Goal: Task Accomplishment & Management: Complete application form

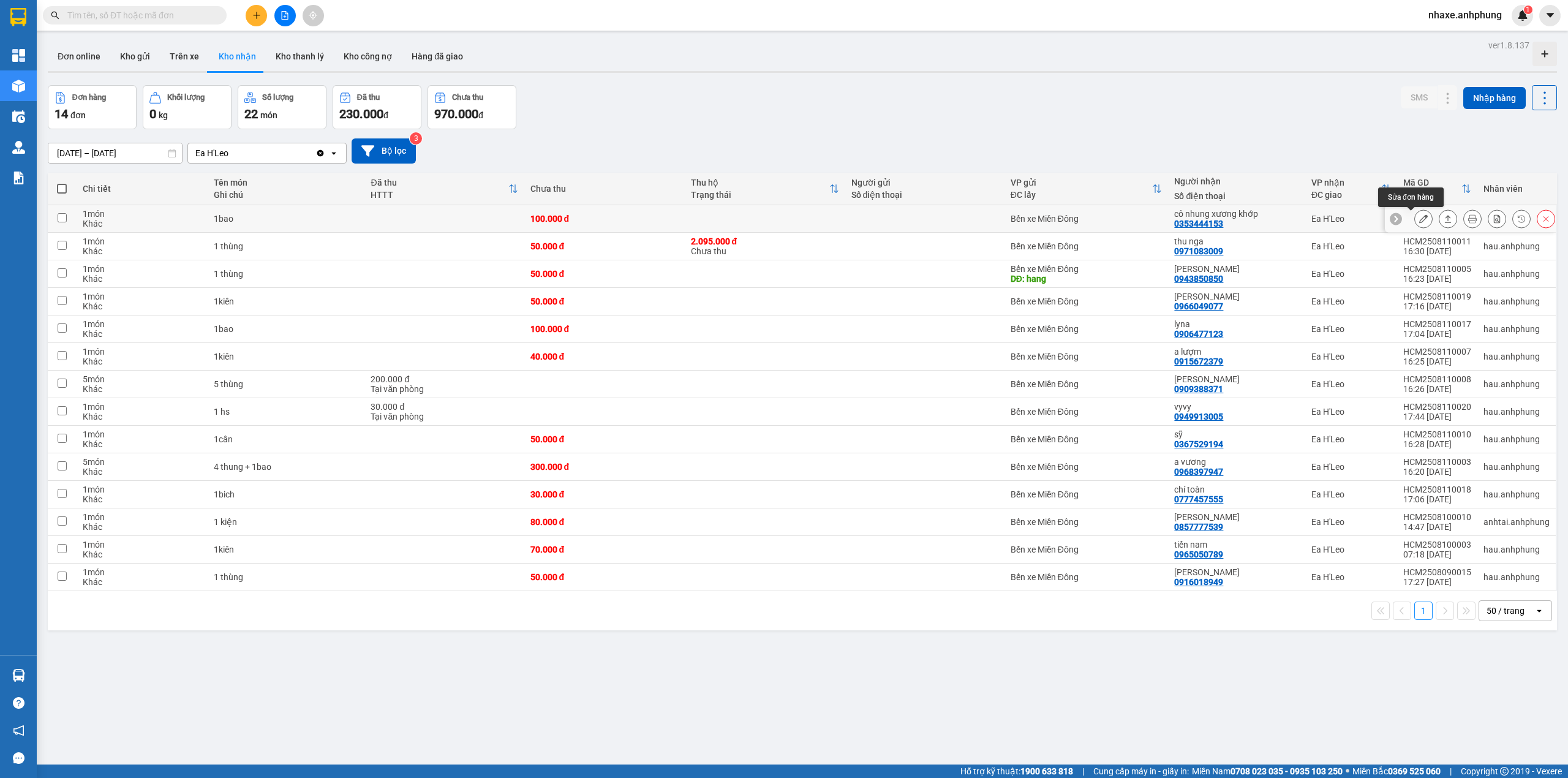
click at [1419, 221] on icon at bounding box center [1423, 218] width 8 height 8
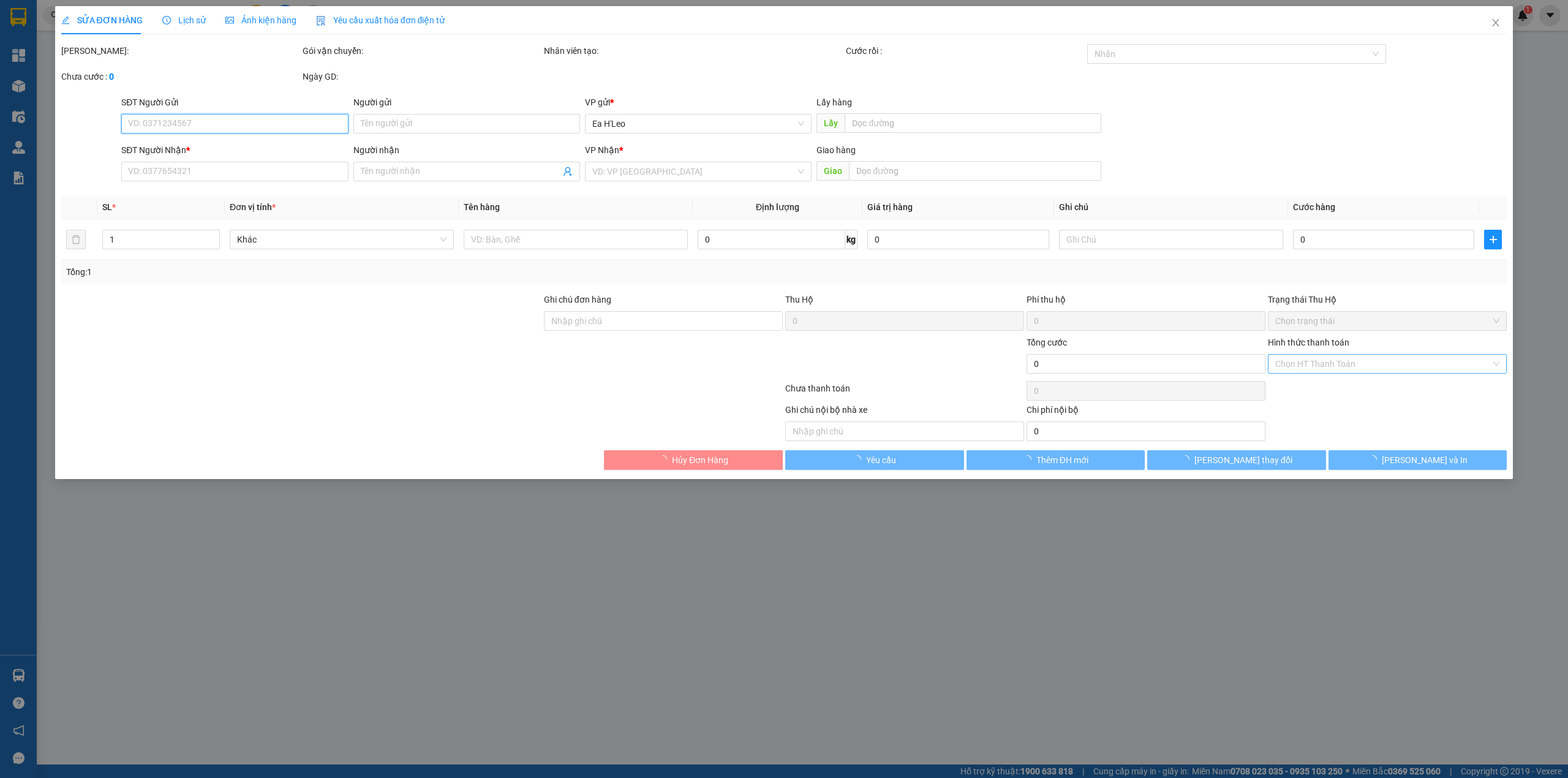
type input "0353444153"
type input "cô nhung xương khớp"
type input "100.000"
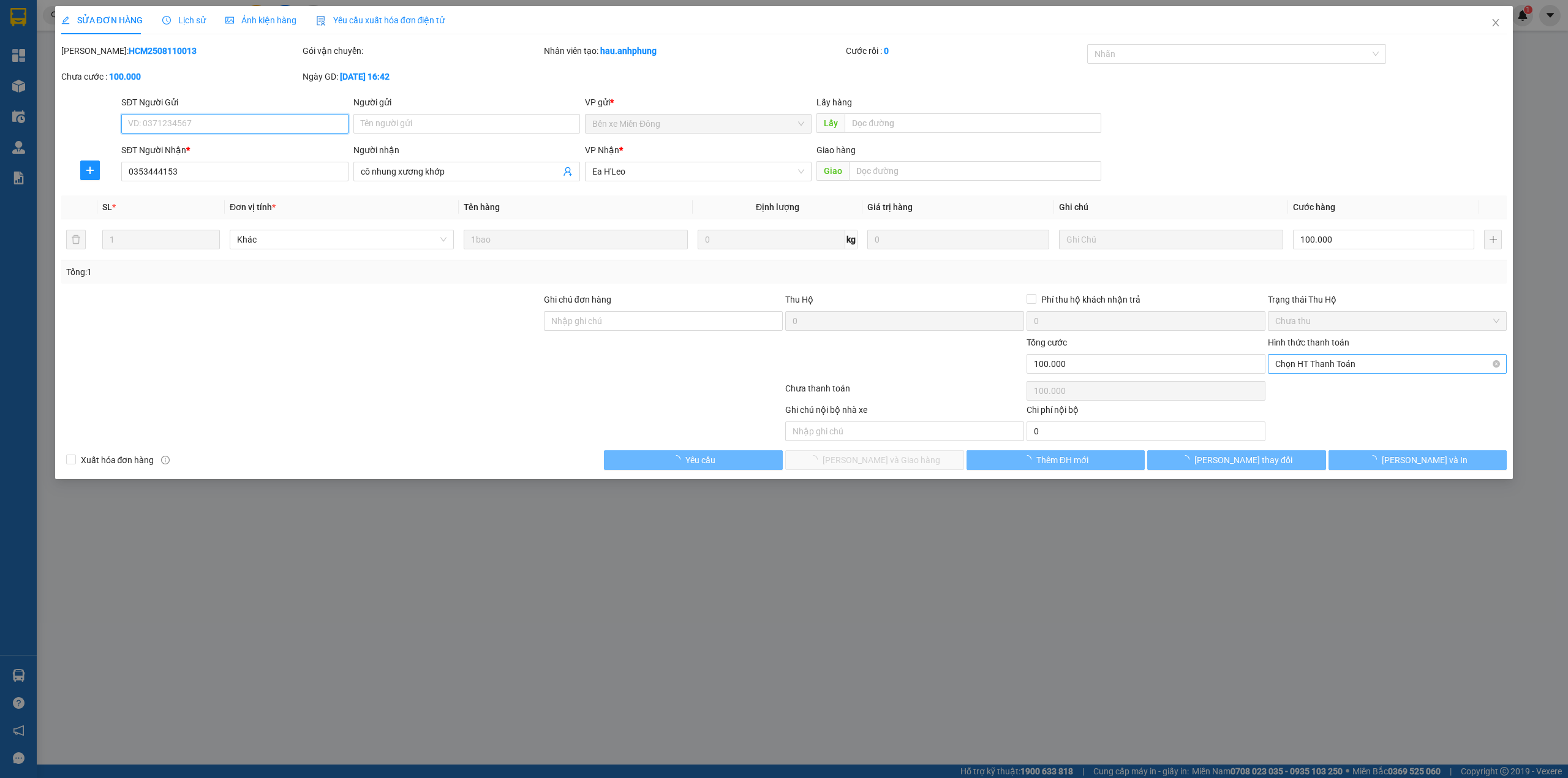
click at [1343, 368] on span "Chọn HT Thanh Toán" at bounding box center [1387, 363] width 224 height 19
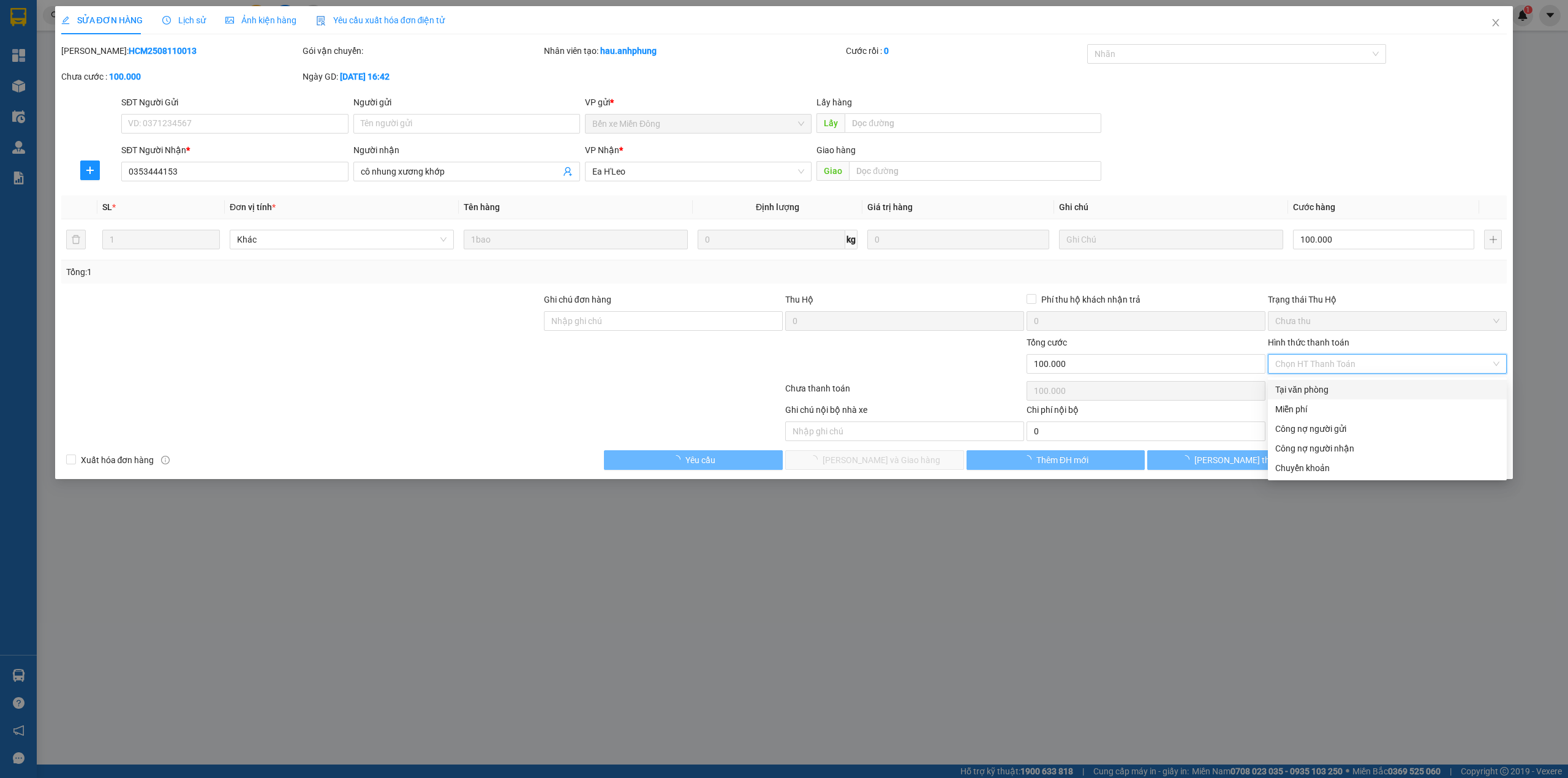
click at [1324, 392] on div "Tại văn phòng" at bounding box center [1387, 390] width 224 height 13
type input "0"
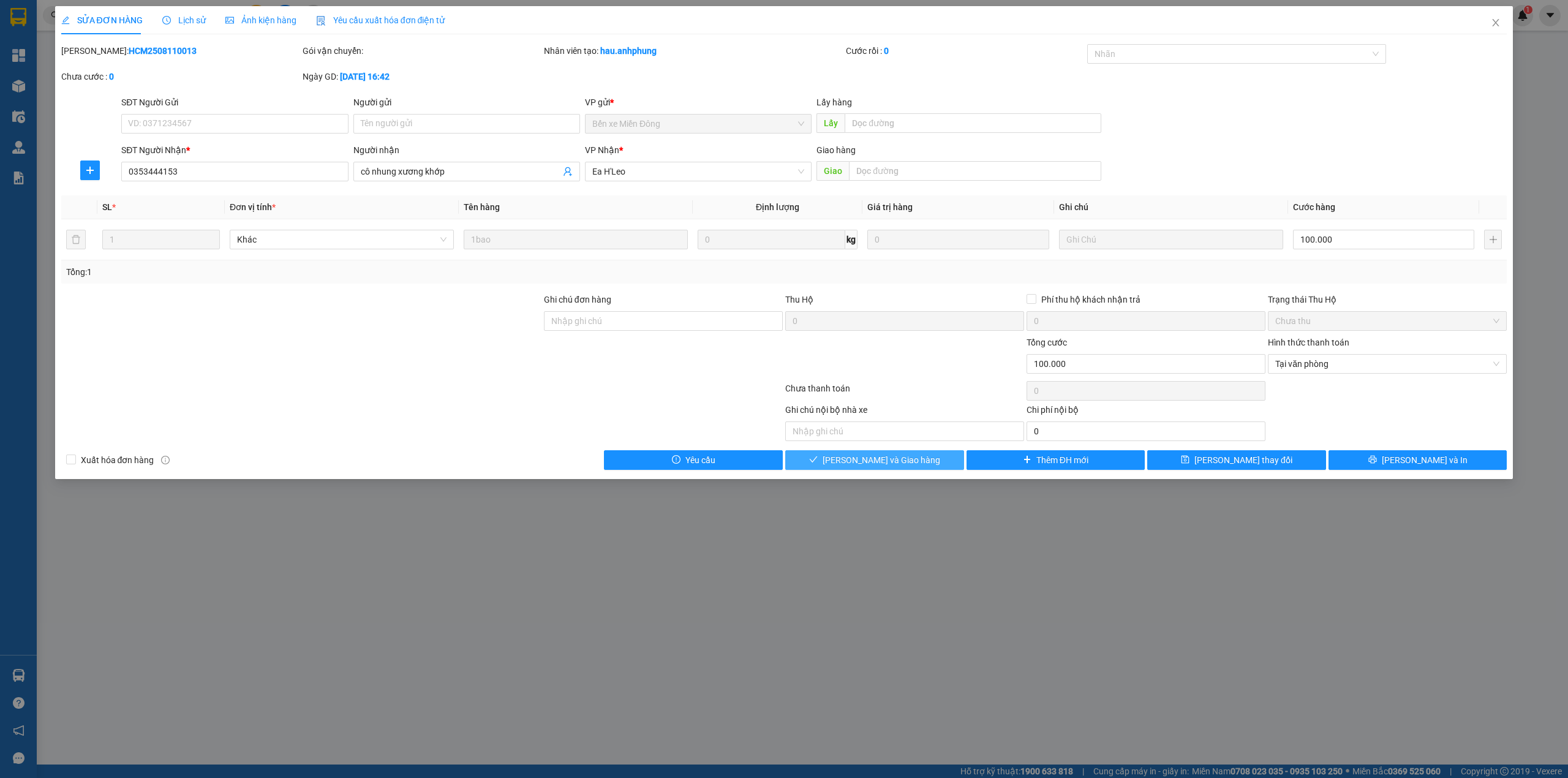
click at [933, 470] on button "[PERSON_NAME] và Giao hàng" at bounding box center [875, 460] width 179 height 20
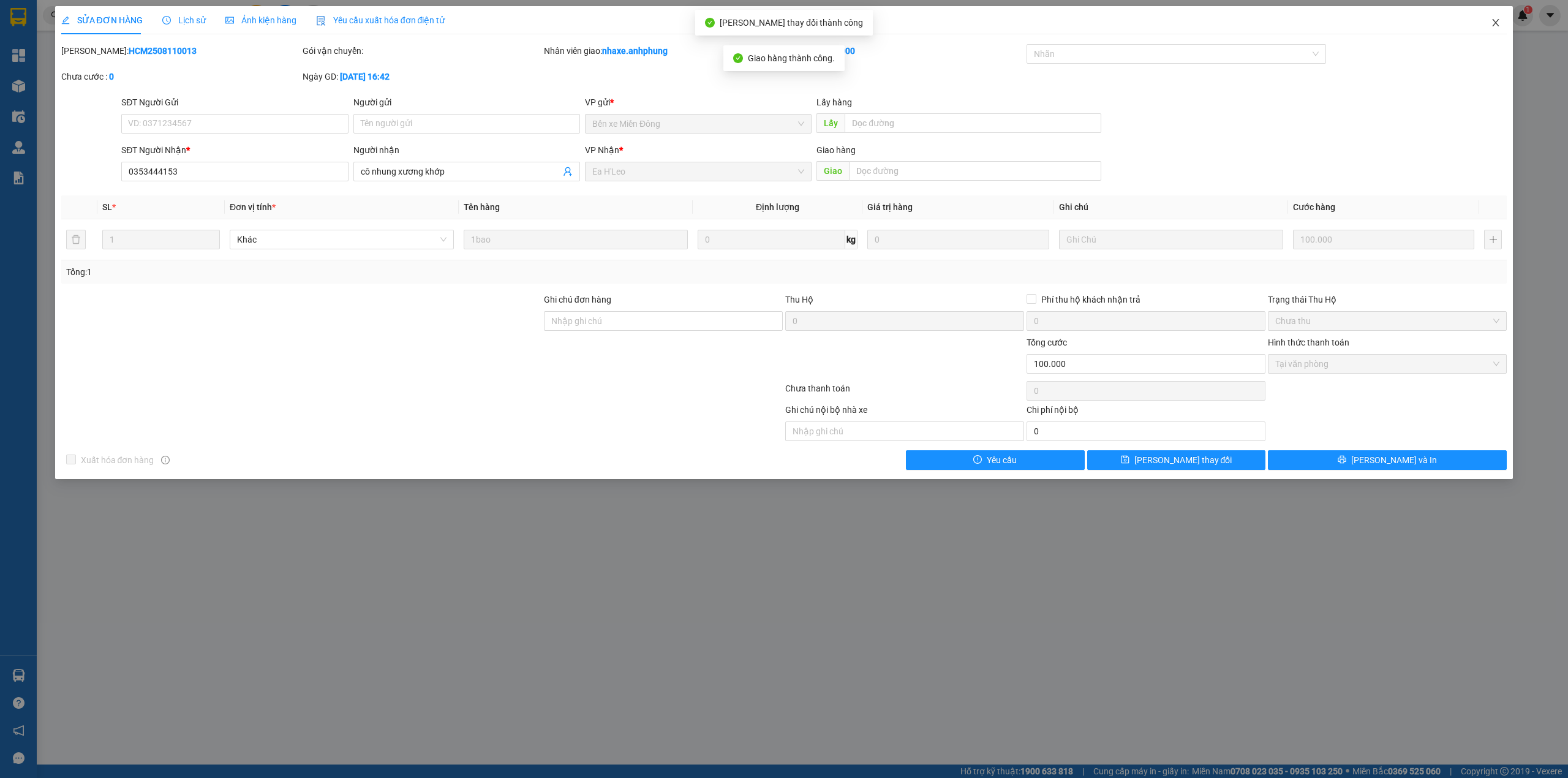
click at [1498, 22] on icon "close" at bounding box center [1495, 22] width 10 height 10
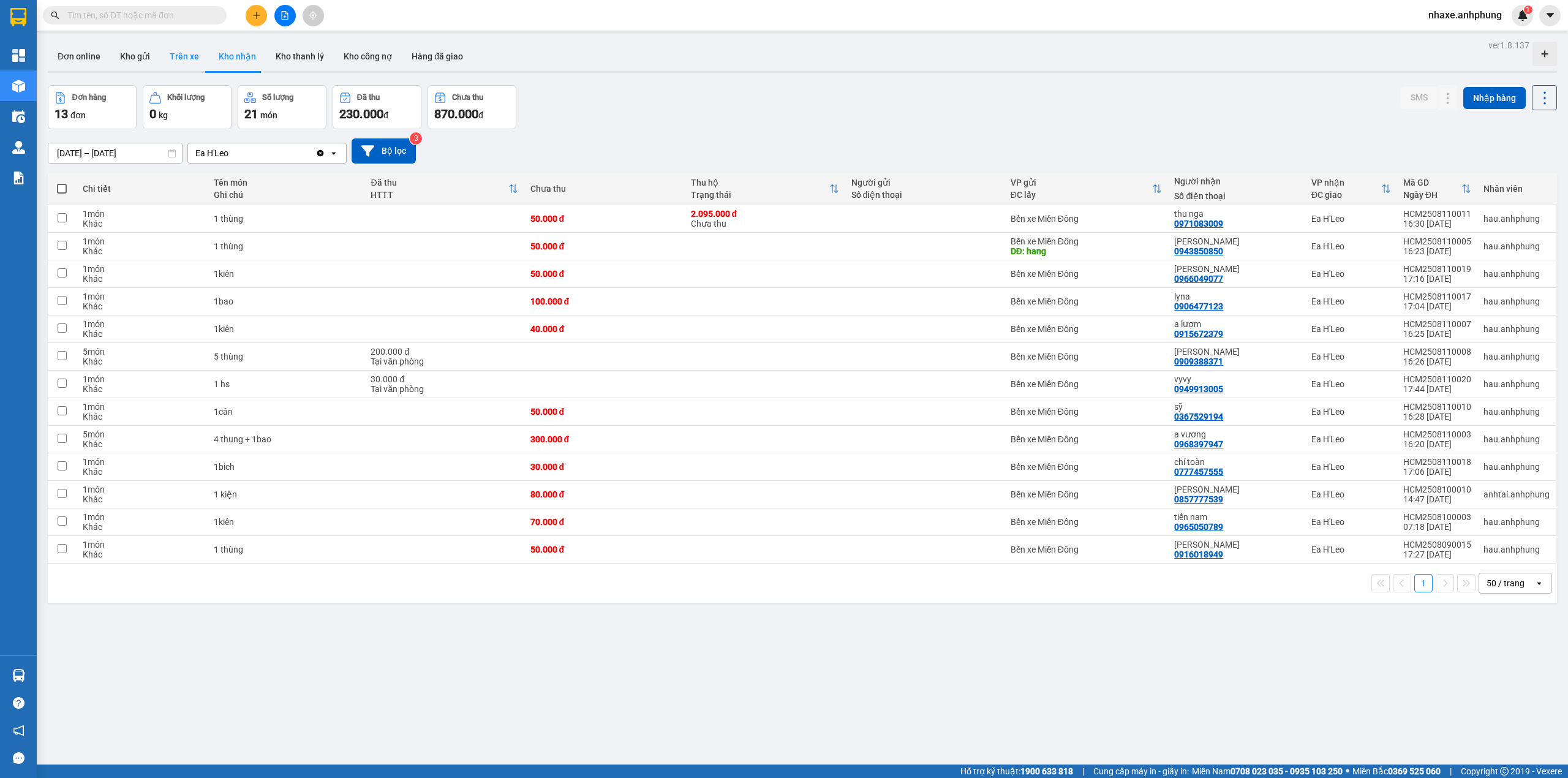
click at [187, 56] on button "Trên xe" at bounding box center [184, 56] width 49 height 29
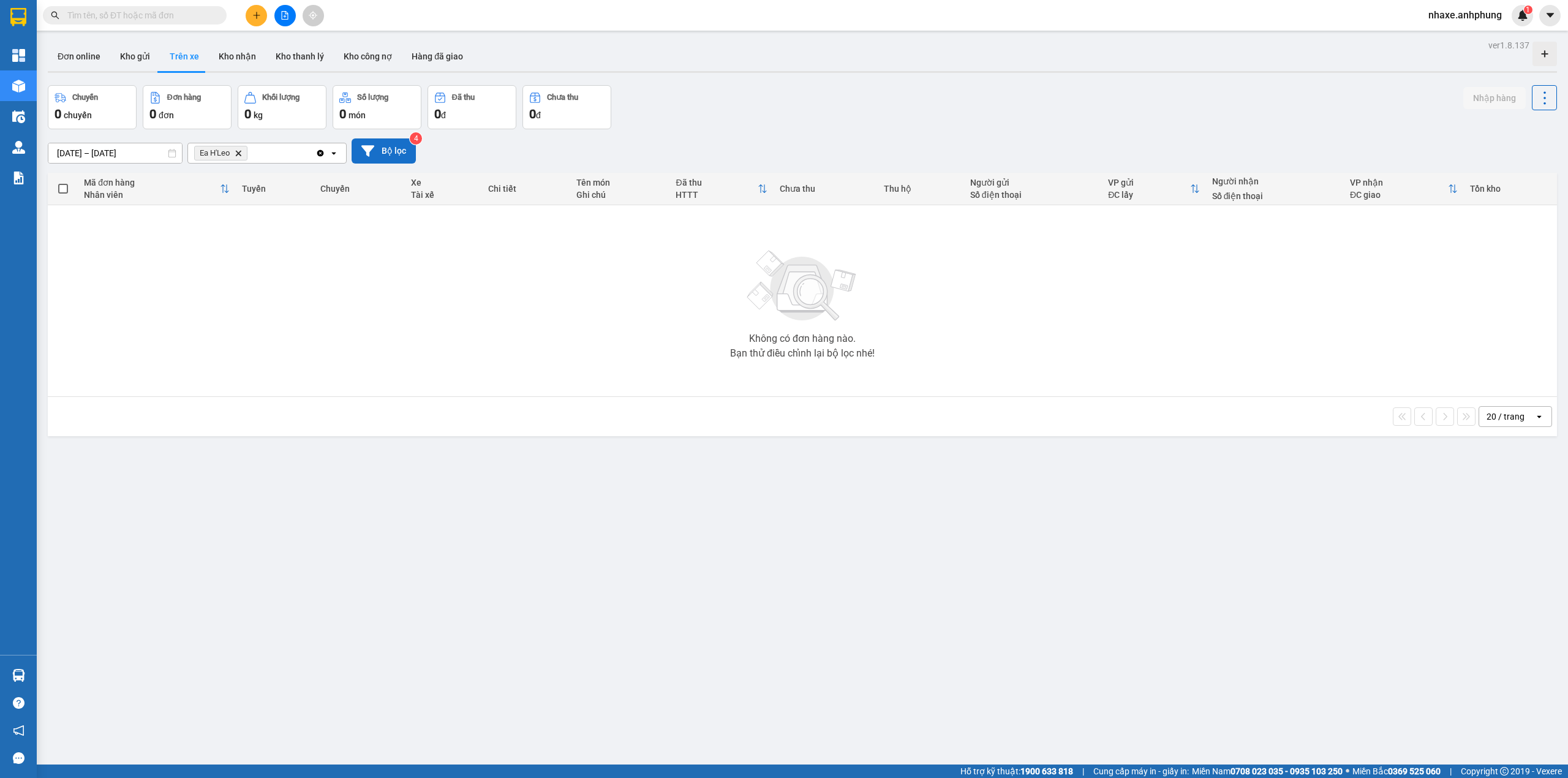
click at [393, 150] on button "Bộ lọc" at bounding box center [384, 150] width 65 height 25
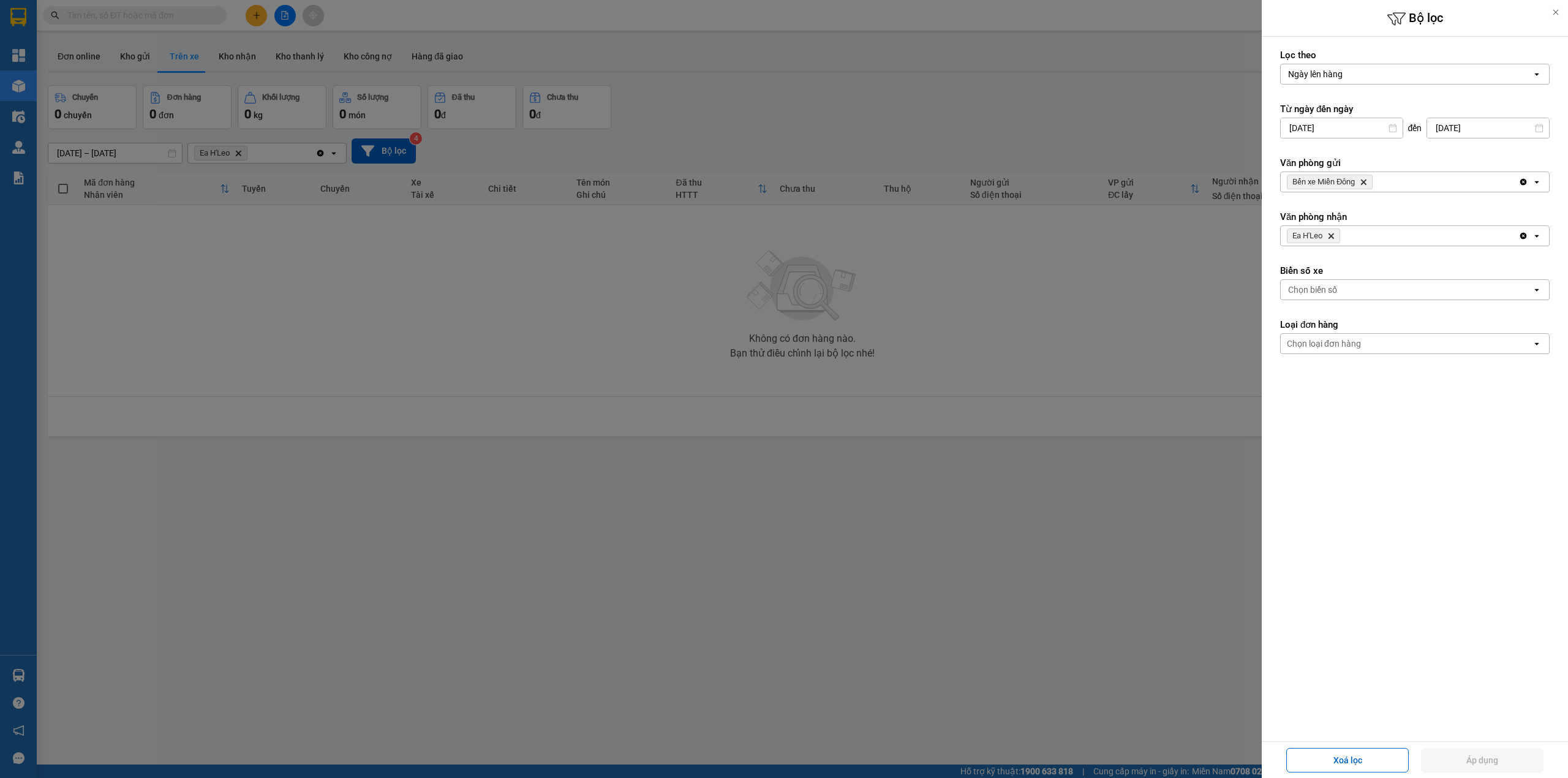
click at [1363, 180] on icon "Delete" at bounding box center [1363, 182] width 7 height 7
click at [1363, 180] on div "Chọn văn phòng" at bounding box center [1406, 182] width 251 height 20
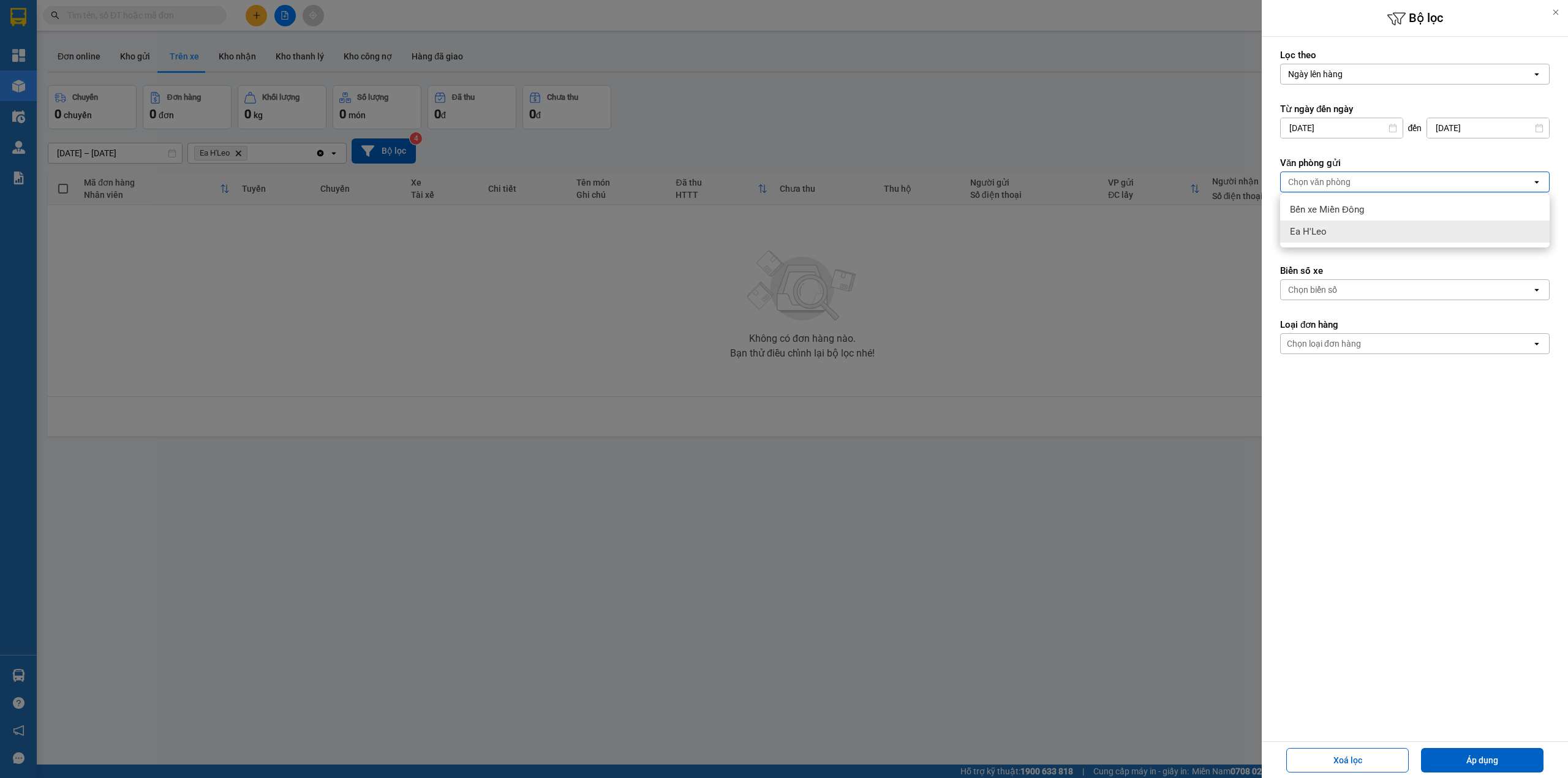
click at [1337, 225] on div "Ea H'Leo" at bounding box center [1414, 232] width 269 height 22
click at [1351, 262] on form "Lọc theo Ngày lên hàng open Từ ngày đến [DATE] Press the down arrow key to inte…" at bounding box center [1414, 257] width 269 height 415
click at [1330, 238] on icon "Delete" at bounding box center [1330, 235] width 7 height 7
click at [1330, 238] on div "Chọn văn phòng" at bounding box center [1319, 235] width 63 height 12
click at [1322, 263] on span "Bến xe Miền Đông" at bounding box center [1327, 263] width 74 height 12
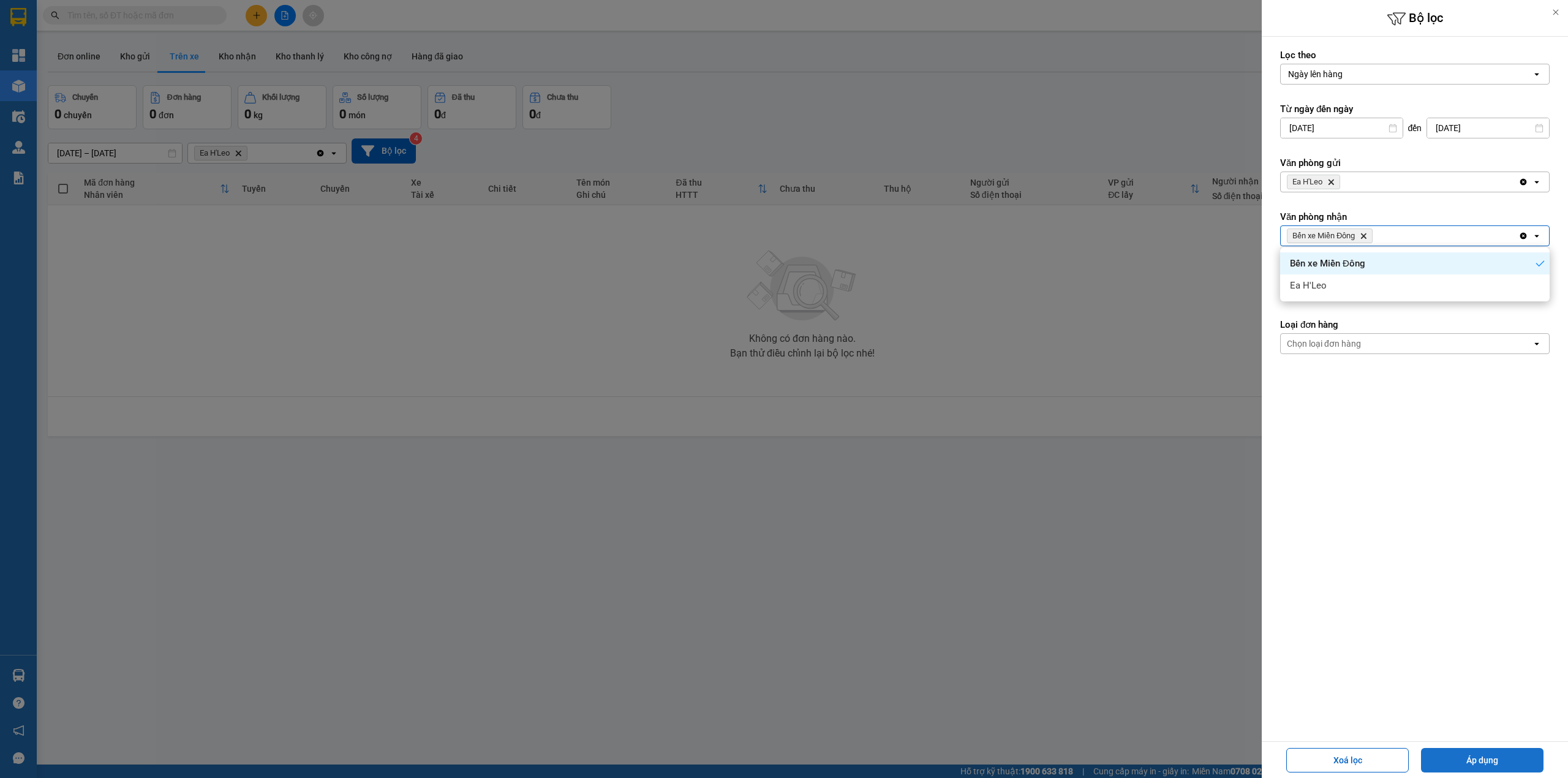
click at [1500, 759] on button "Áp dụng" at bounding box center [1482, 760] width 123 height 24
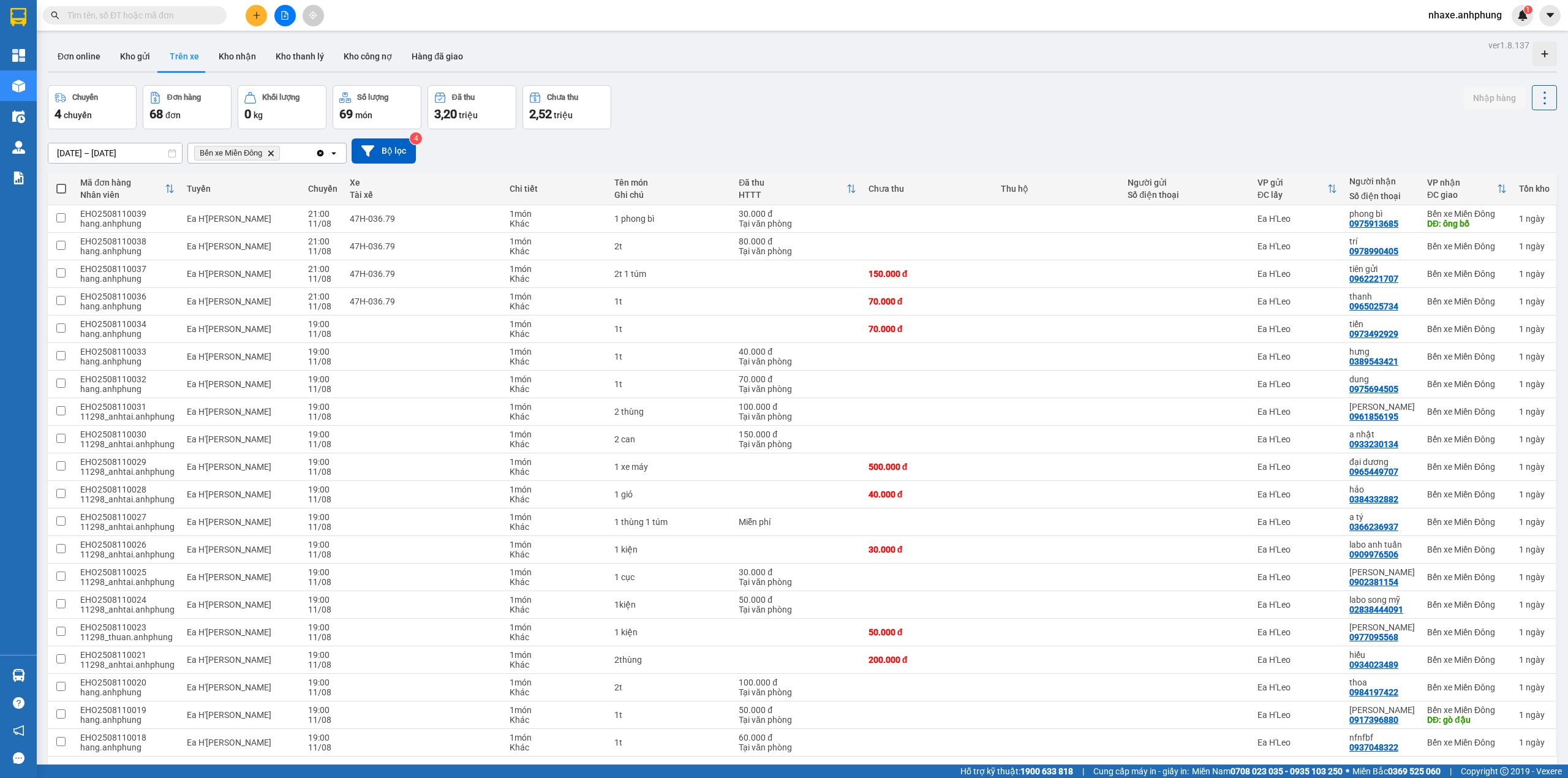
click at [137, 155] on input "[DATE] – [DATE]" at bounding box center [115, 153] width 134 height 20
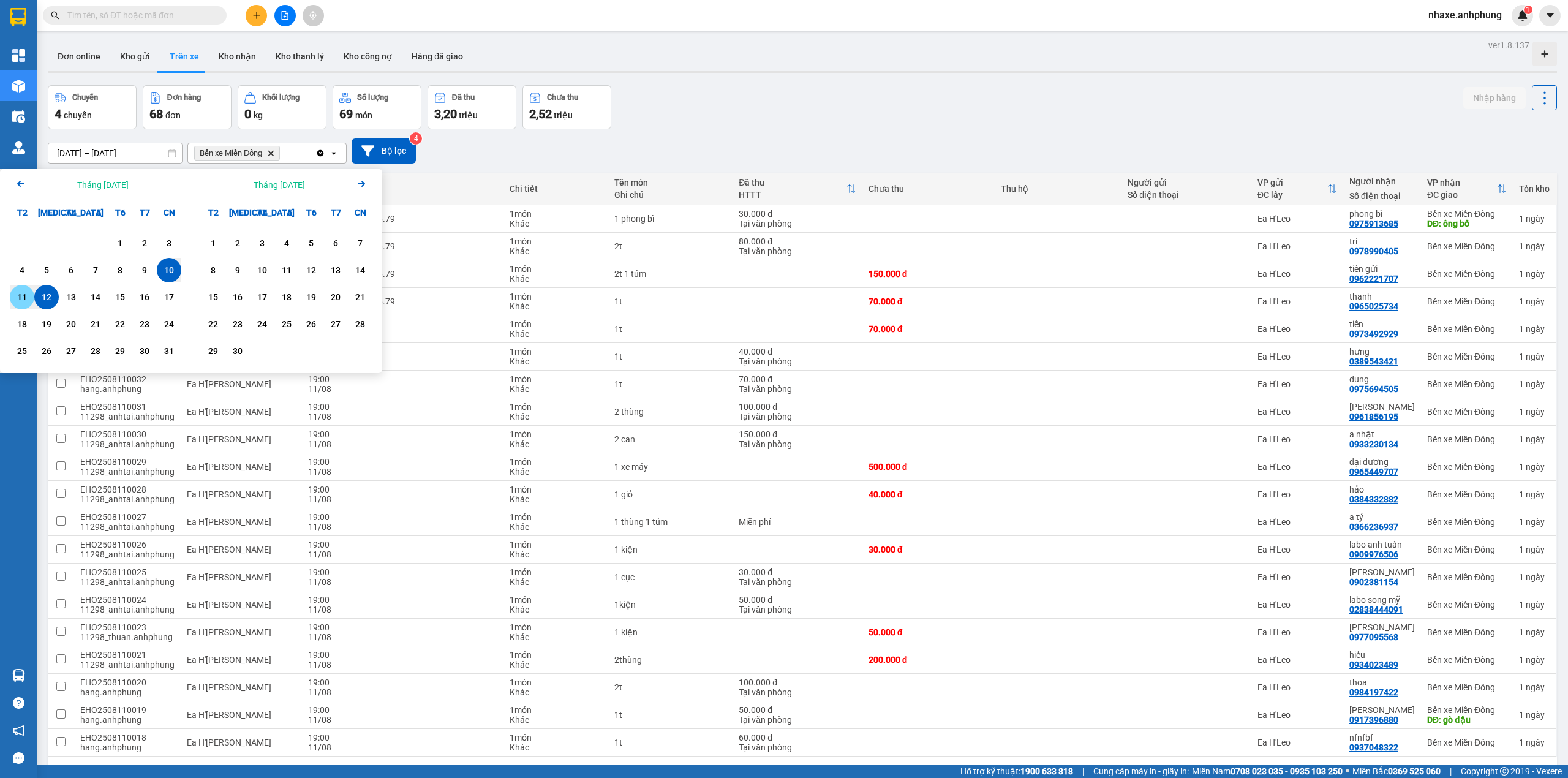
click at [22, 299] on div "11" at bounding box center [22, 297] width 17 height 15
type input "[DATE] – [DATE]"
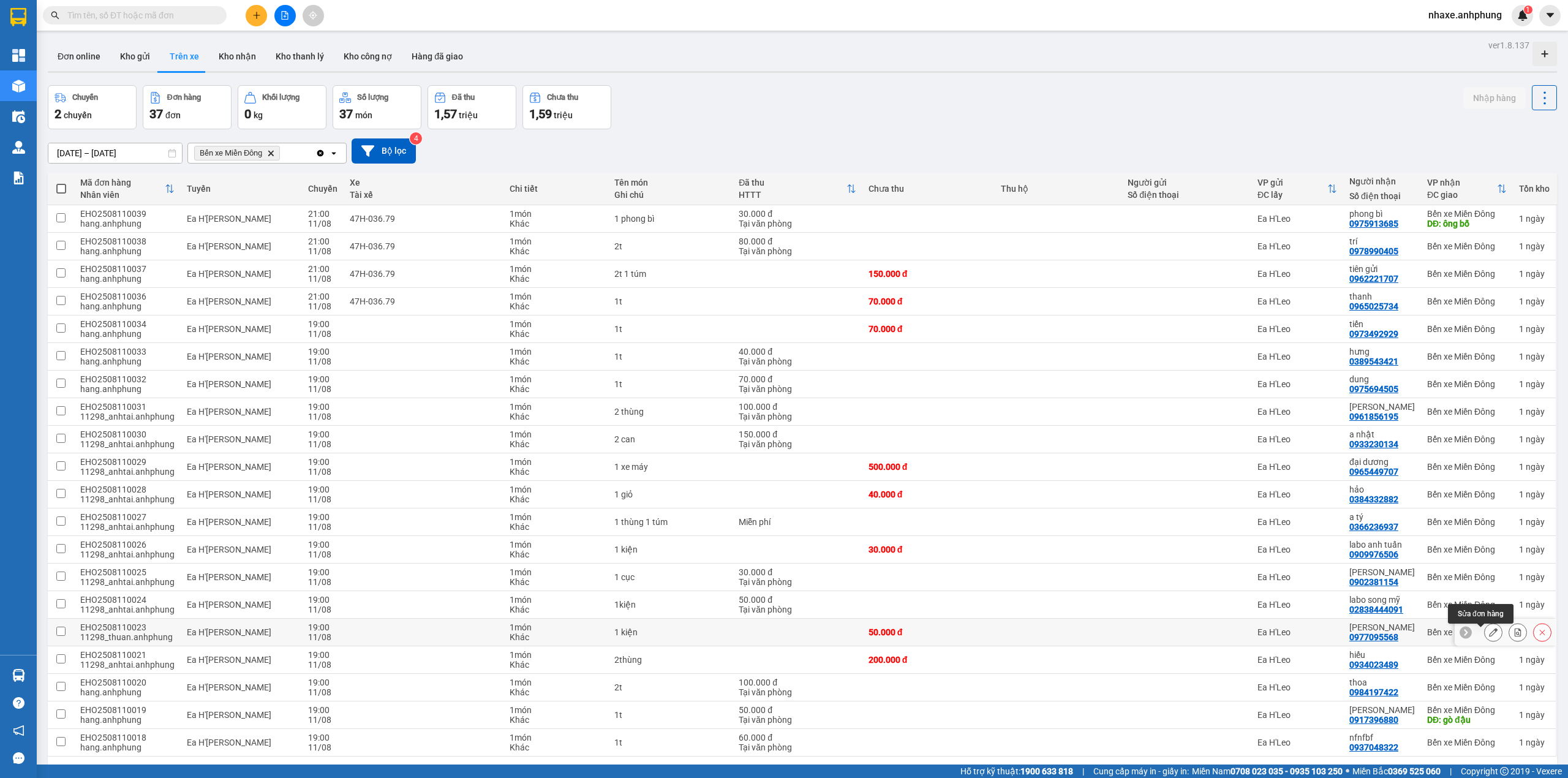
click at [1489, 635] on icon at bounding box center [1493, 632] width 8 height 8
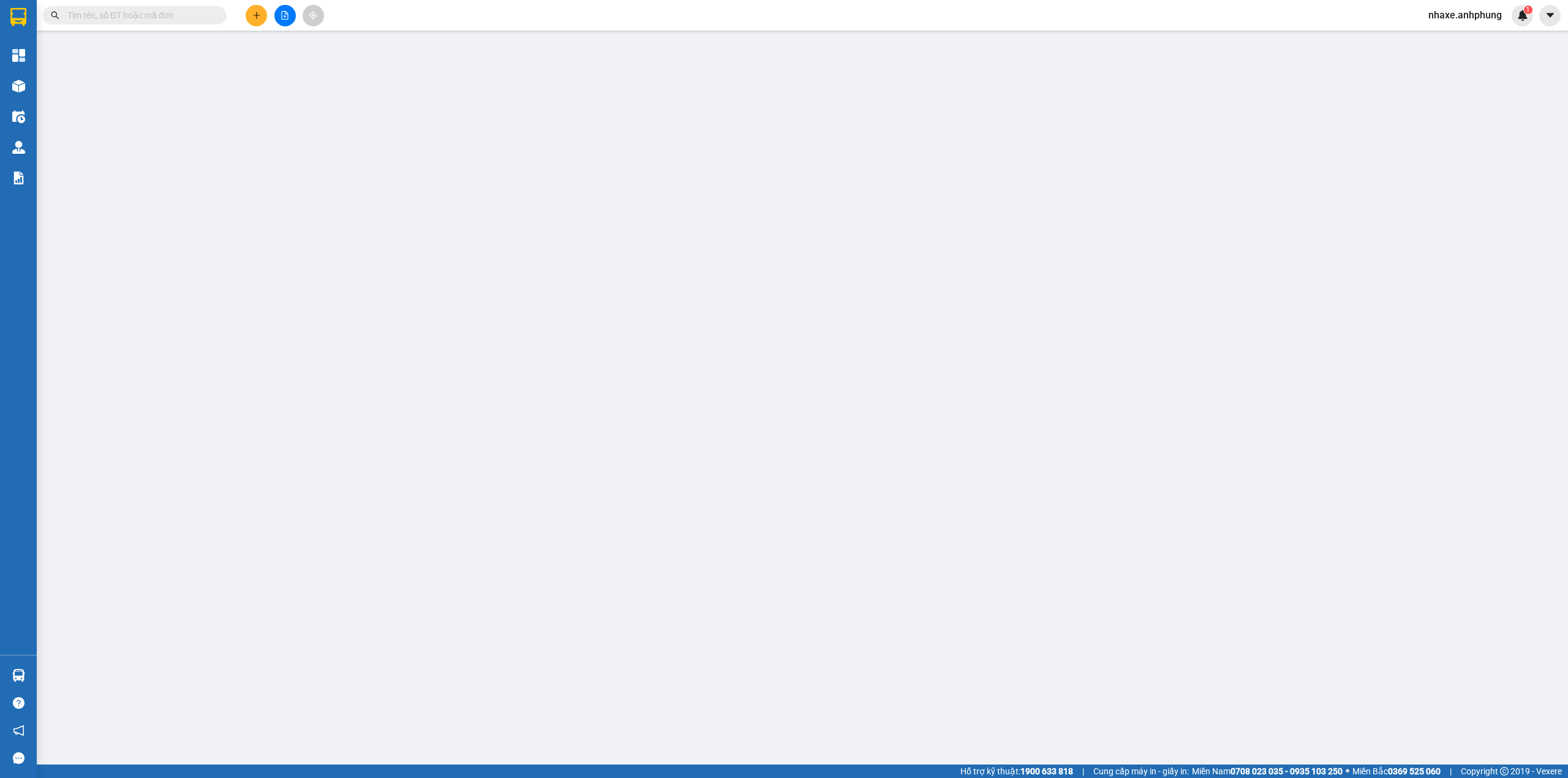
type input "0977095568"
type input "[PERSON_NAME]"
type input "50.000"
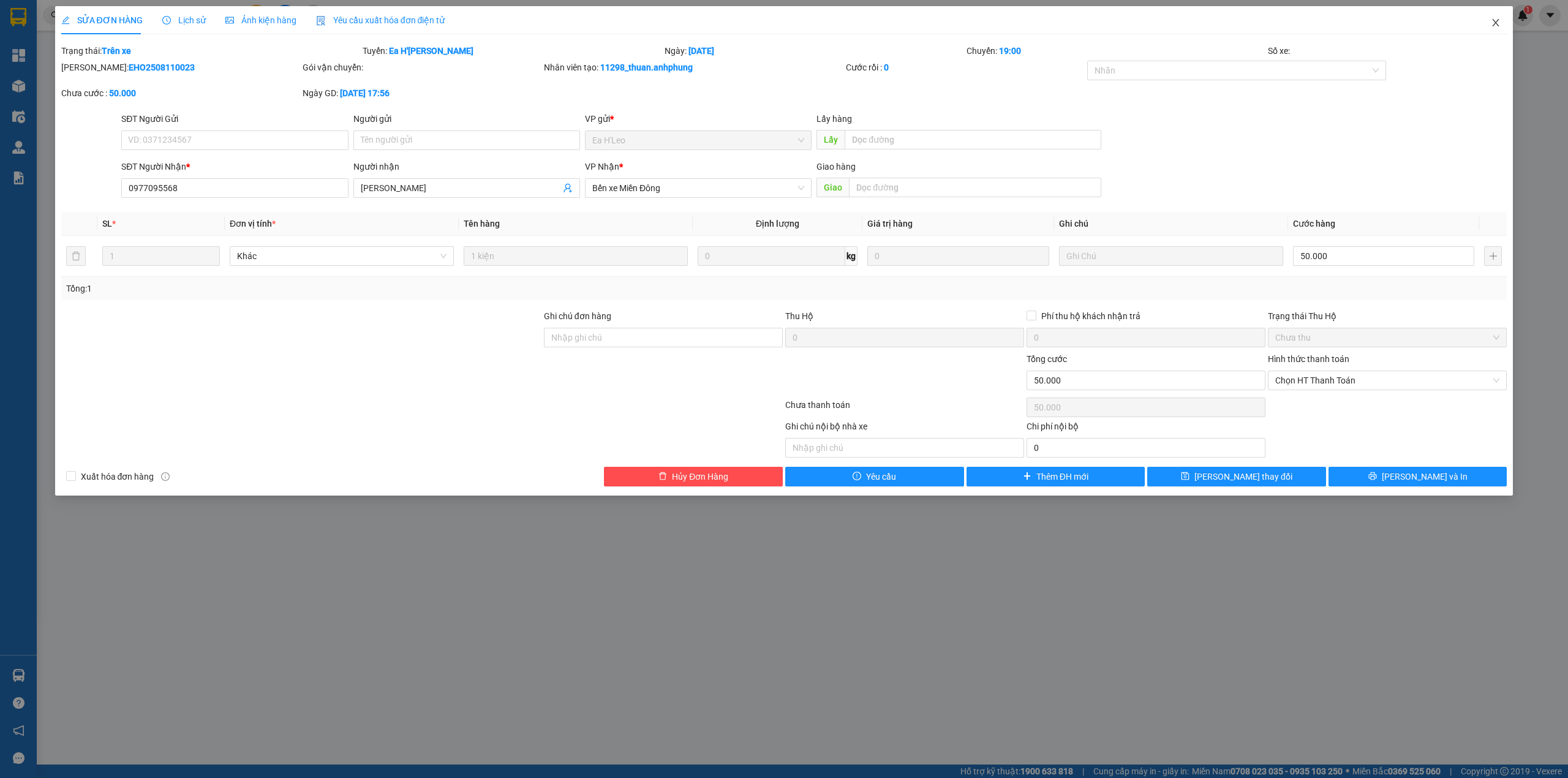
click at [1499, 21] on icon "close" at bounding box center [1495, 22] width 10 height 10
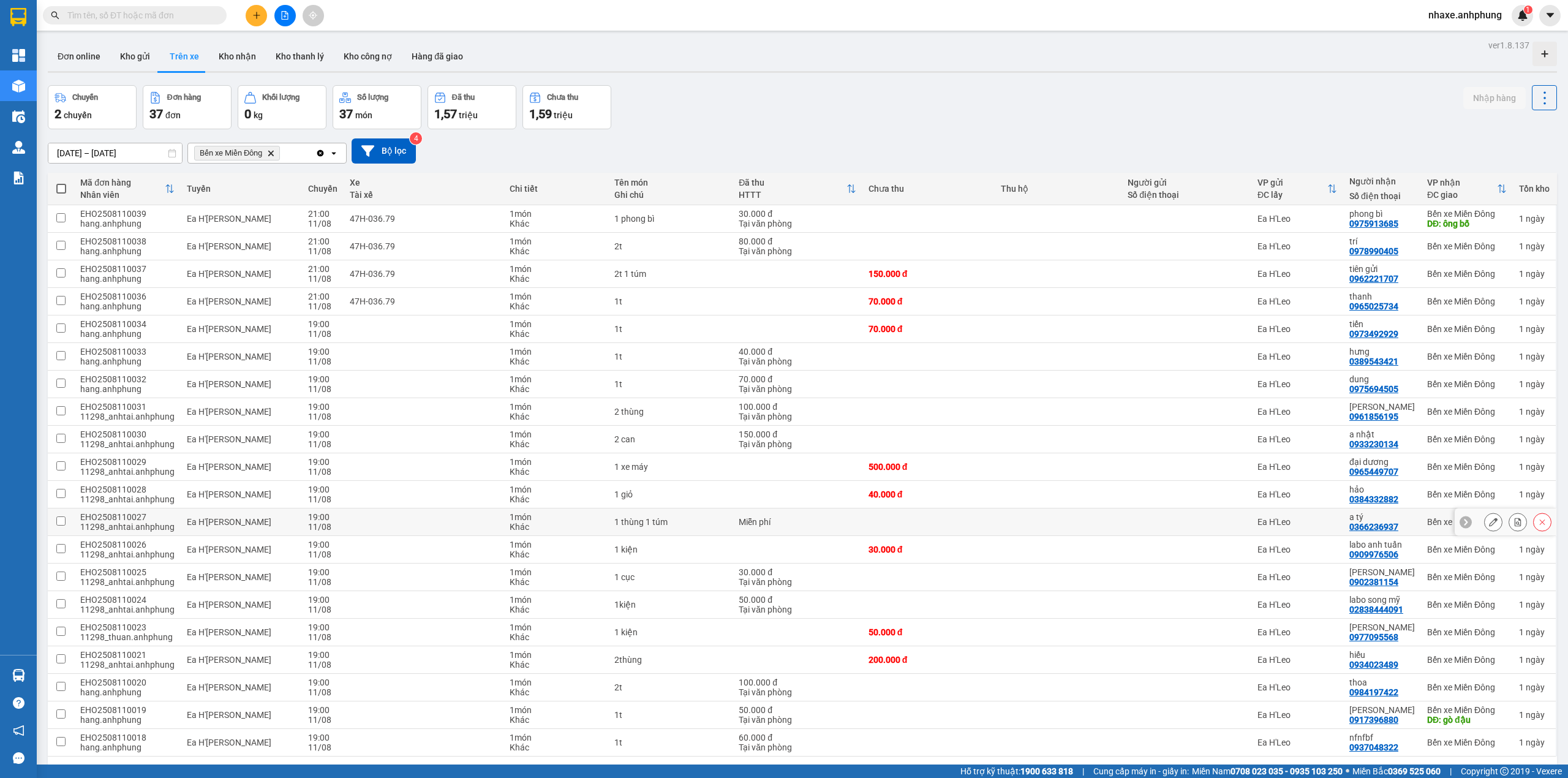
scroll to position [56, 0]
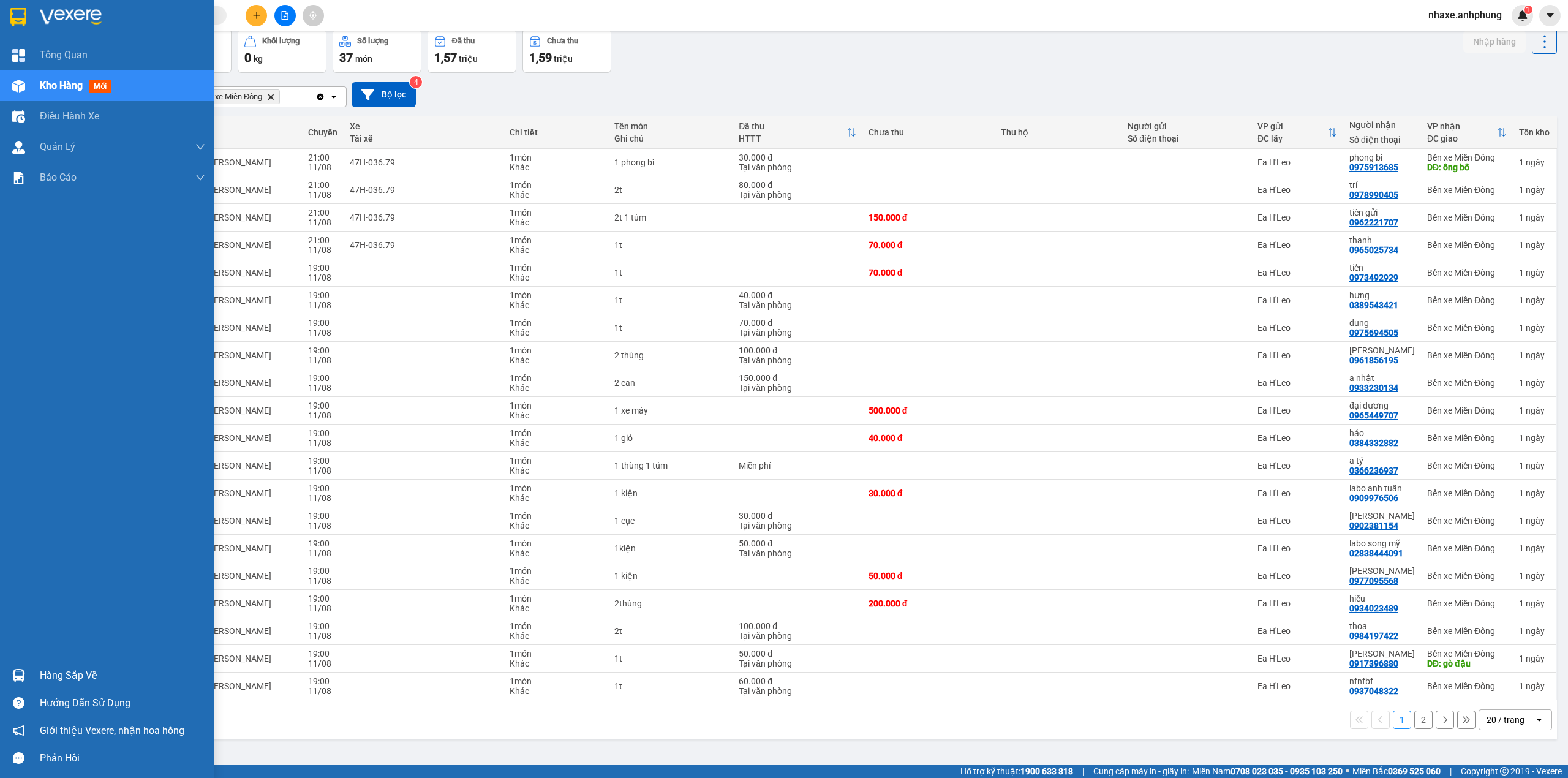
click at [50, 13] on img at bounding box center [70, 17] width 62 height 19
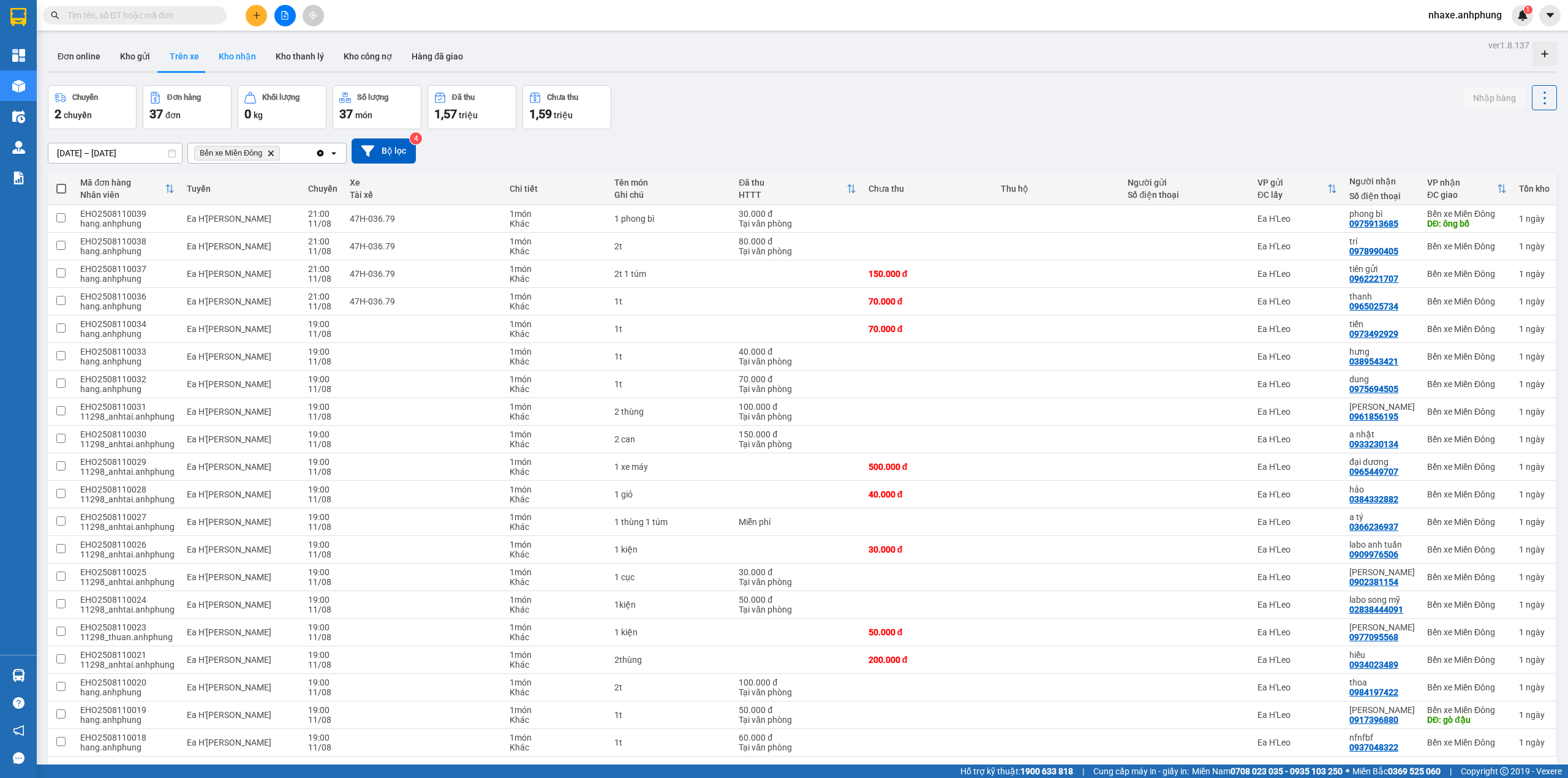
click at [243, 52] on button "Kho nhận" at bounding box center [237, 56] width 57 height 29
type input "[DATE] – [DATE]"
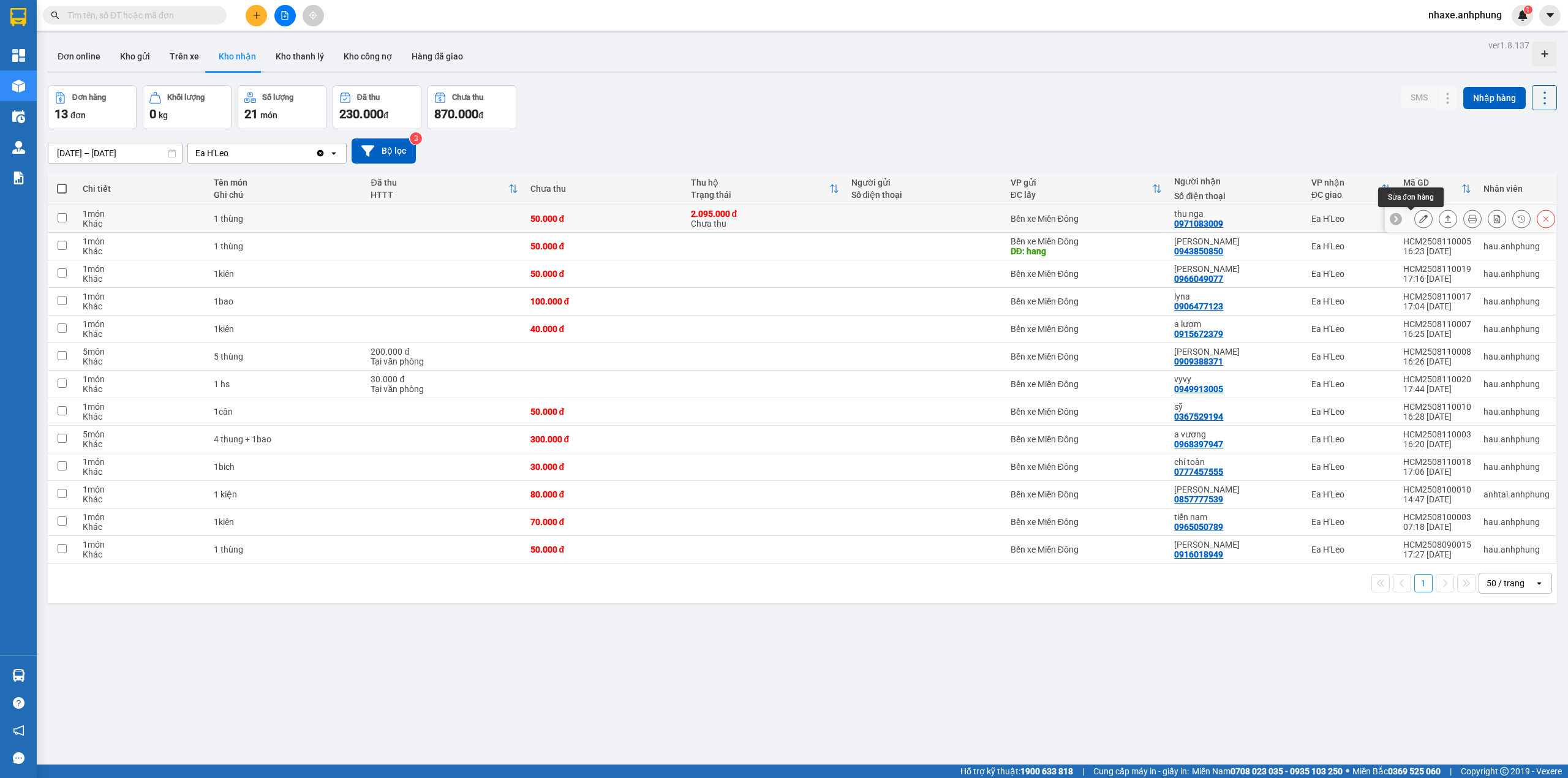
click at [1419, 221] on icon at bounding box center [1423, 218] width 8 height 8
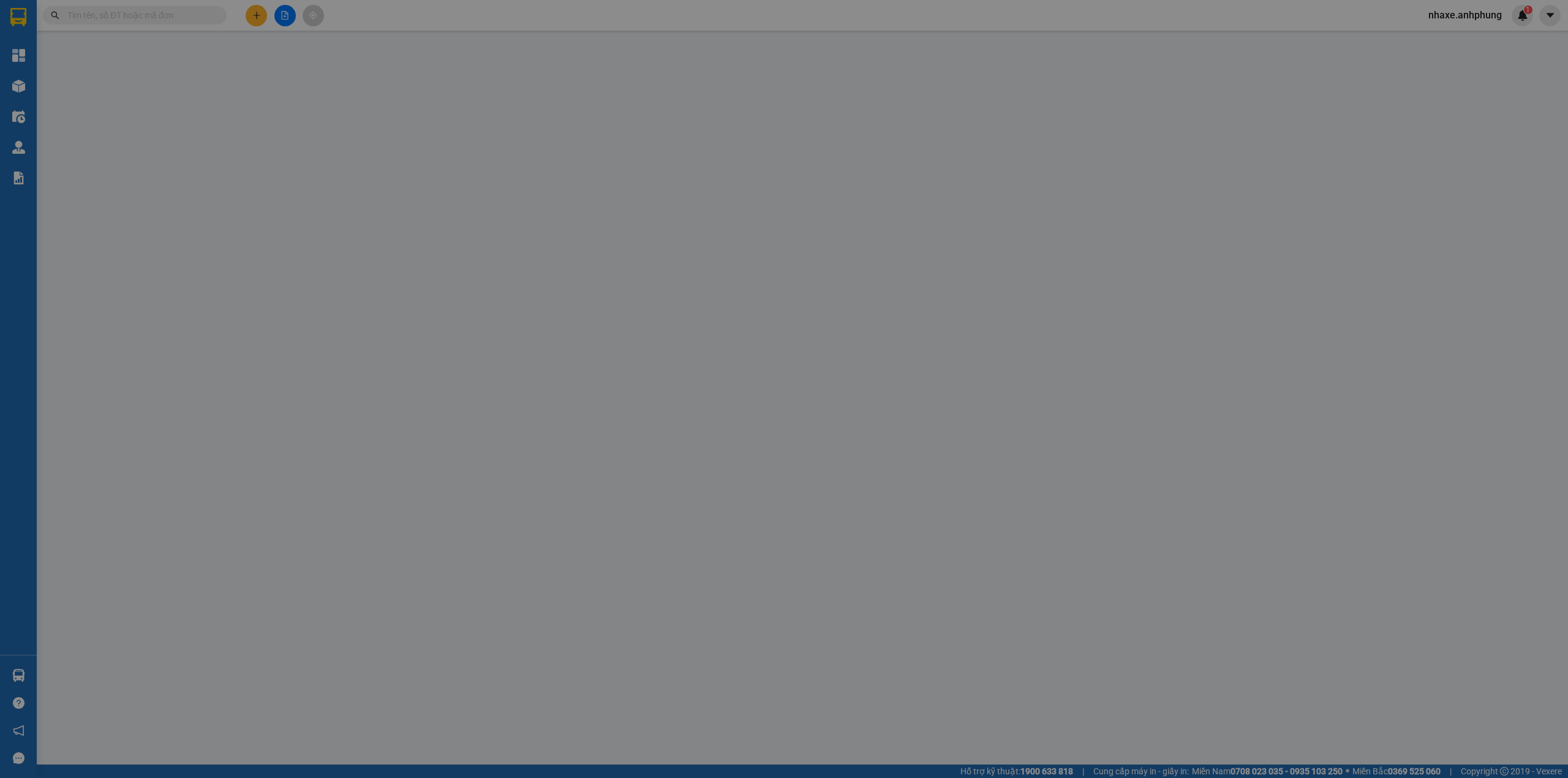
type input "0971083009"
type input "thu nga"
type input "50.000"
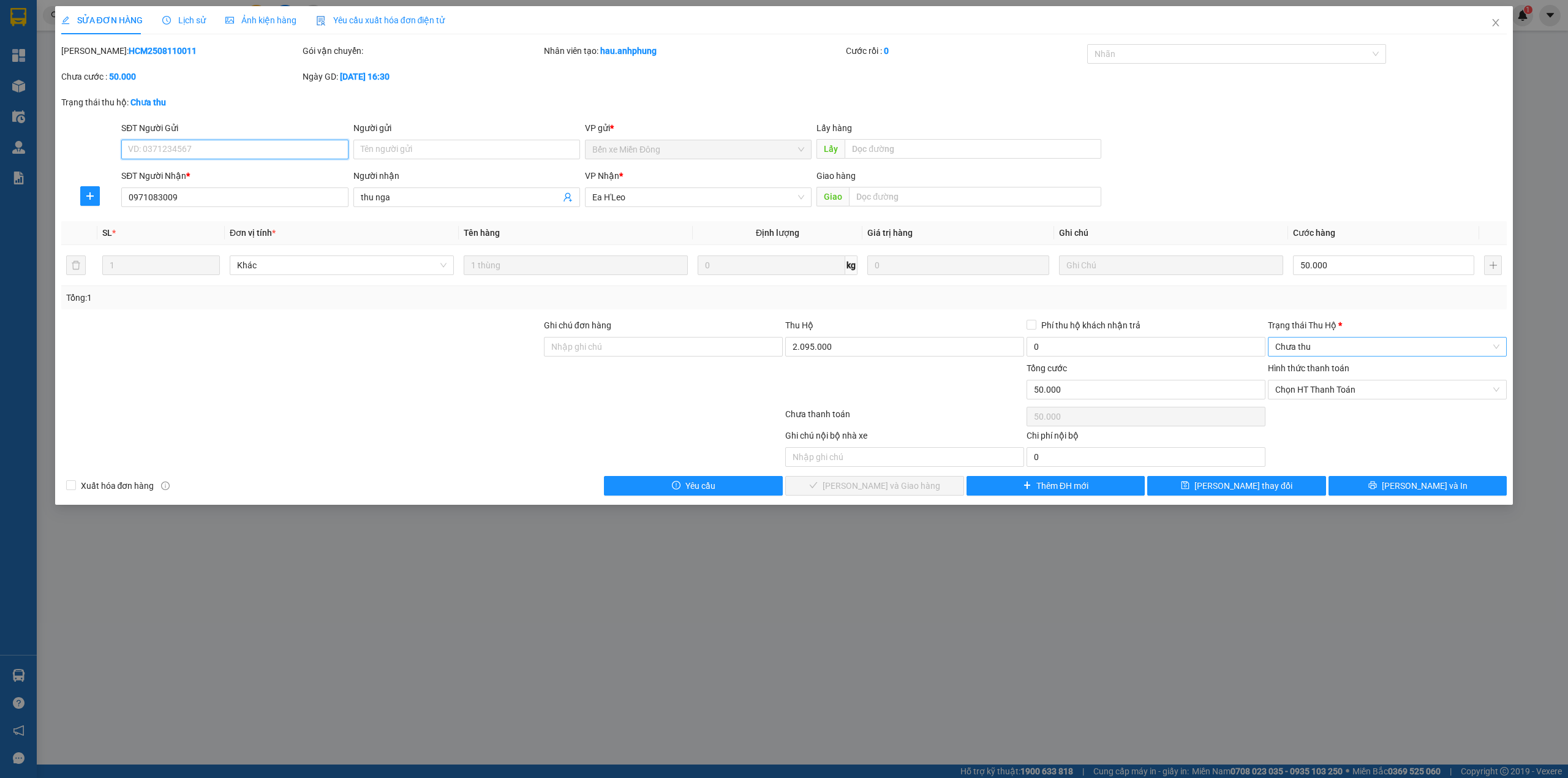
click at [1330, 346] on span "Chưa thu" at bounding box center [1387, 347] width 224 height 19
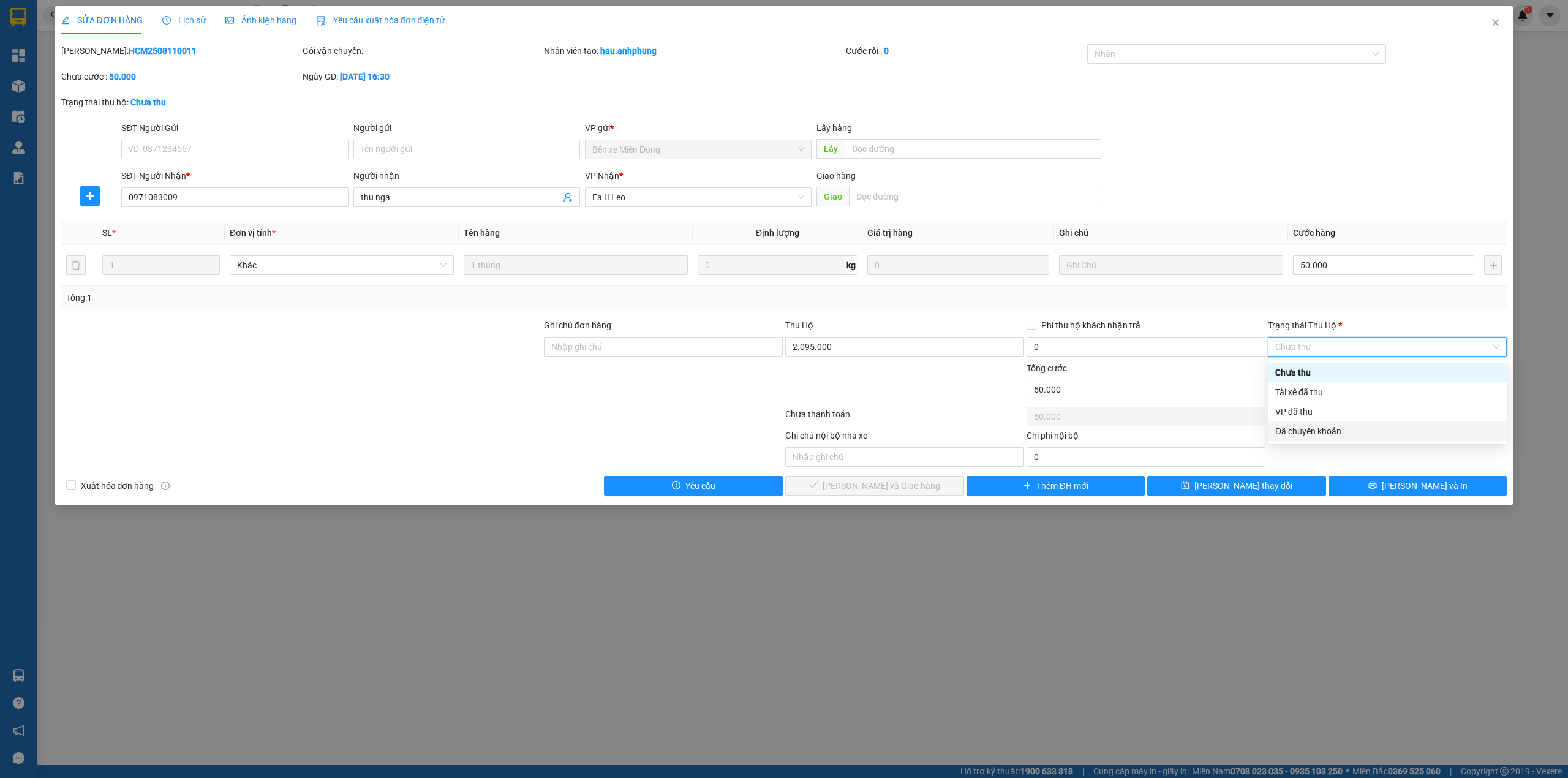
click at [1313, 427] on div "Đã chuyển khoản" at bounding box center [1387, 431] width 224 height 13
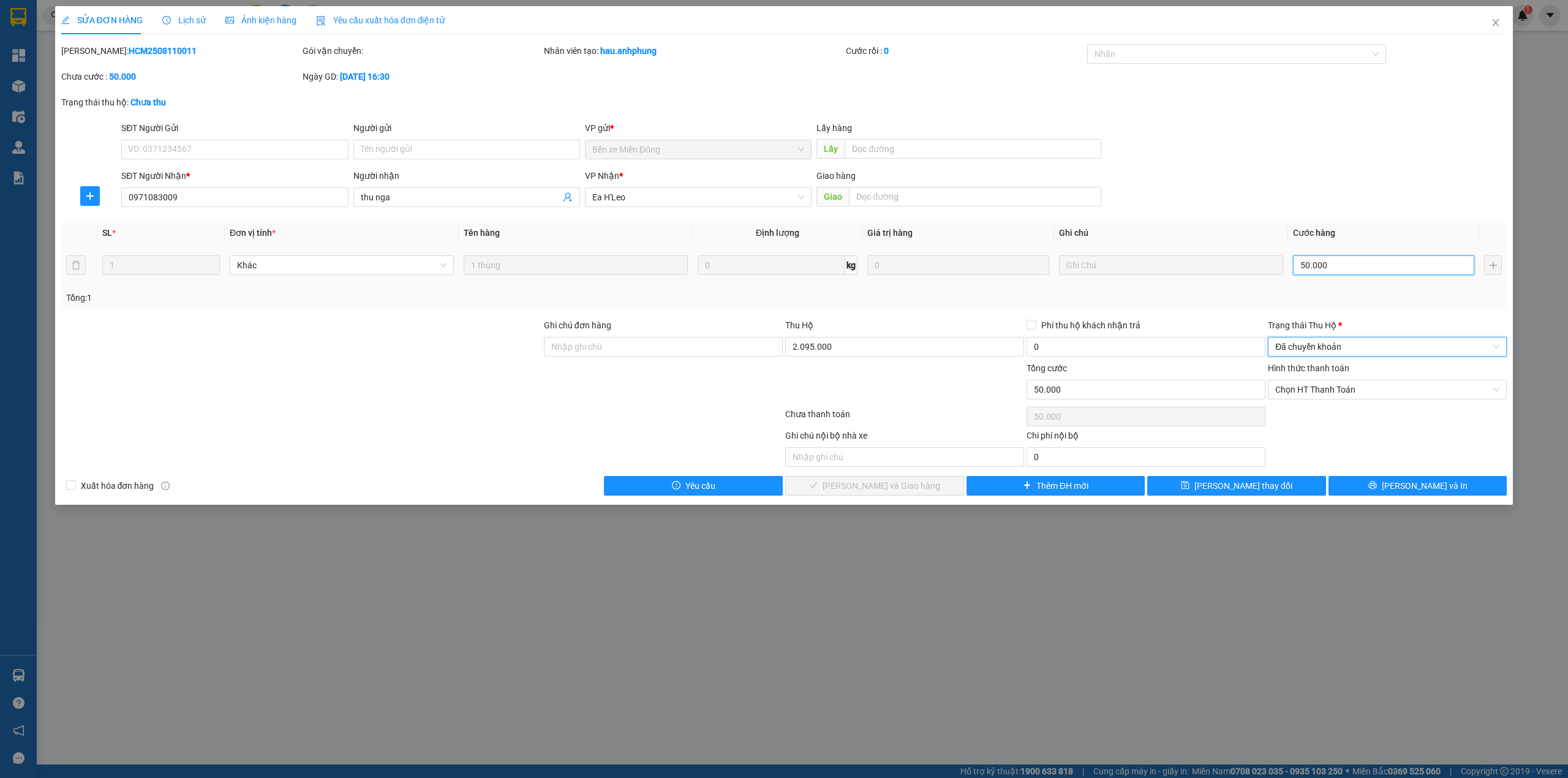
click at [1335, 272] on input "50.000" at bounding box center [1383, 265] width 181 height 20
type input "1"
type input "10"
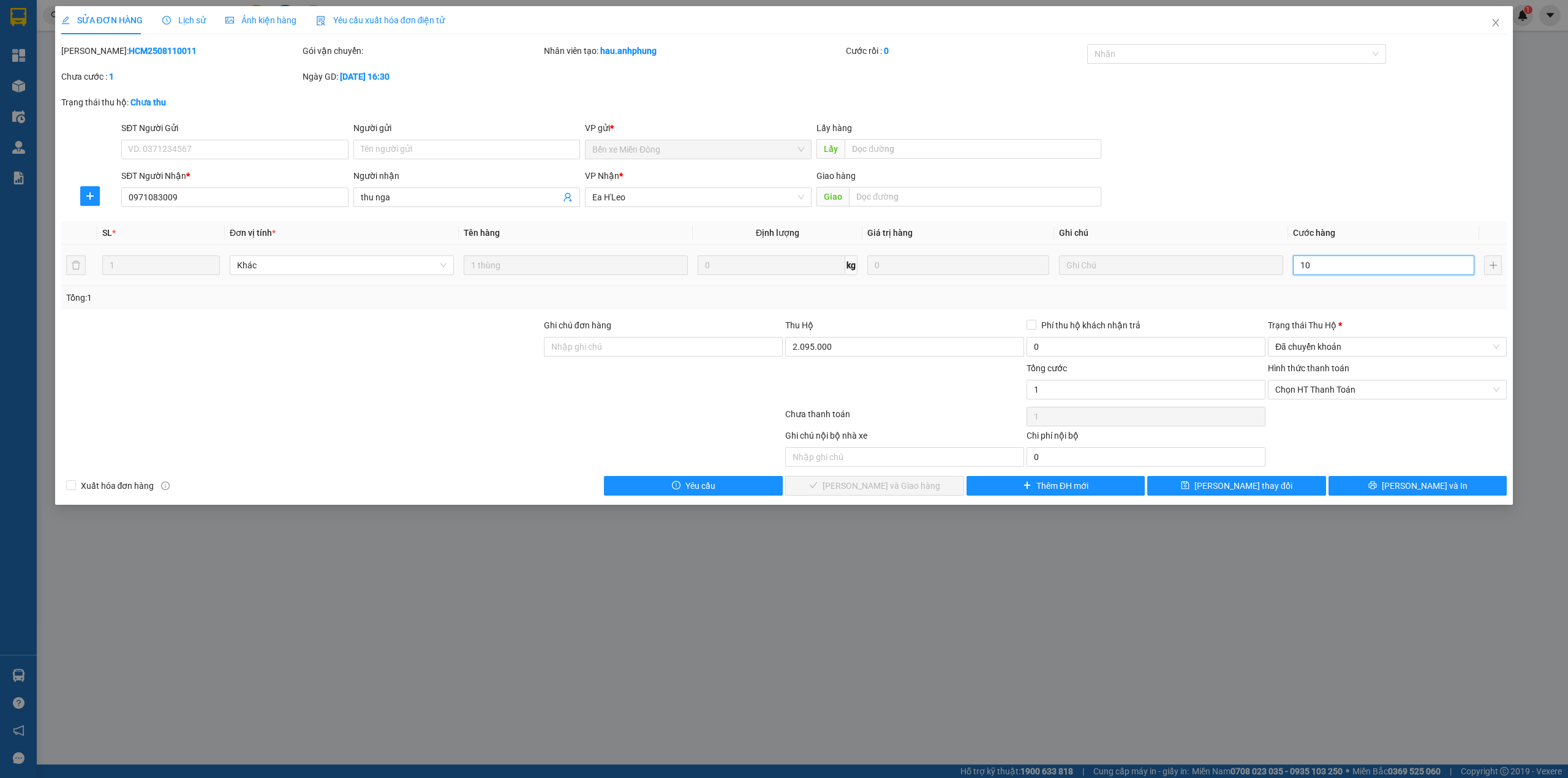
type input "10"
type input "100"
click at [1345, 392] on span "Chọn HT Thanh Toán" at bounding box center [1387, 390] width 224 height 19
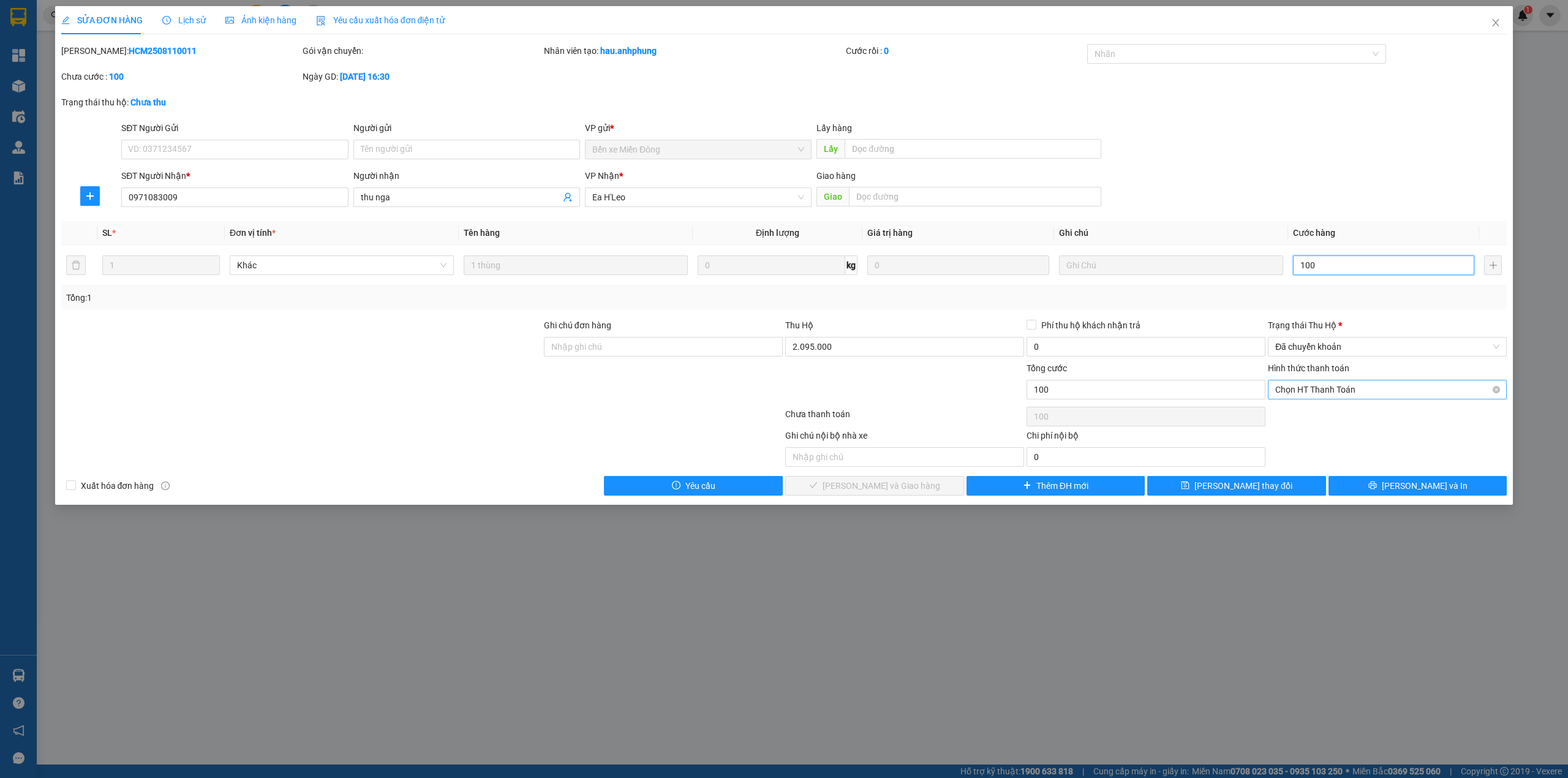
type input "100"
type input "100.000"
click at [1321, 417] on div "Tại văn phòng" at bounding box center [1387, 415] width 224 height 13
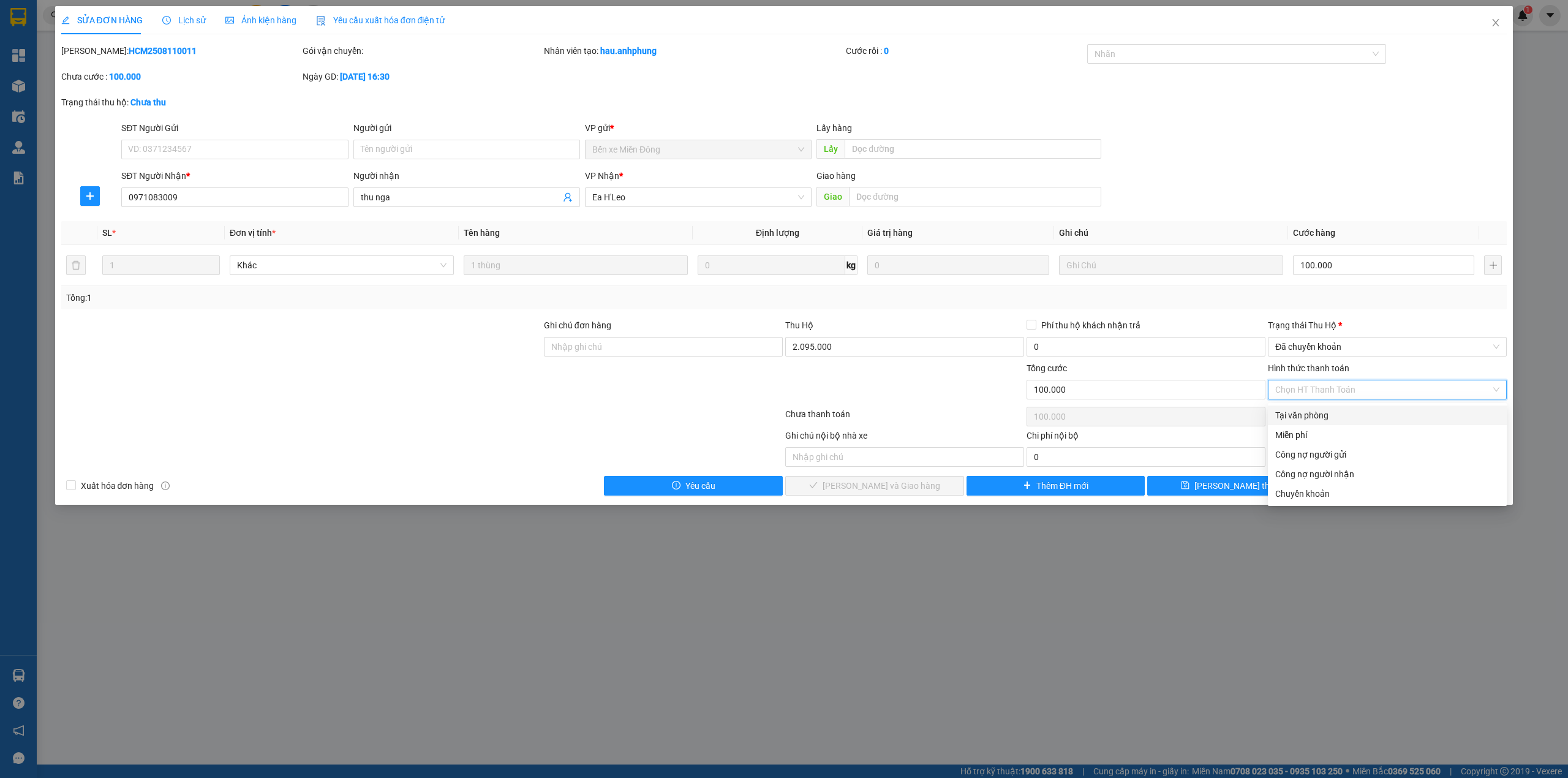
type input "0"
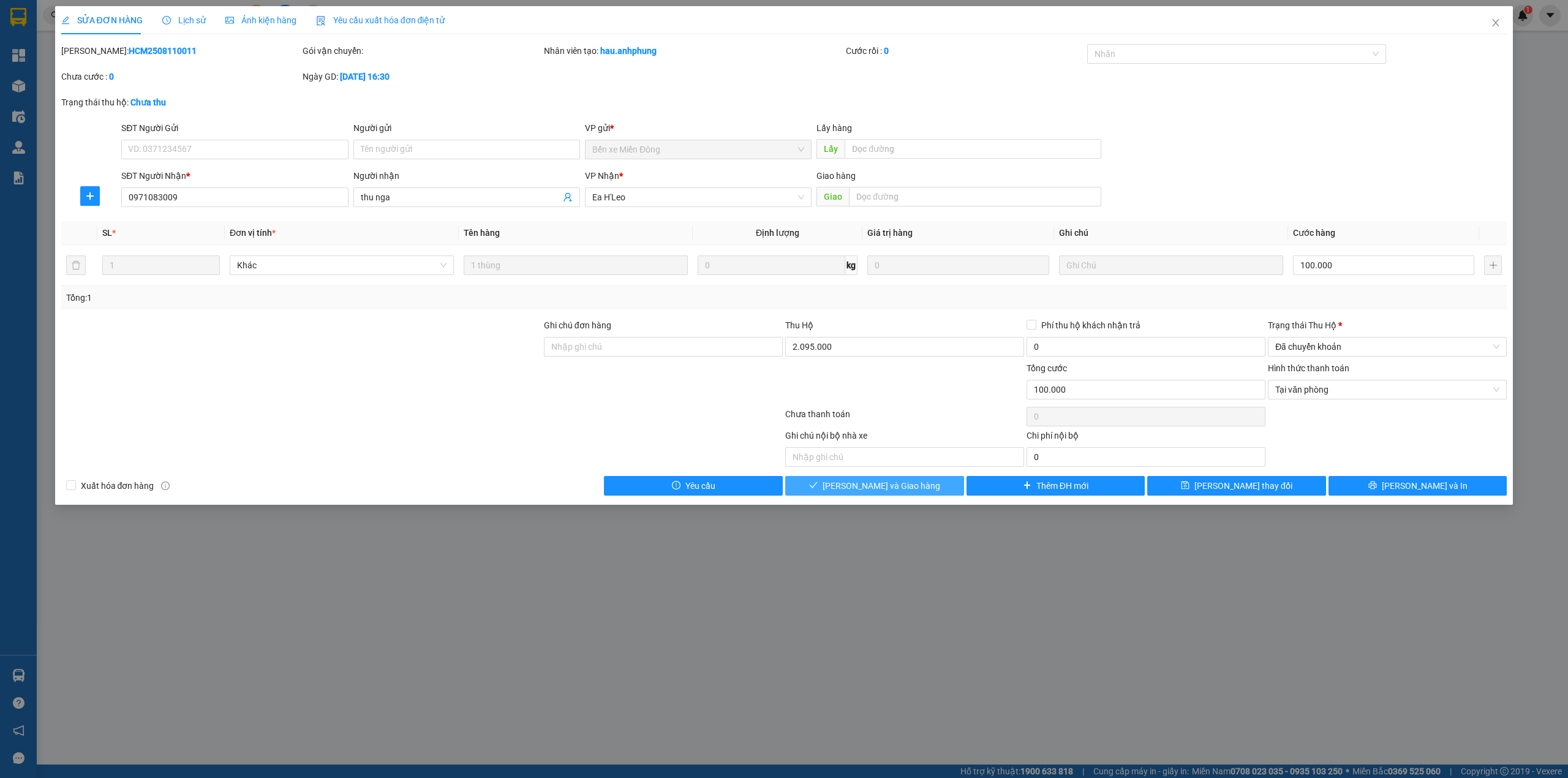
click at [905, 490] on span "[PERSON_NAME] và Giao hàng" at bounding box center [881, 486] width 118 height 13
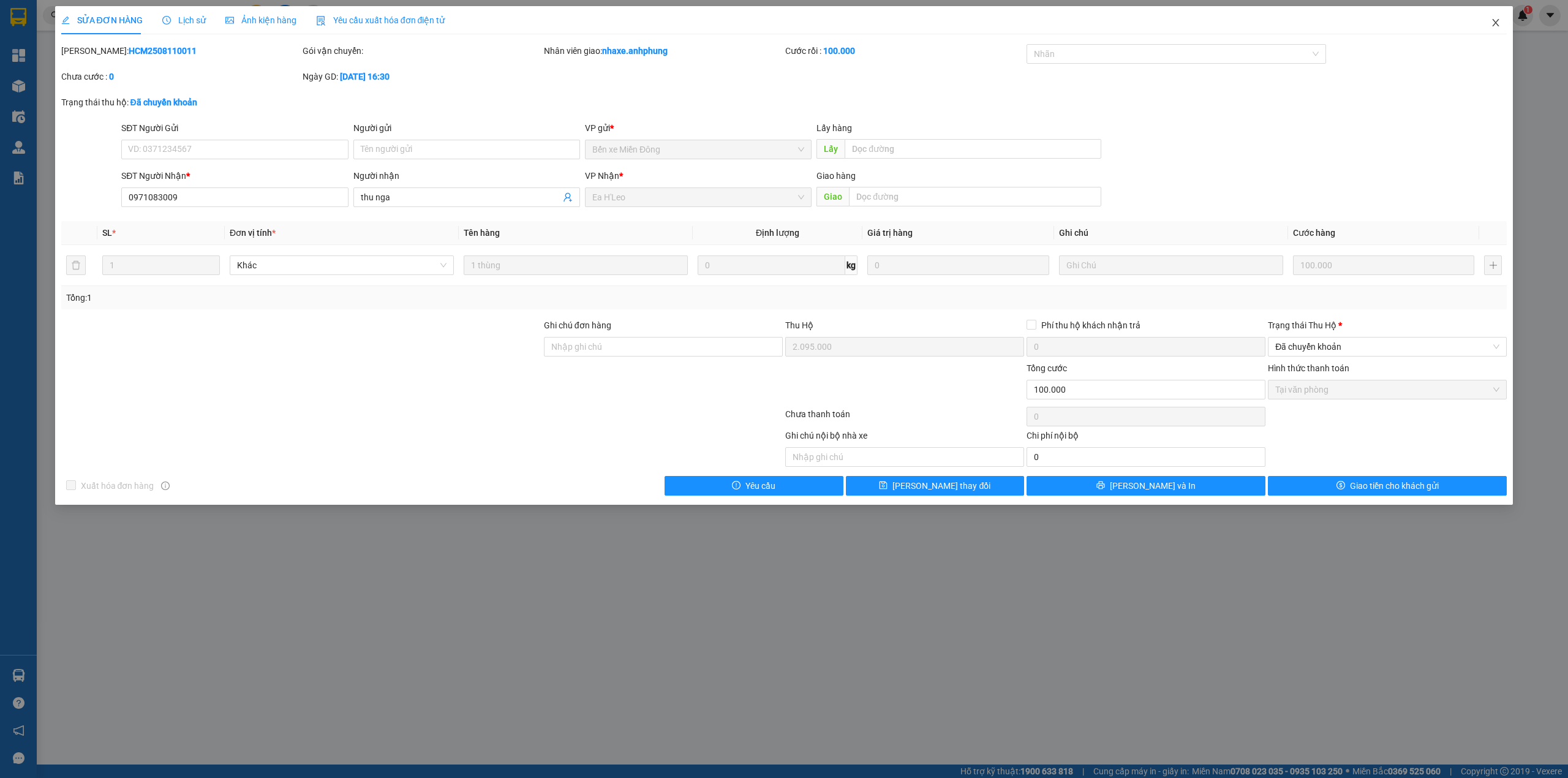
click at [1499, 25] on icon "close" at bounding box center [1495, 22] width 10 height 10
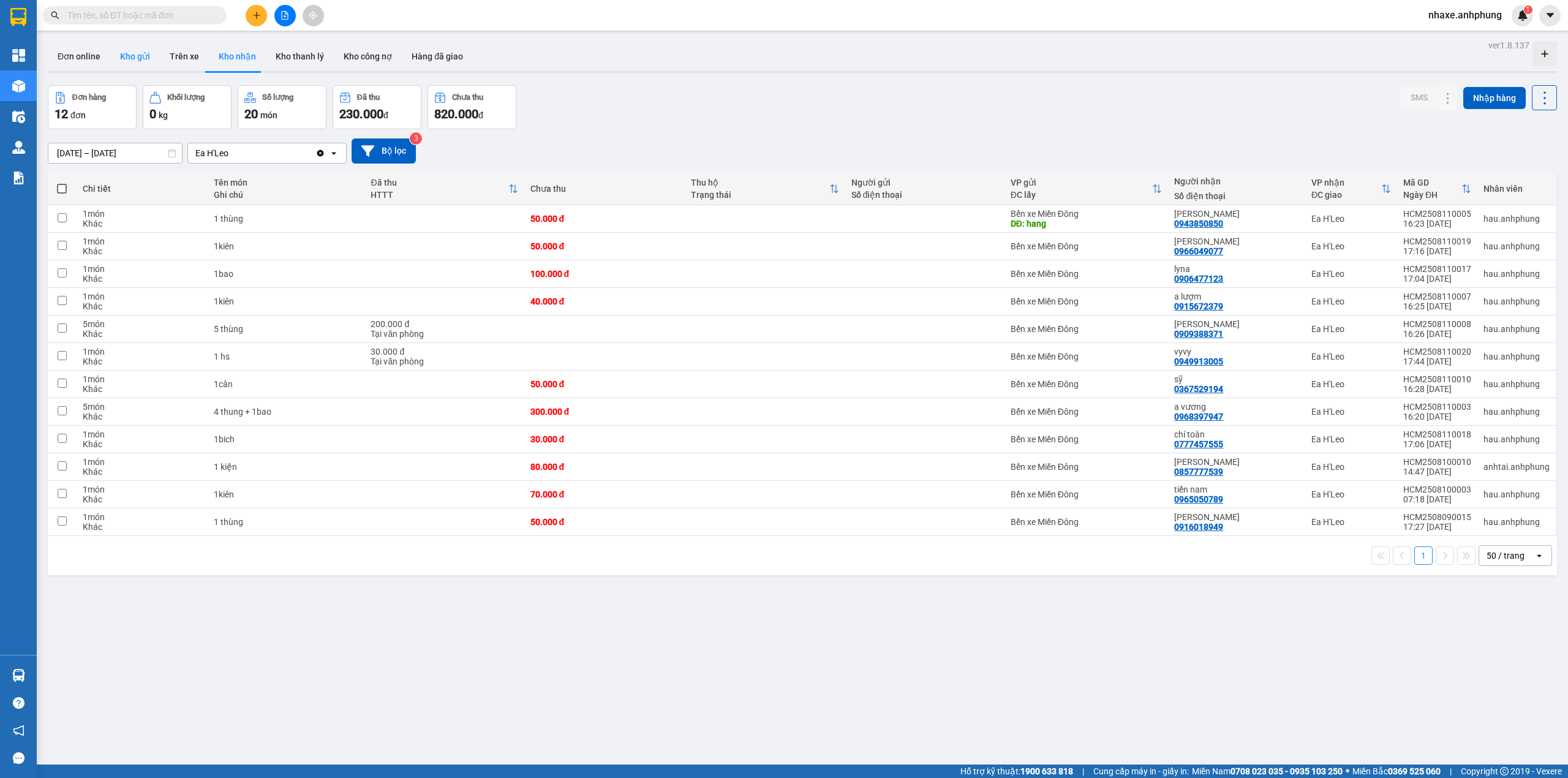
click at [128, 58] on button "Kho gửi" at bounding box center [135, 56] width 50 height 29
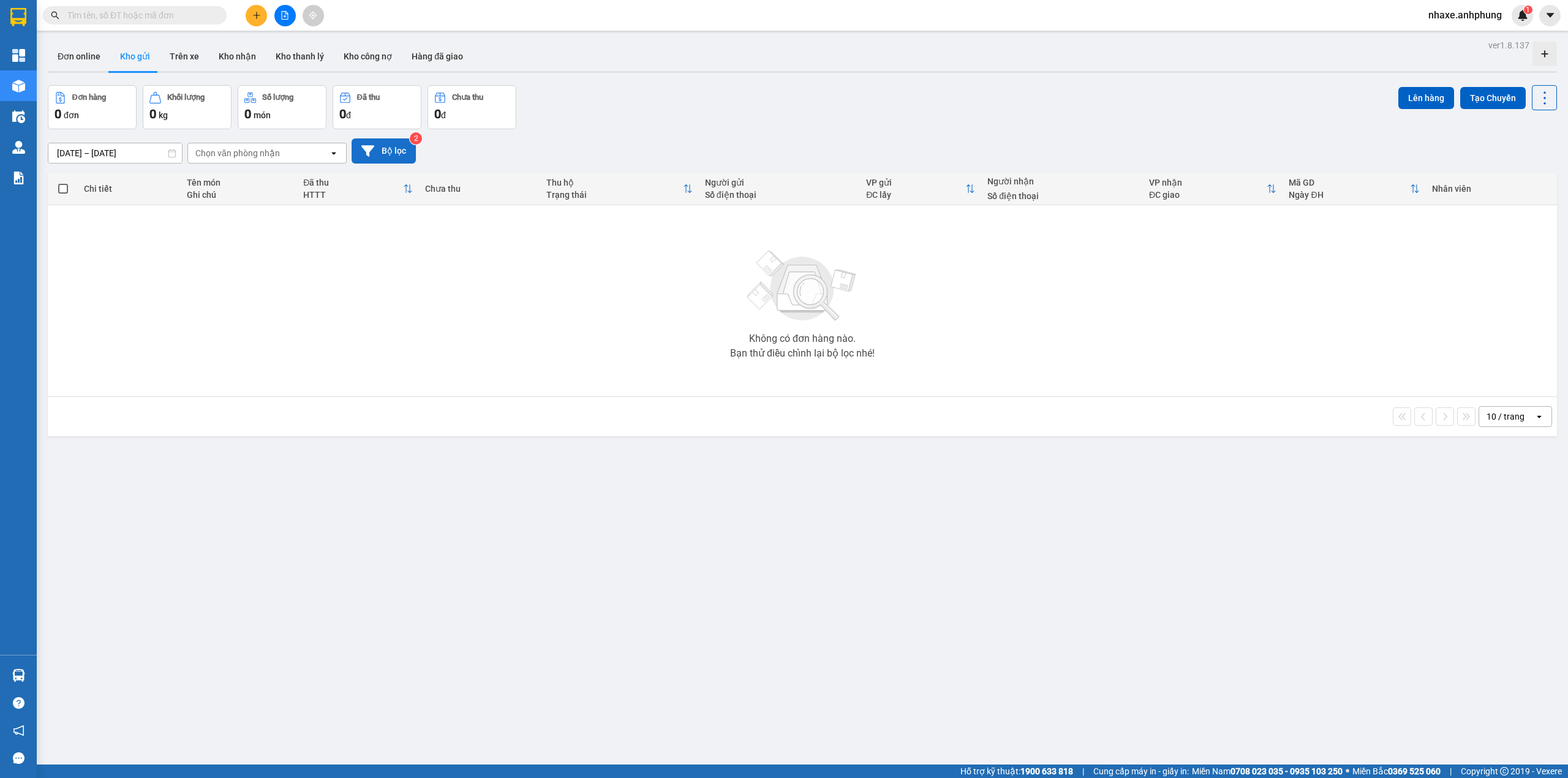
click at [387, 148] on button "Bộ lọc" at bounding box center [384, 150] width 65 height 25
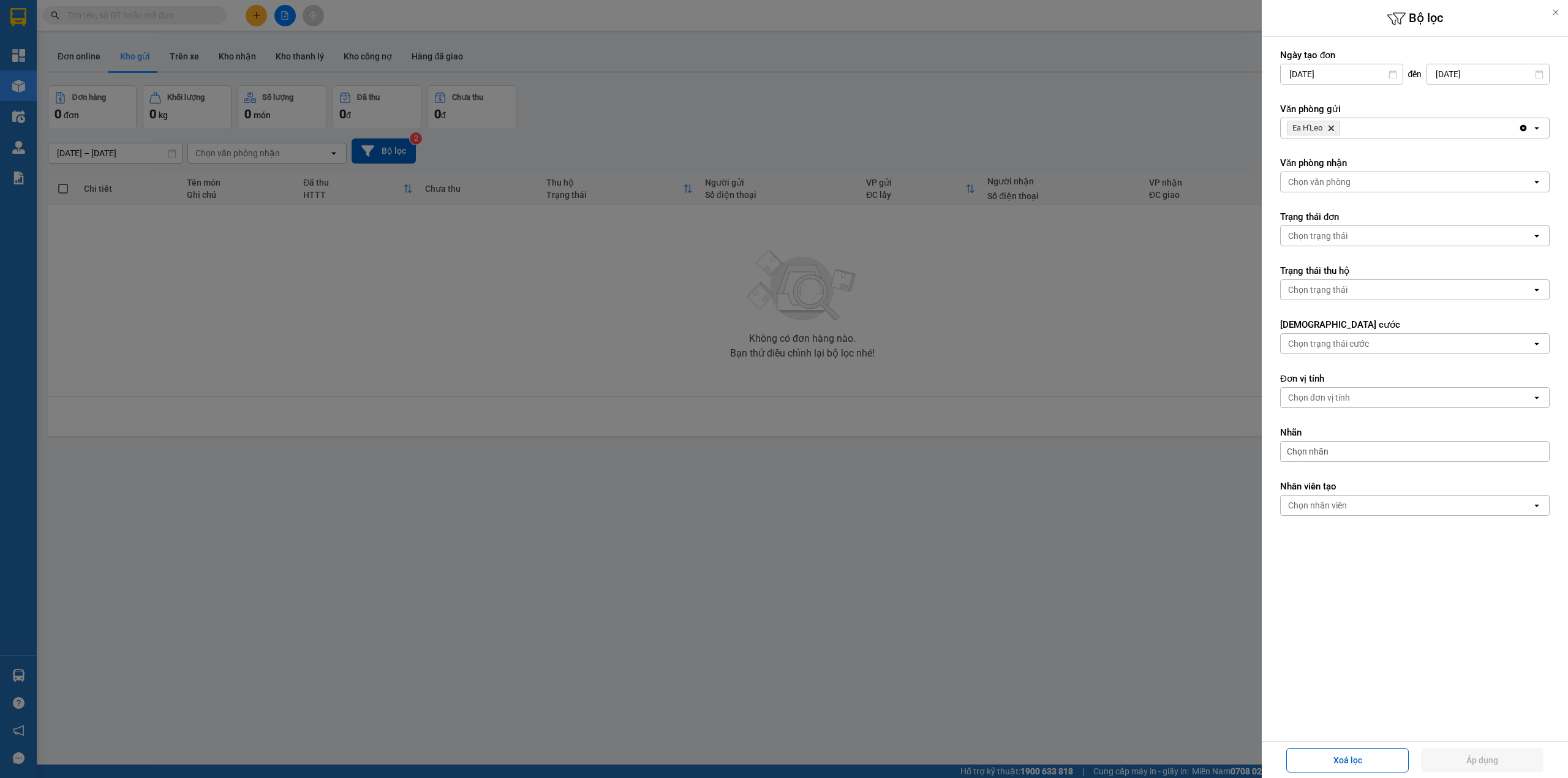
click at [1333, 125] on icon "Delete" at bounding box center [1330, 127] width 7 height 7
click at [1333, 125] on div "Chọn văn phòng" at bounding box center [1319, 128] width 63 height 12
click at [1329, 151] on span "Bến xe Miền Đông" at bounding box center [1327, 155] width 74 height 12
click at [1316, 185] on div "Chọn văn phòng" at bounding box center [1319, 182] width 63 height 12
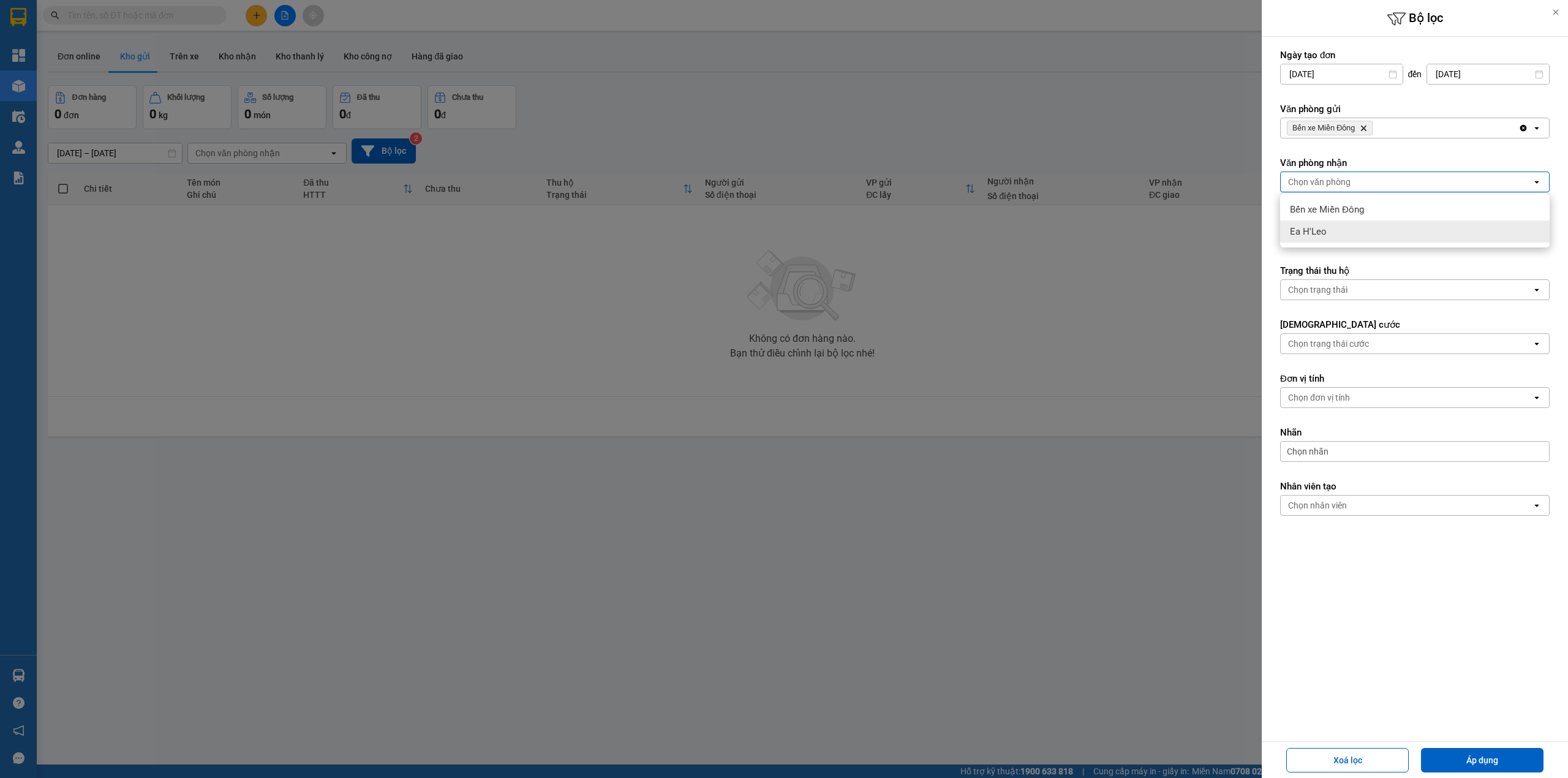
click at [1314, 228] on span "Ea H'Leo" at bounding box center [1308, 231] width 36 height 12
click at [1467, 755] on button "Áp dụng" at bounding box center [1482, 760] width 123 height 24
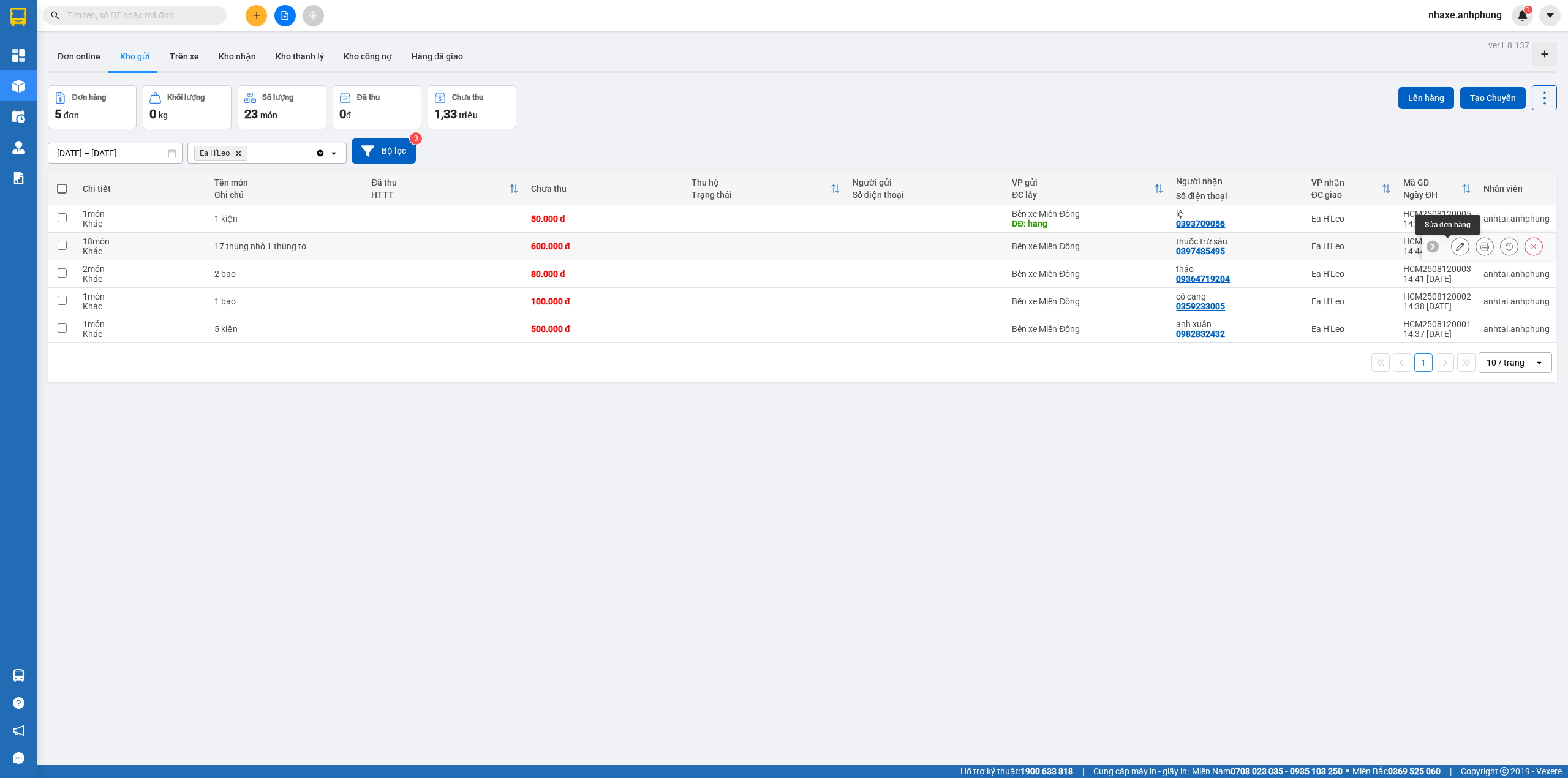
click at [1455, 249] on icon at bounding box center [1459, 246] width 8 height 8
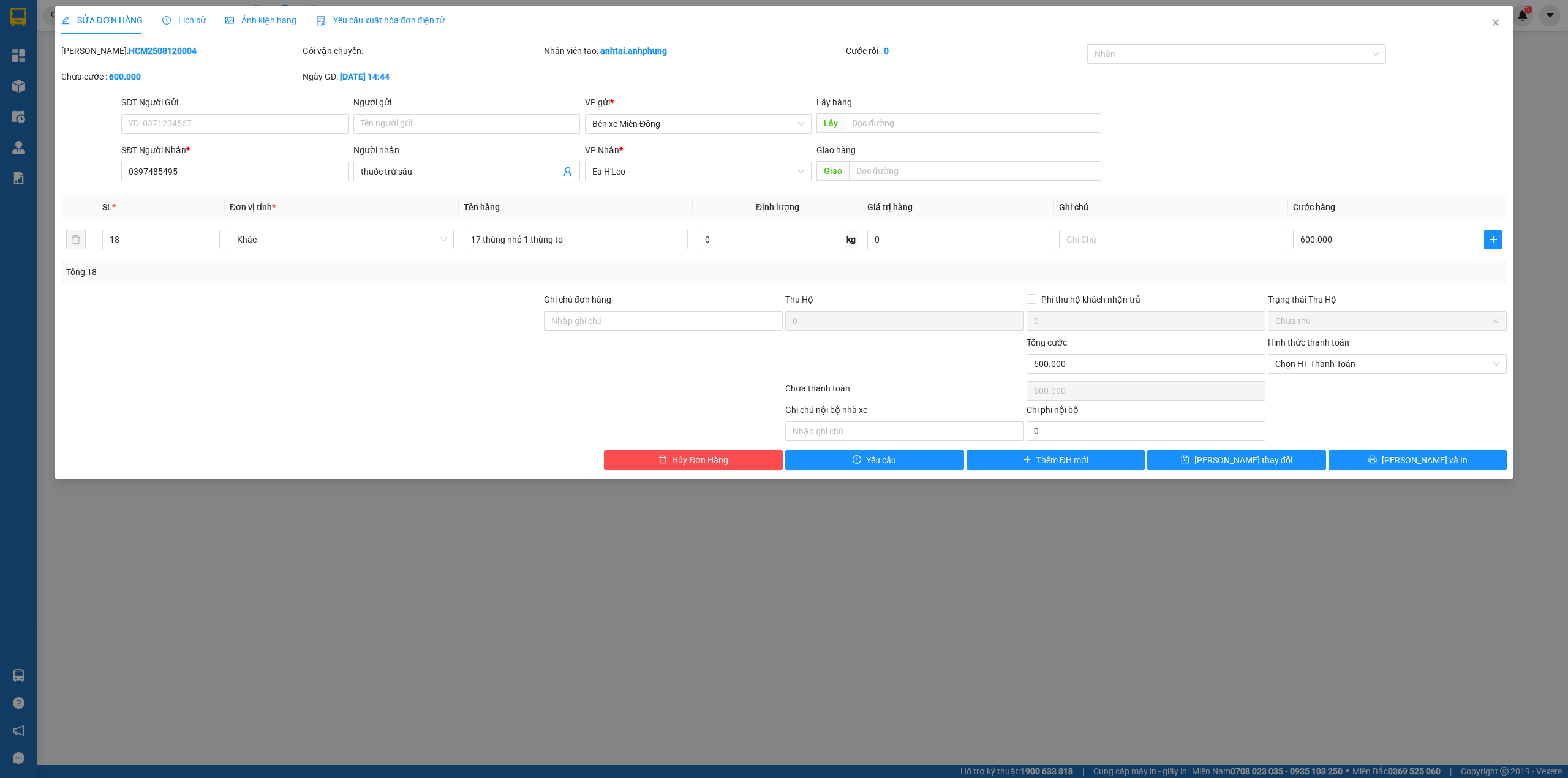
type input "0397485495"
type input "thuốc trừ sâu"
type input "600.000"
click at [1351, 241] on input "600.000" at bounding box center [1383, 239] width 181 height 20
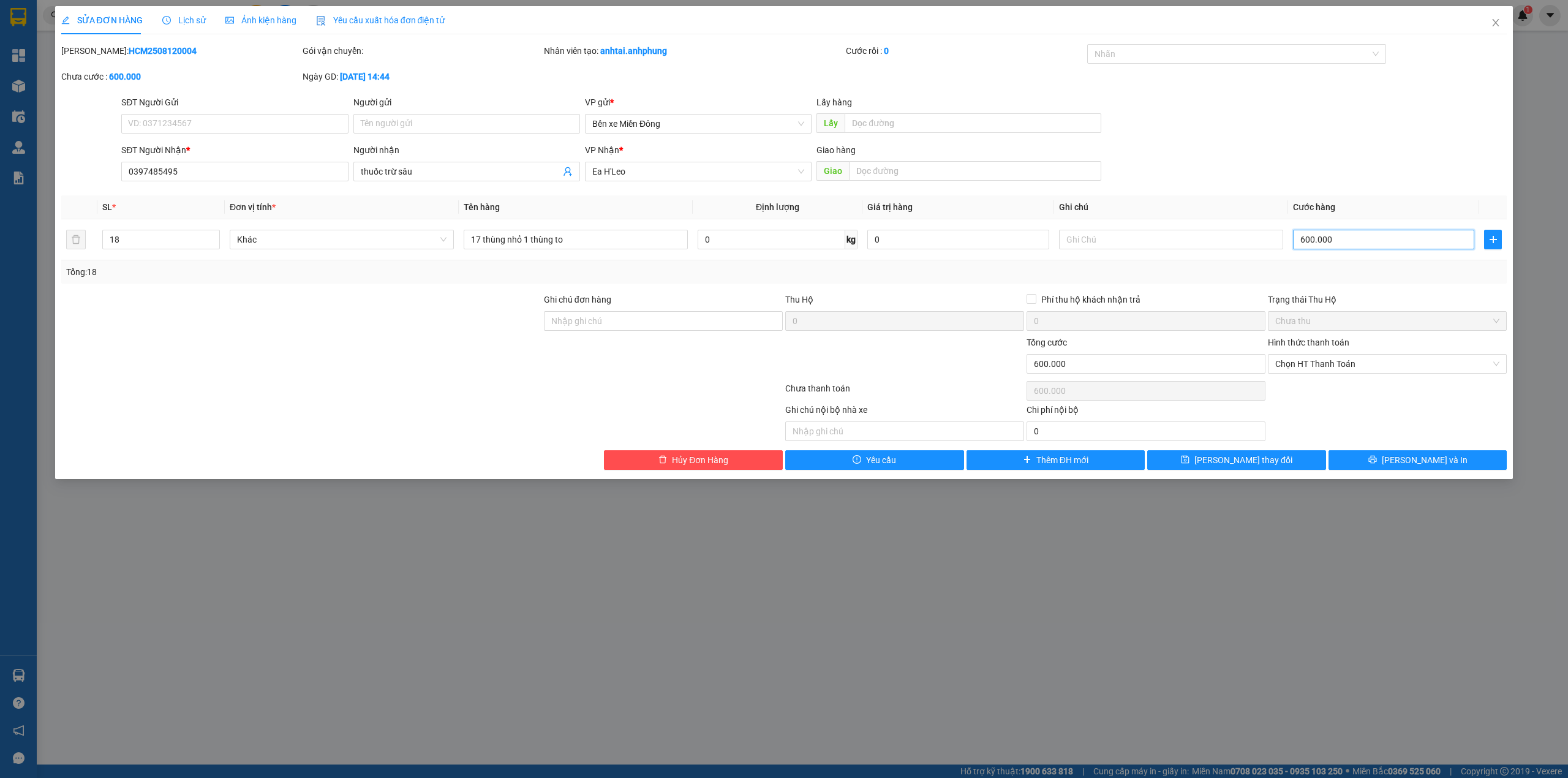
type input "8"
type input "80"
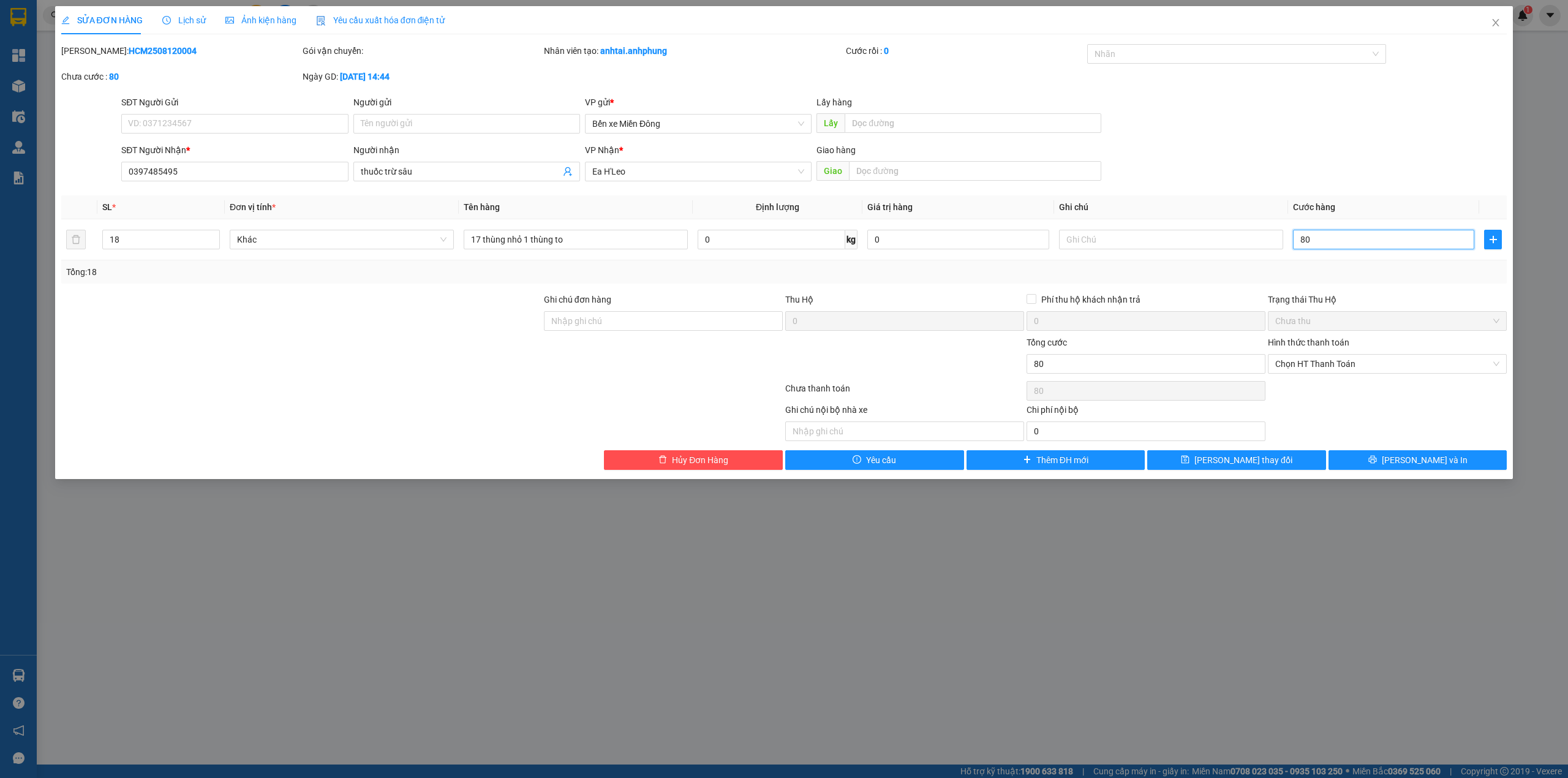
type input "800"
click at [1338, 388] on div "Chọn HT Thanh Toán" at bounding box center [1386, 391] width 241 height 24
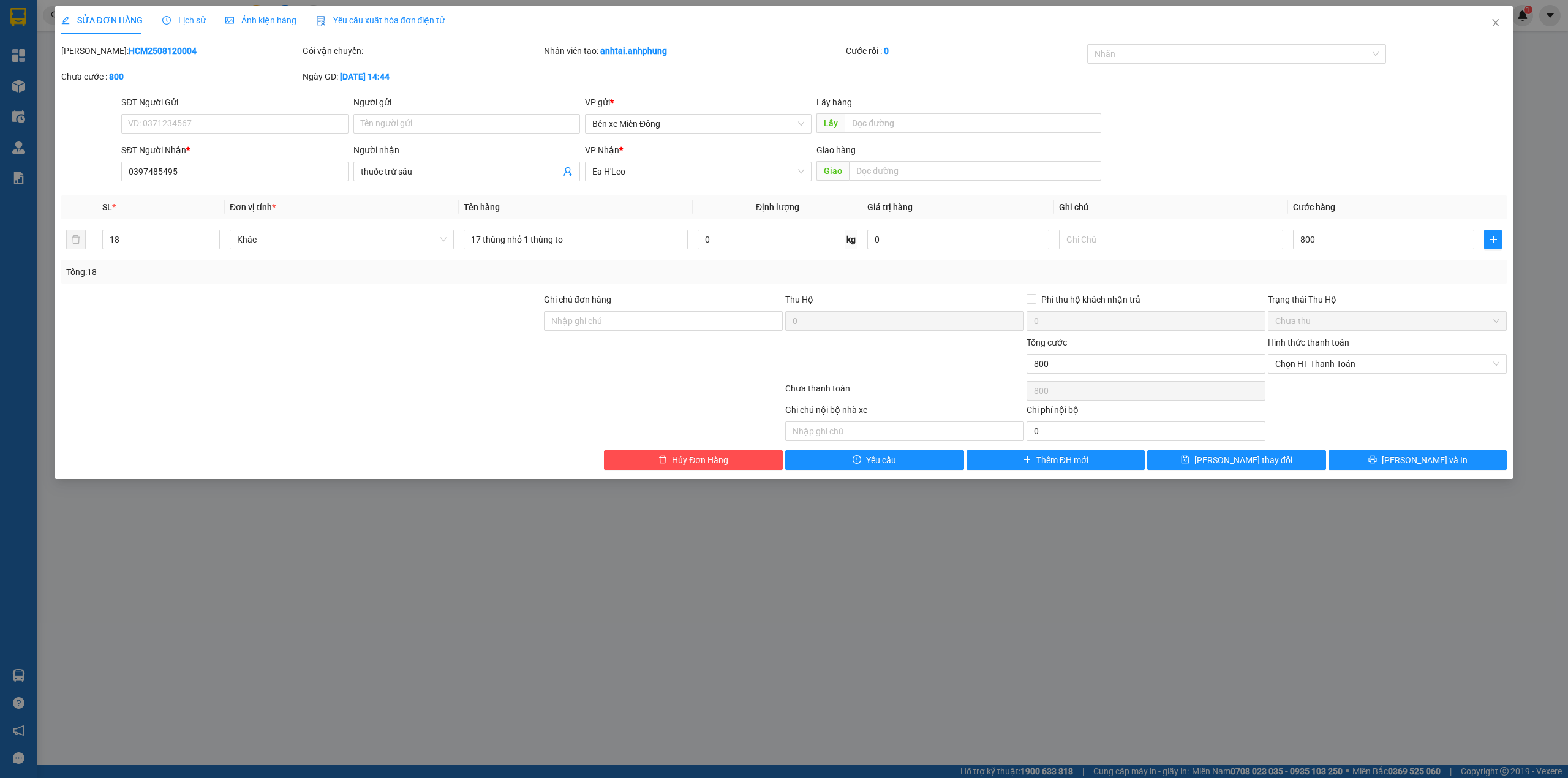
type input "800.000"
click at [1287, 461] on button "[PERSON_NAME] thay đổi" at bounding box center [1237, 460] width 179 height 20
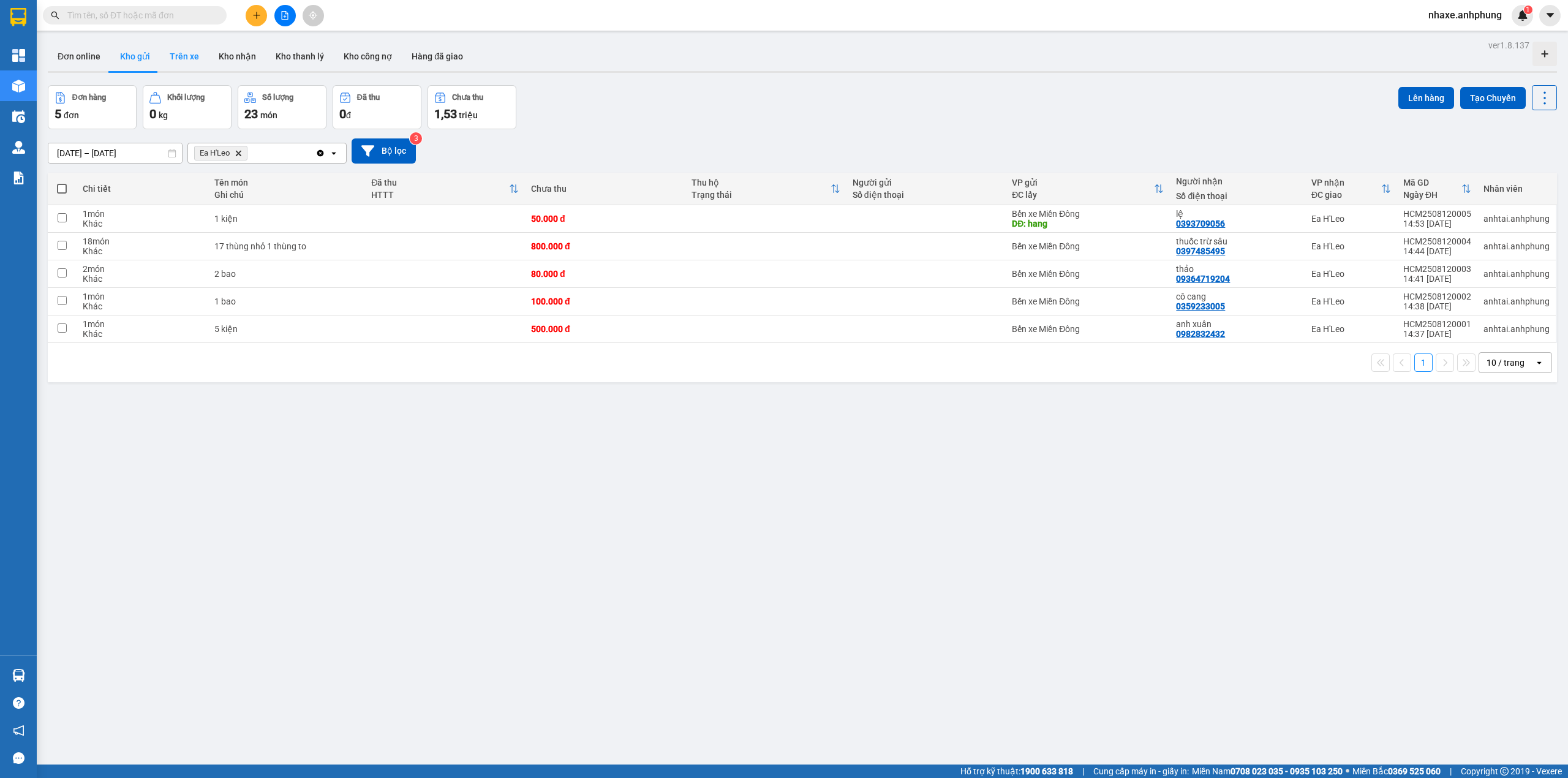
click at [194, 56] on button "Trên xe" at bounding box center [184, 56] width 49 height 29
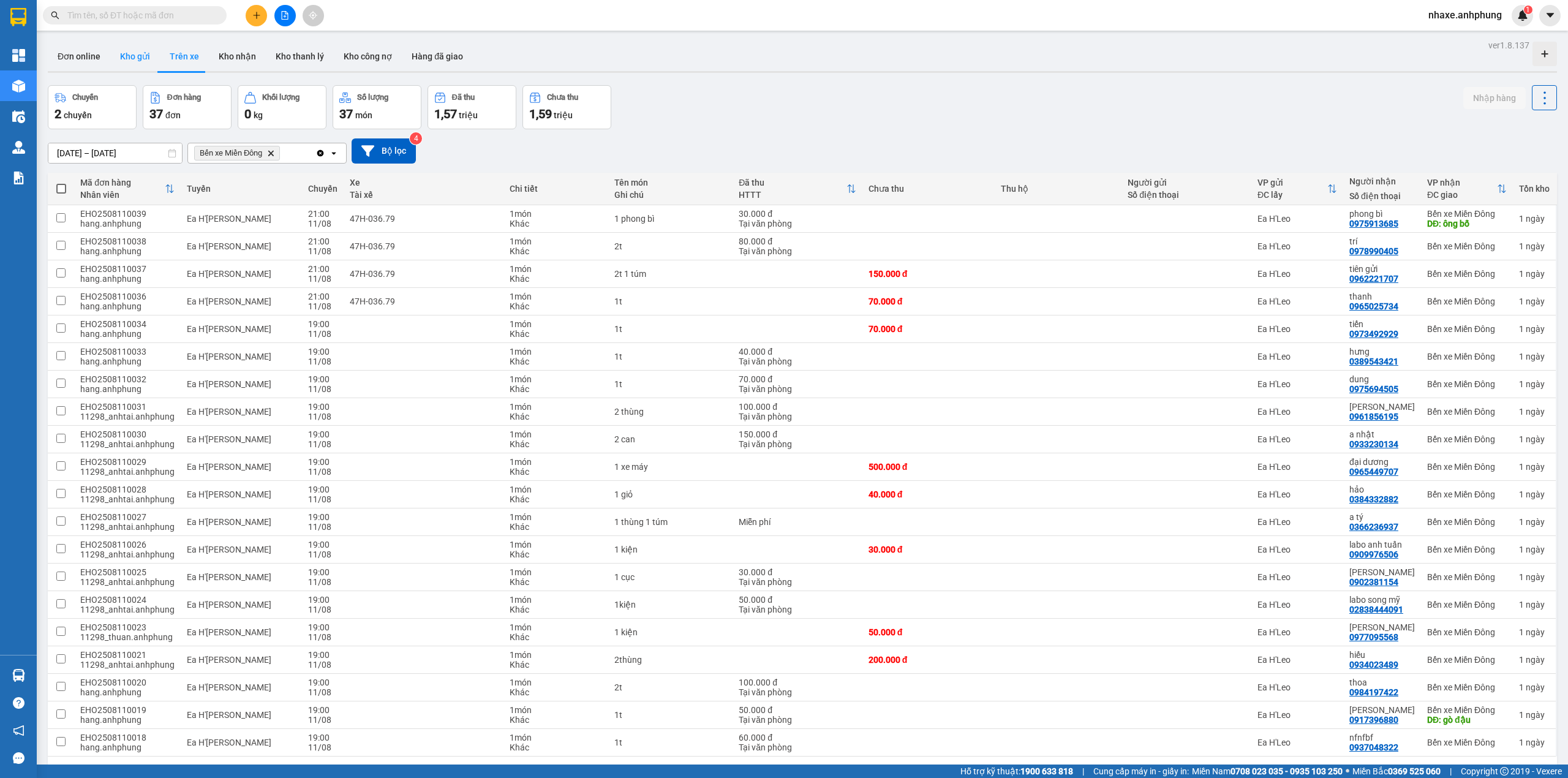
click at [126, 55] on button "Kho gửi" at bounding box center [135, 56] width 50 height 29
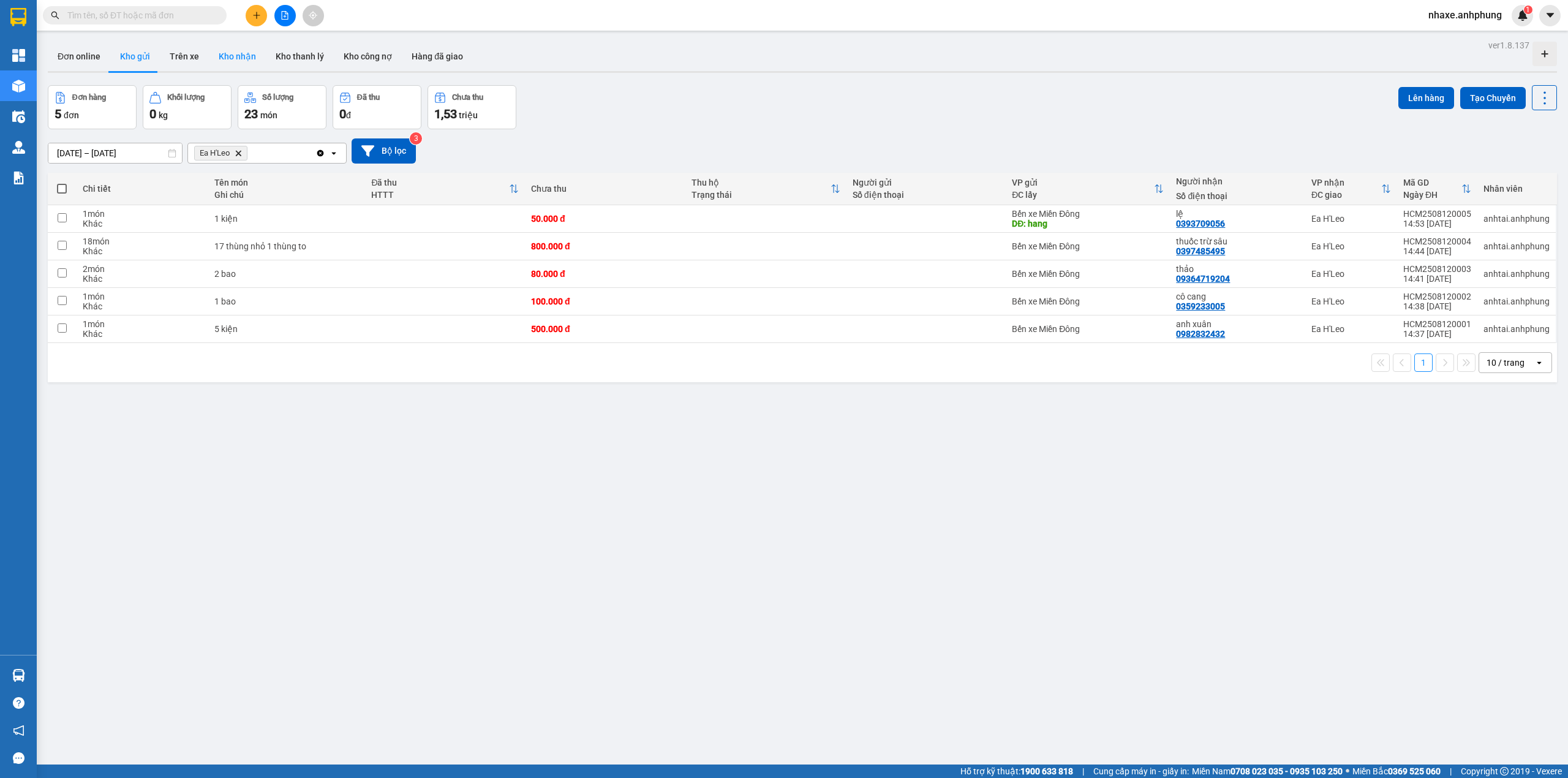
click at [221, 54] on button "Kho nhận" at bounding box center [237, 56] width 57 height 29
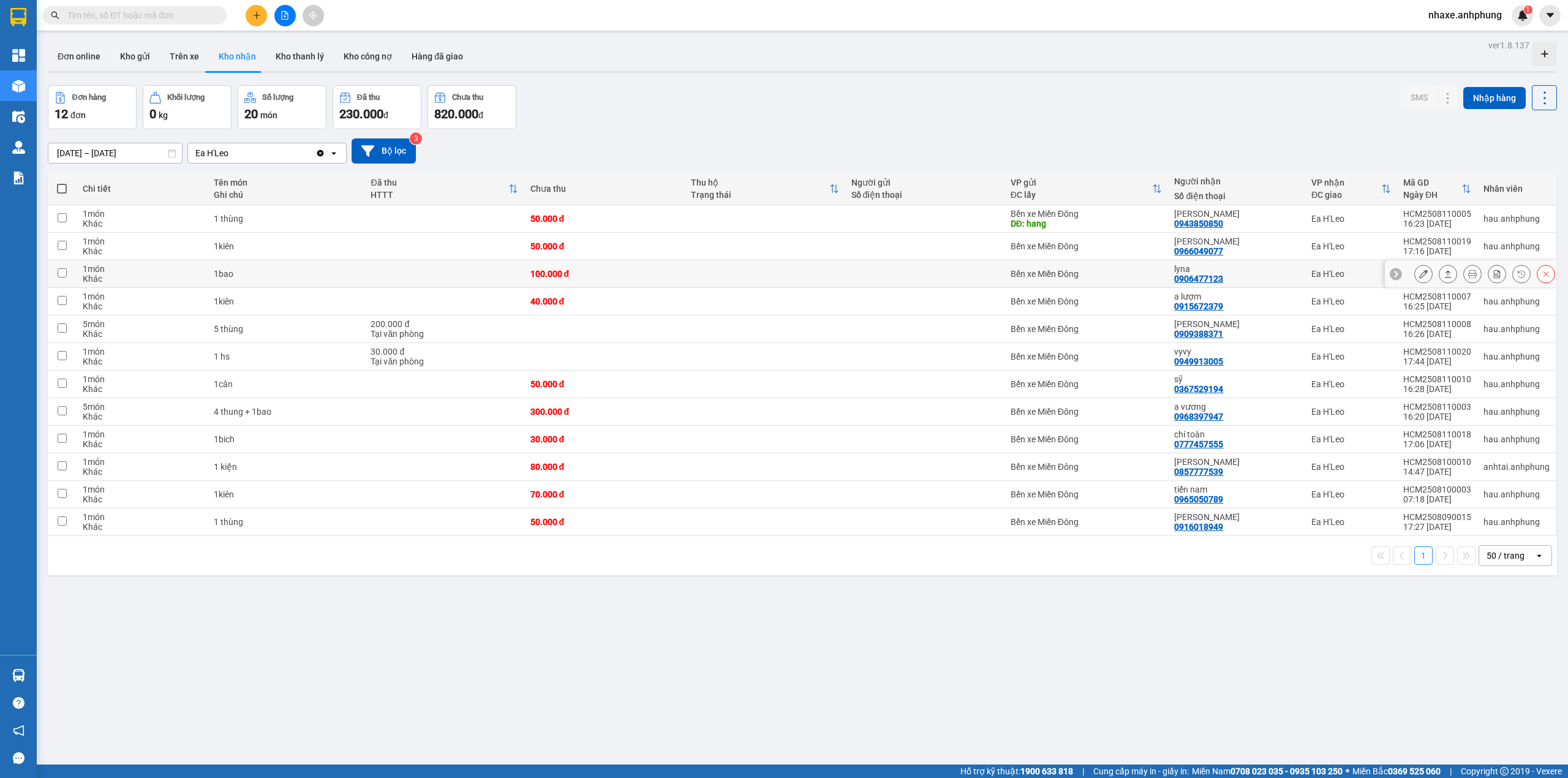
click at [1419, 276] on icon at bounding box center [1423, 273] width 8 height 8
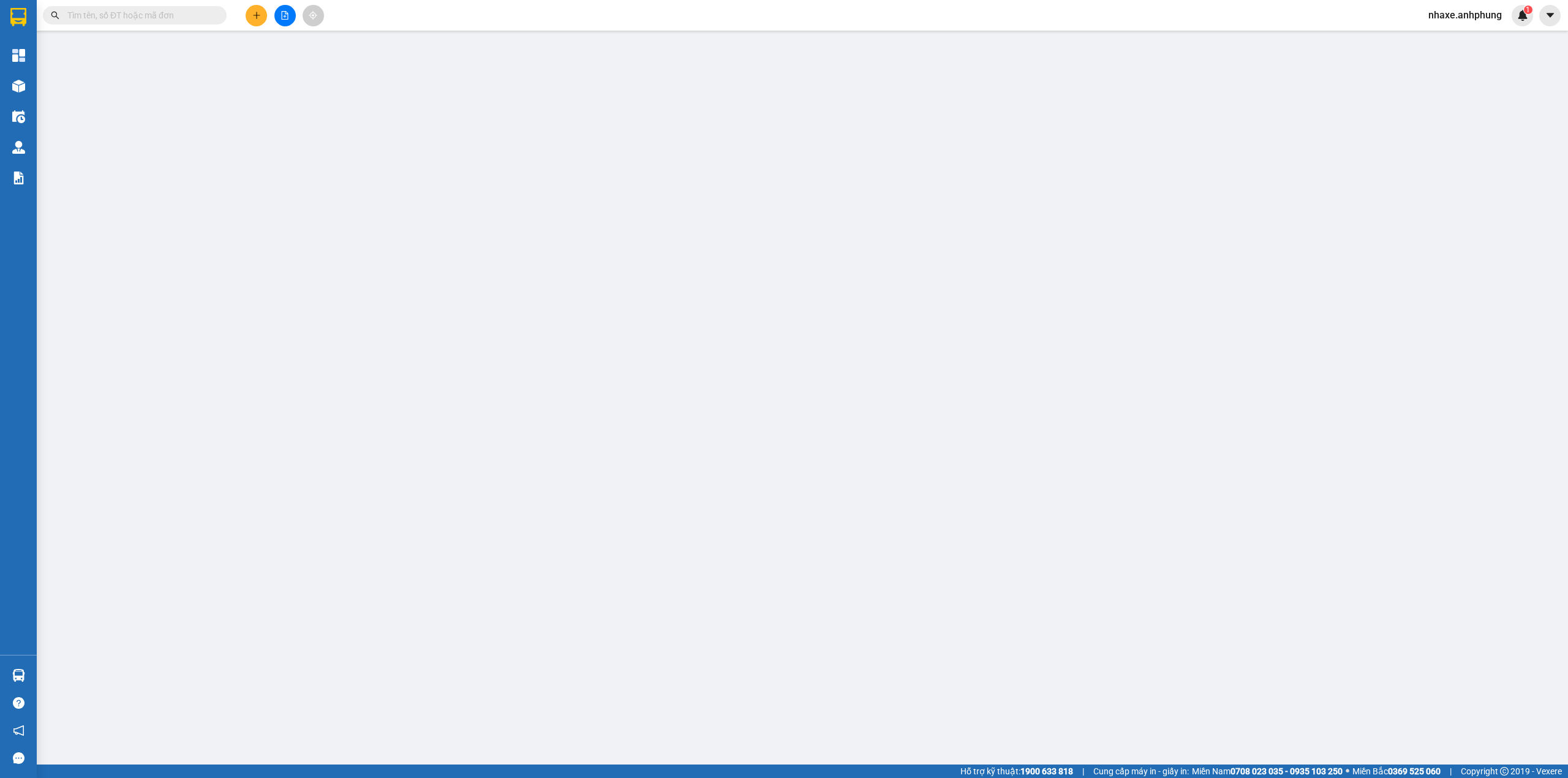
type input "0906477123"
type input "lyna"
type input "100.000"
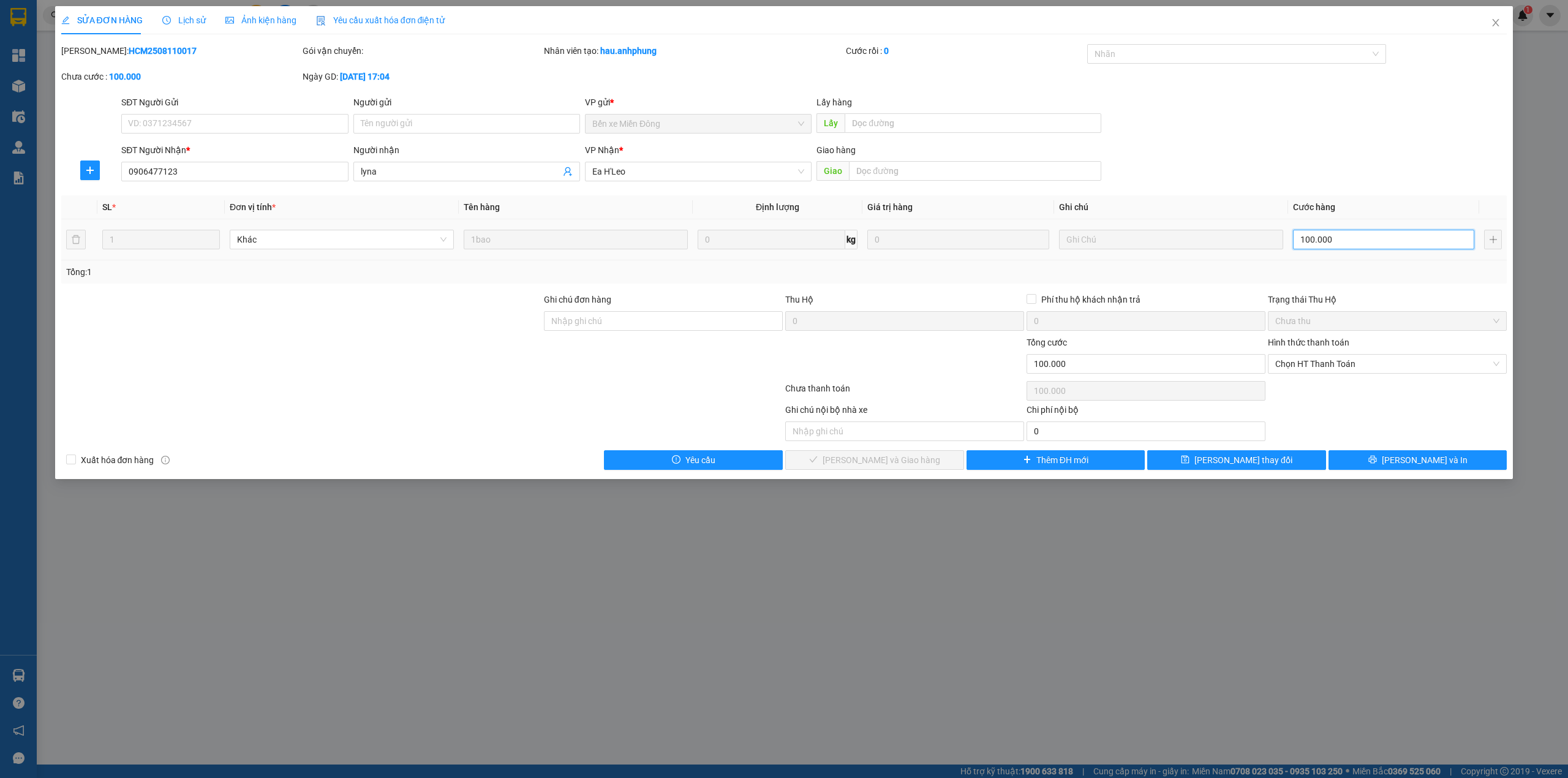
click at [1330, 244] on input "100.000" at bounding box center [1383, 239] width 181 height 20
type input "8"
type input "80"
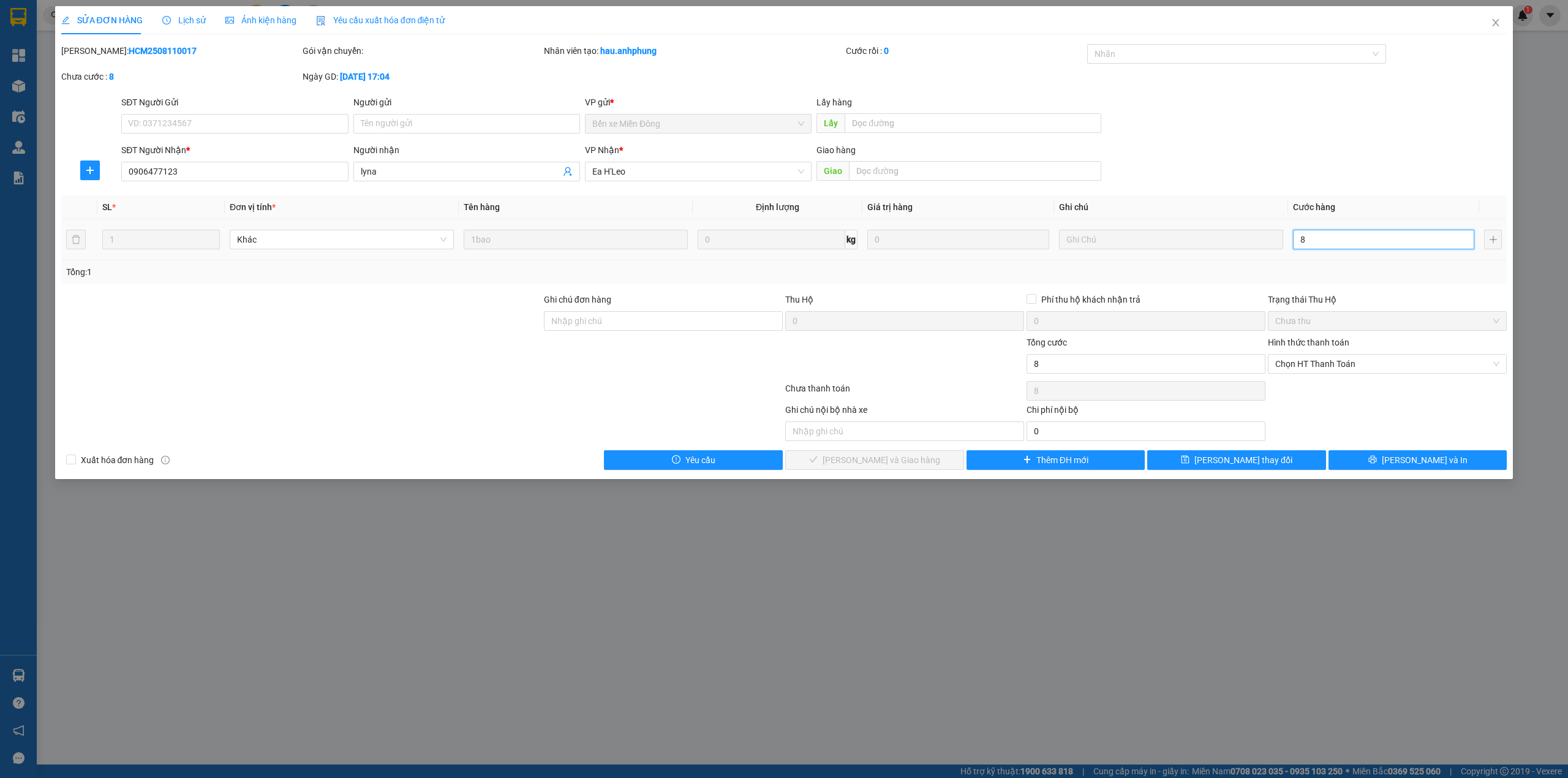
type input "80"
click at [1329, 371] on span "Chọn HT Thanh Toán" at bounding box center [1387, 363] width 224 height 19
type input "80"
type input "80.000"
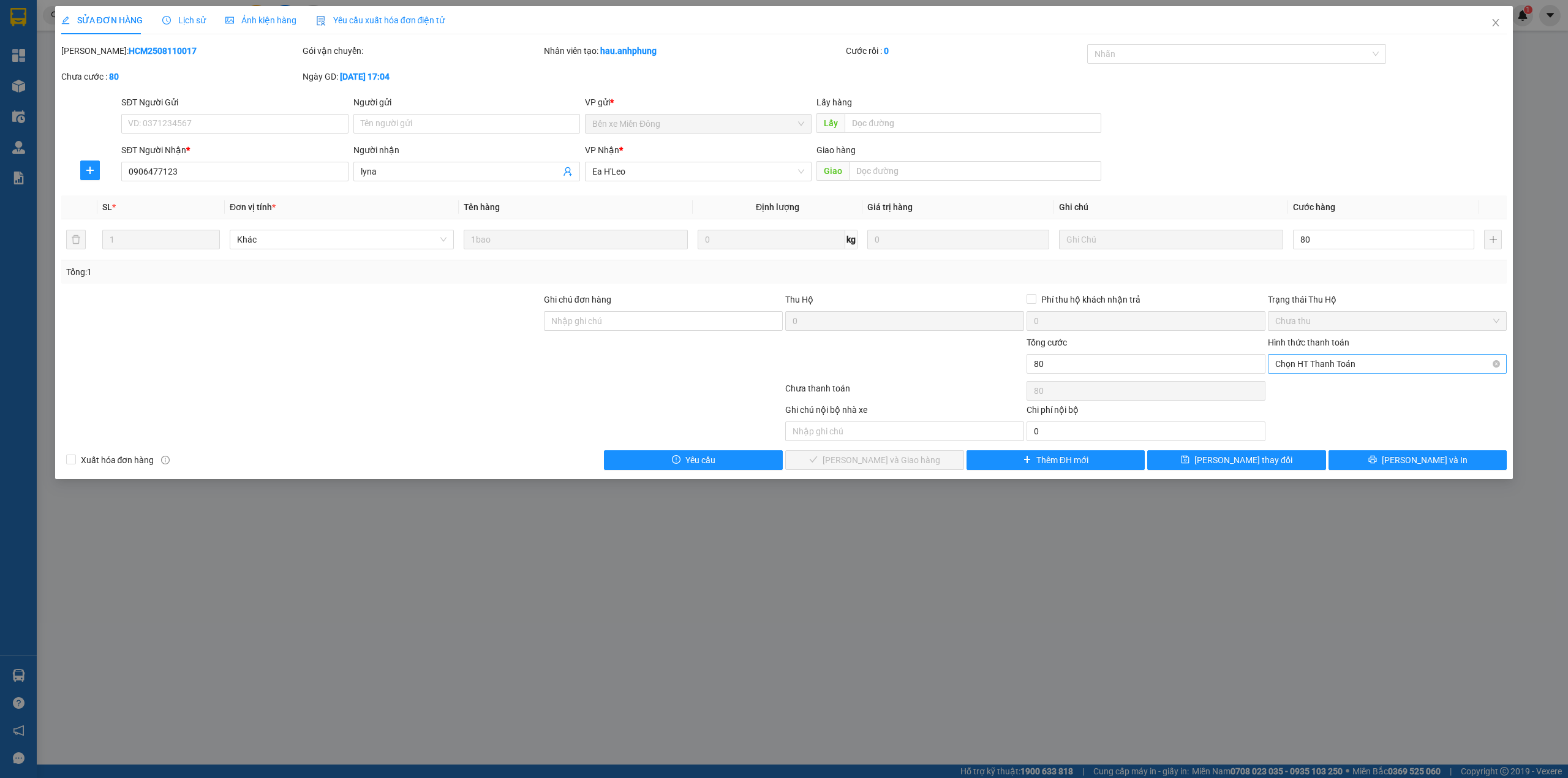
type input "80.000"
click at [1305, 447] on div "Công nợ người nhận" at bounding box center [1387, 448] width 224 height 13
type input "0"
click at [898, 464] on span "[PERSON_NAME] và Giao hàng" at bounding box center [881, 460] width 118 height 13
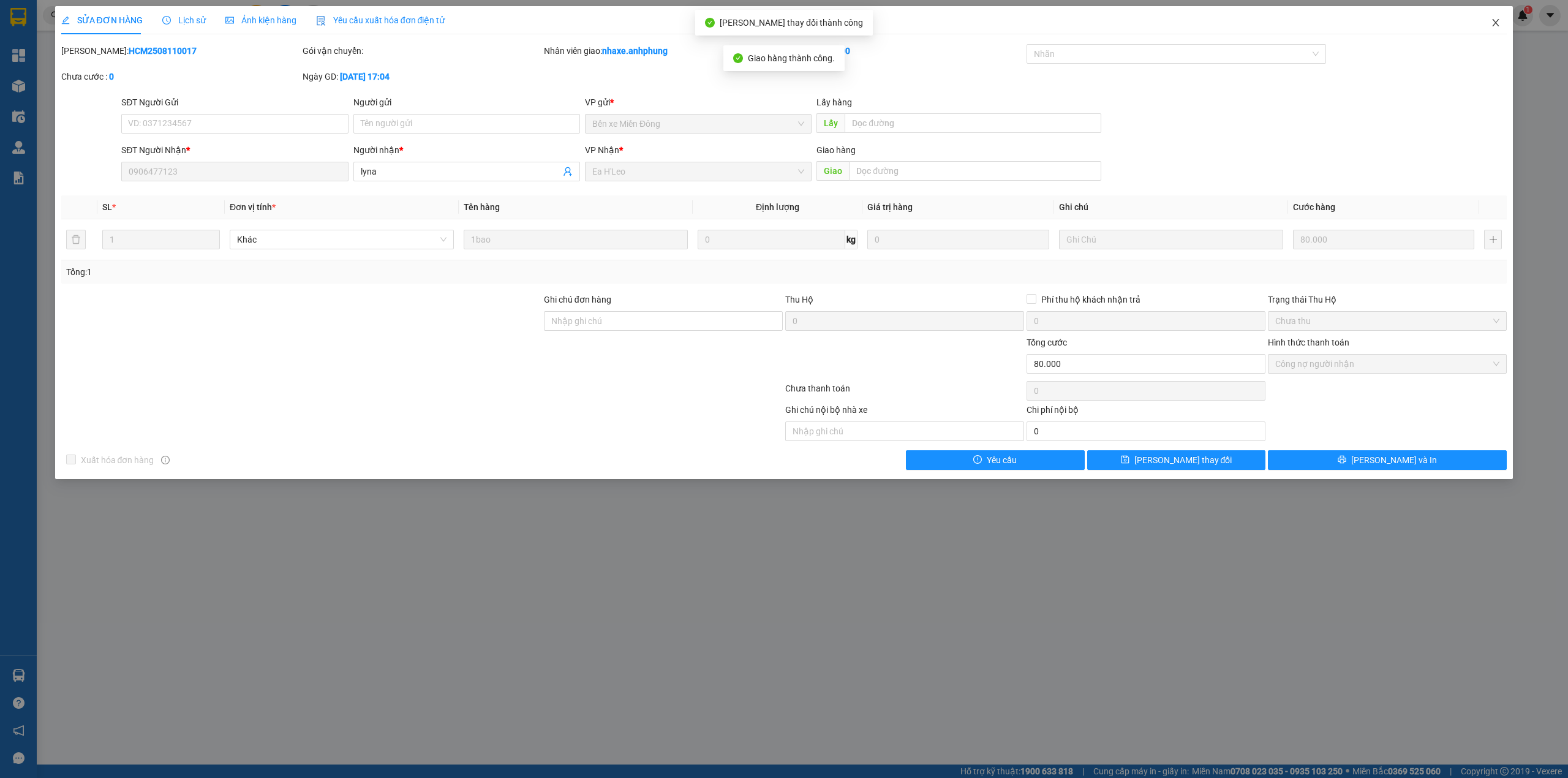
click at [1496, 20] on icon "close" at bounding box center [1495, 22] width 10 height 10
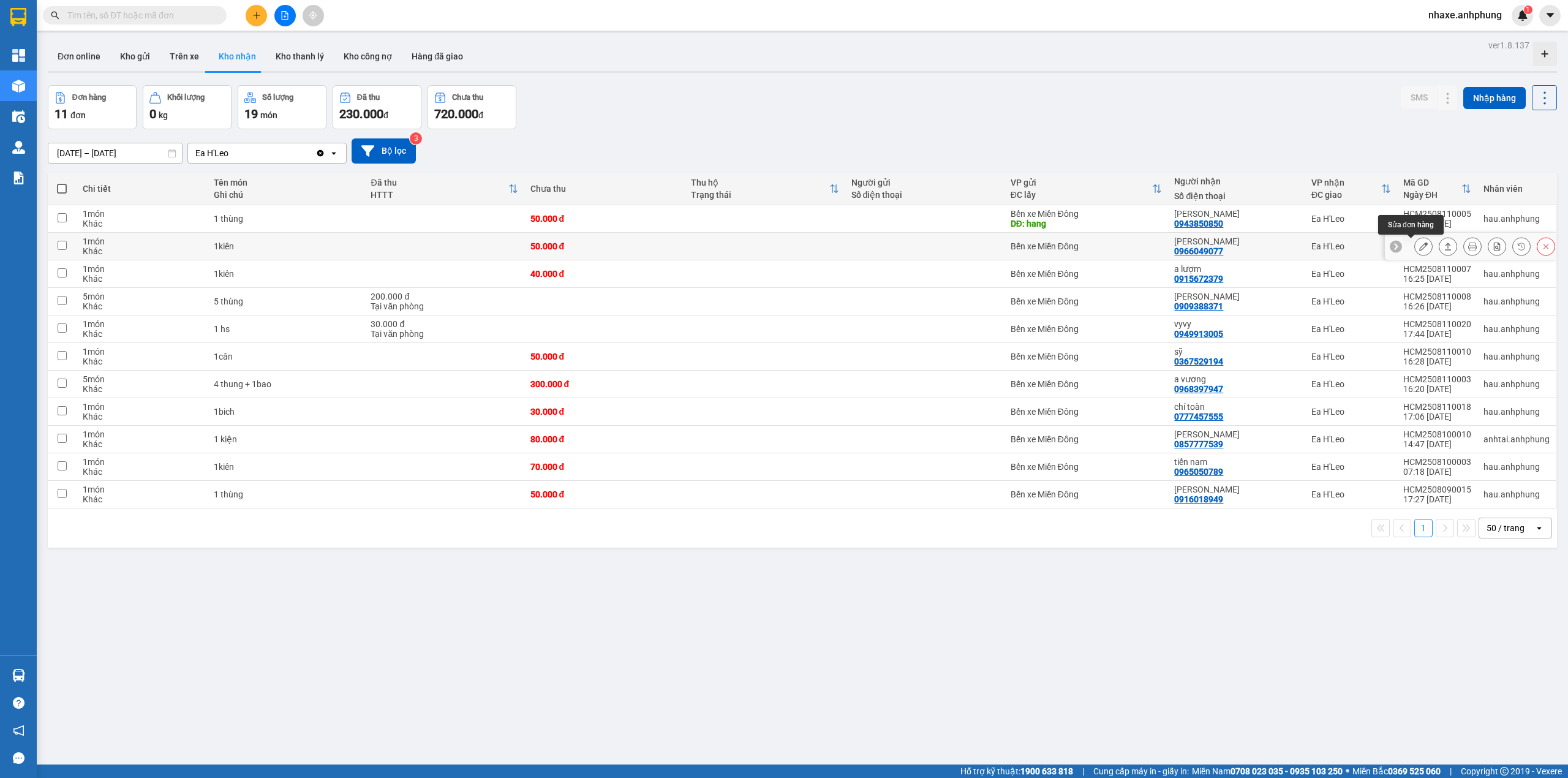
click at [1415, 253] on button at bounding box center [1423, 247] width 17 height 22
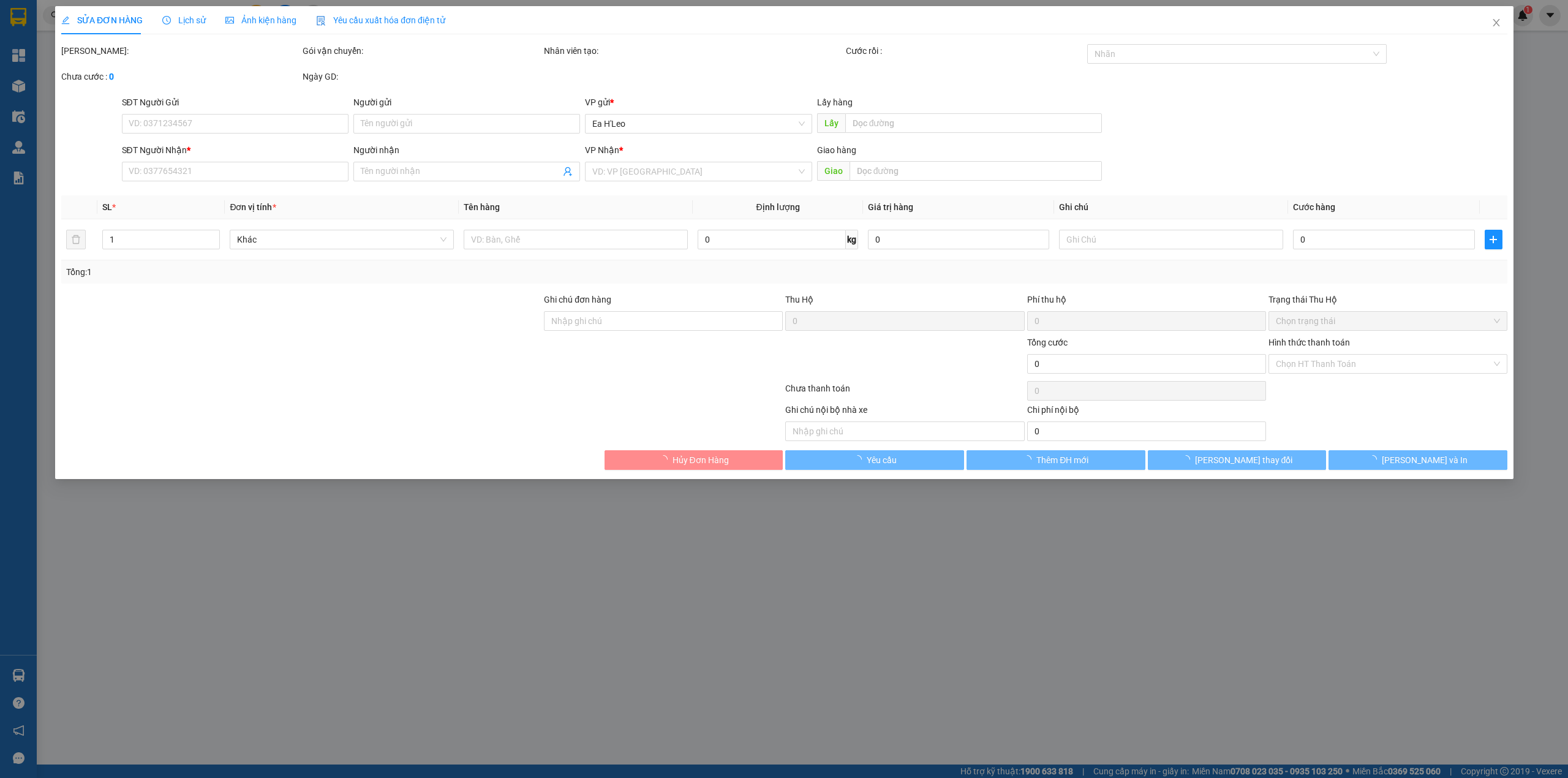
type input "0966049077"
type input "[PERSON_NAME]"
type input "50.000"
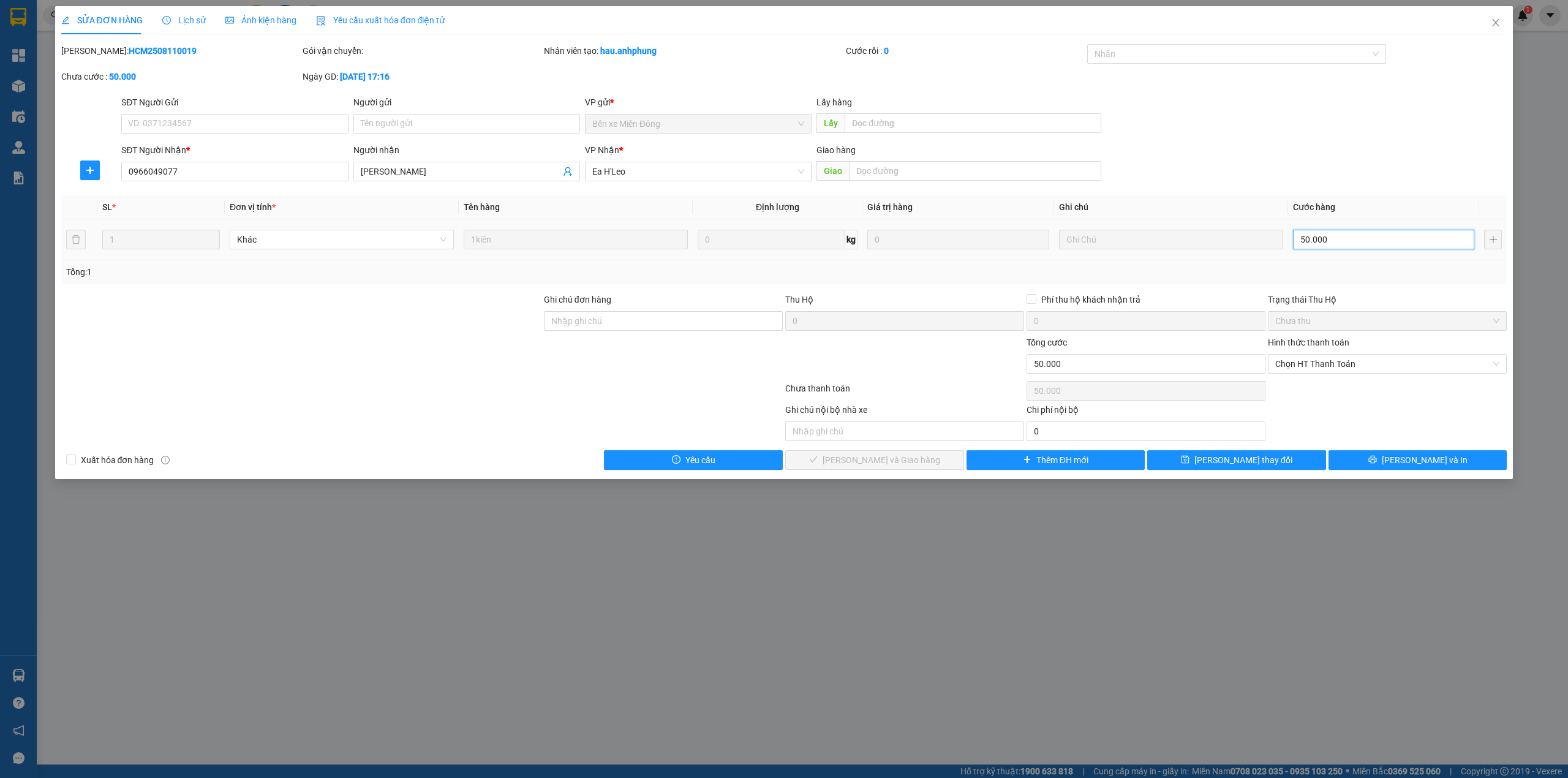
click at [1326, 244] on input "50.000" at bounding box center [1383, 239] width 181 height 20
type input "4"
type input "40"
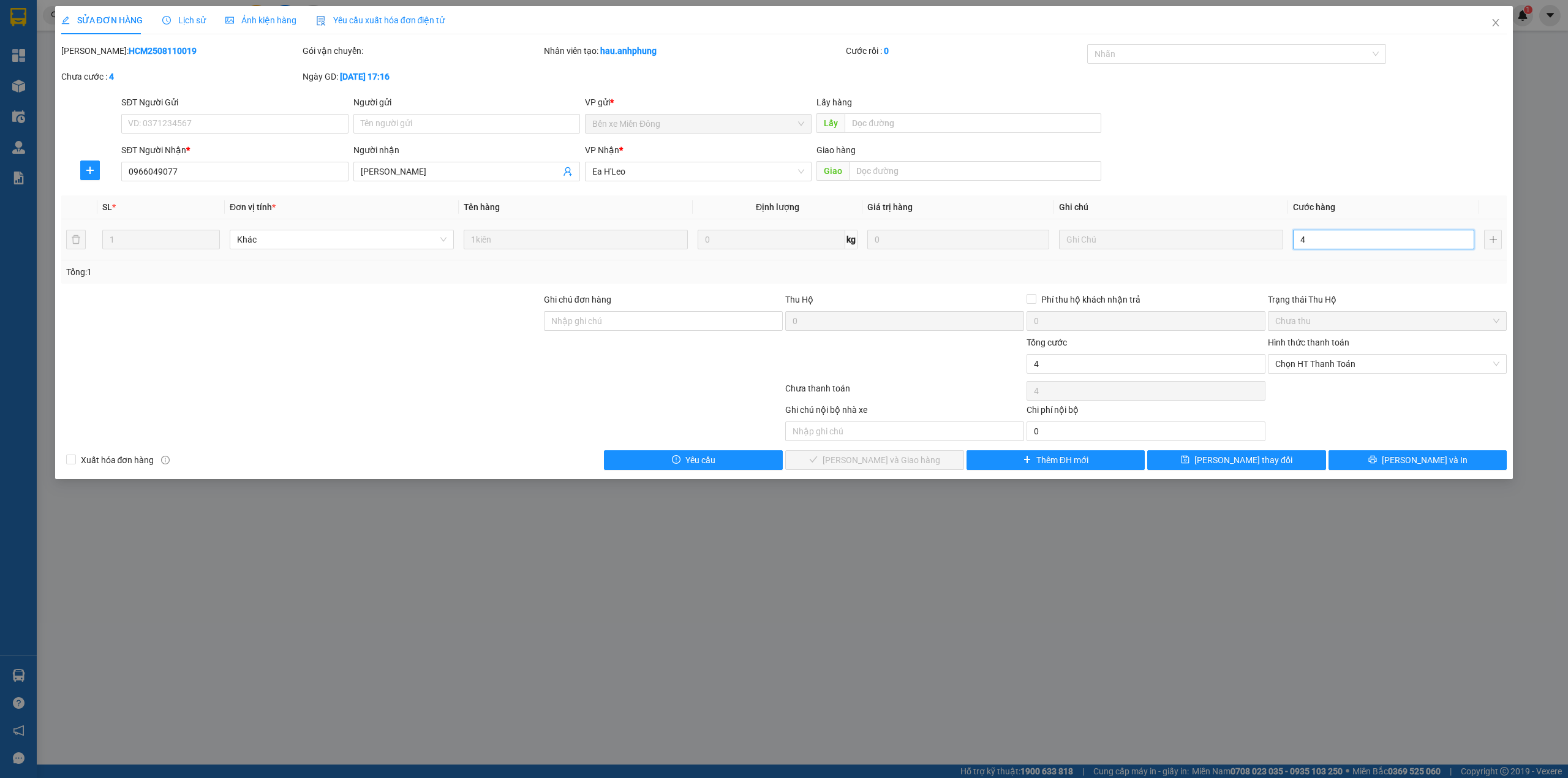
type input "40"
click at [1333, 361] on span "Chọn HT Thanh Toán" at bounding box center [1387, 363] width 224 height 19
type input "40"
type input "40.000"
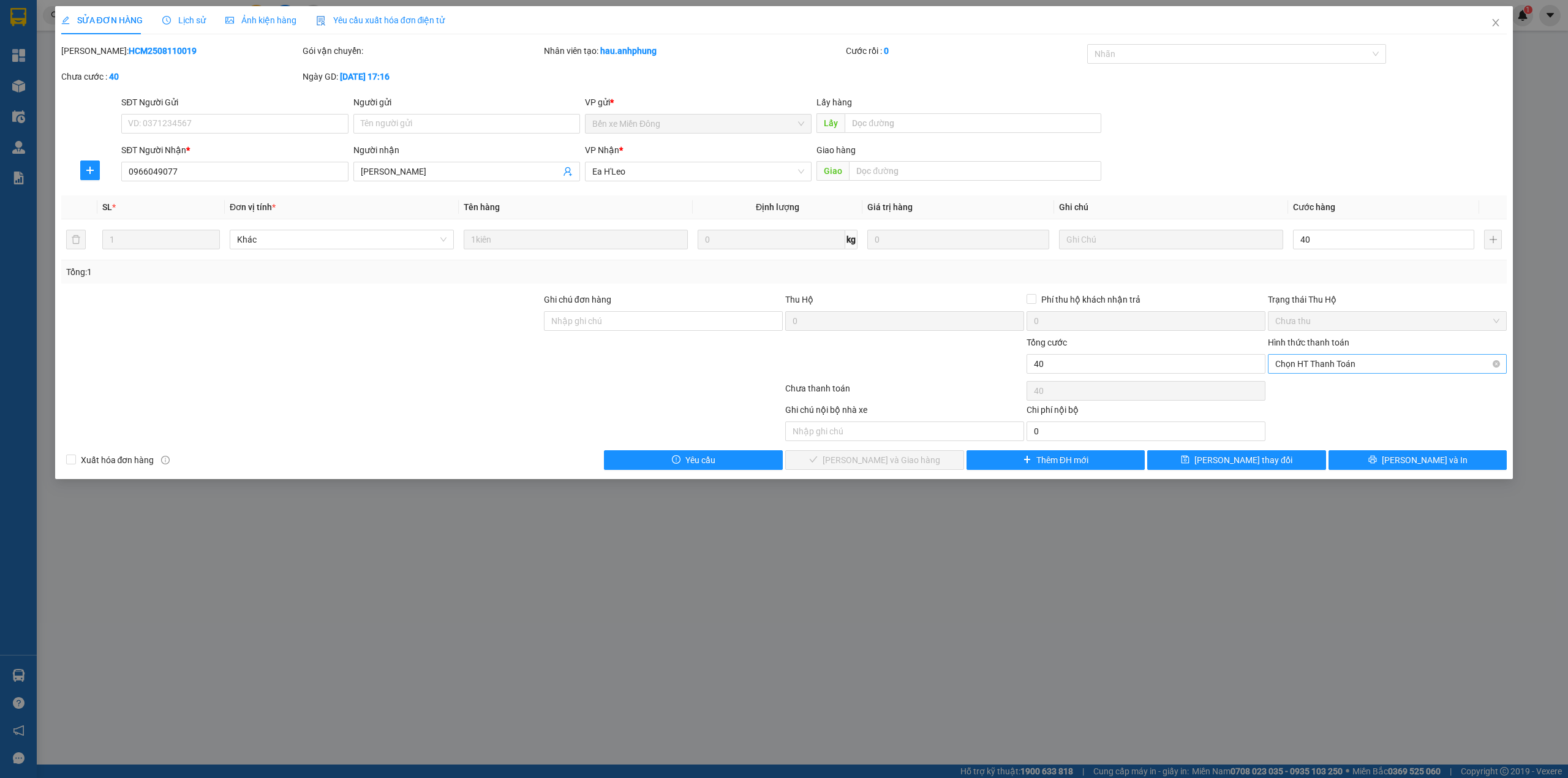
type input "40.000"
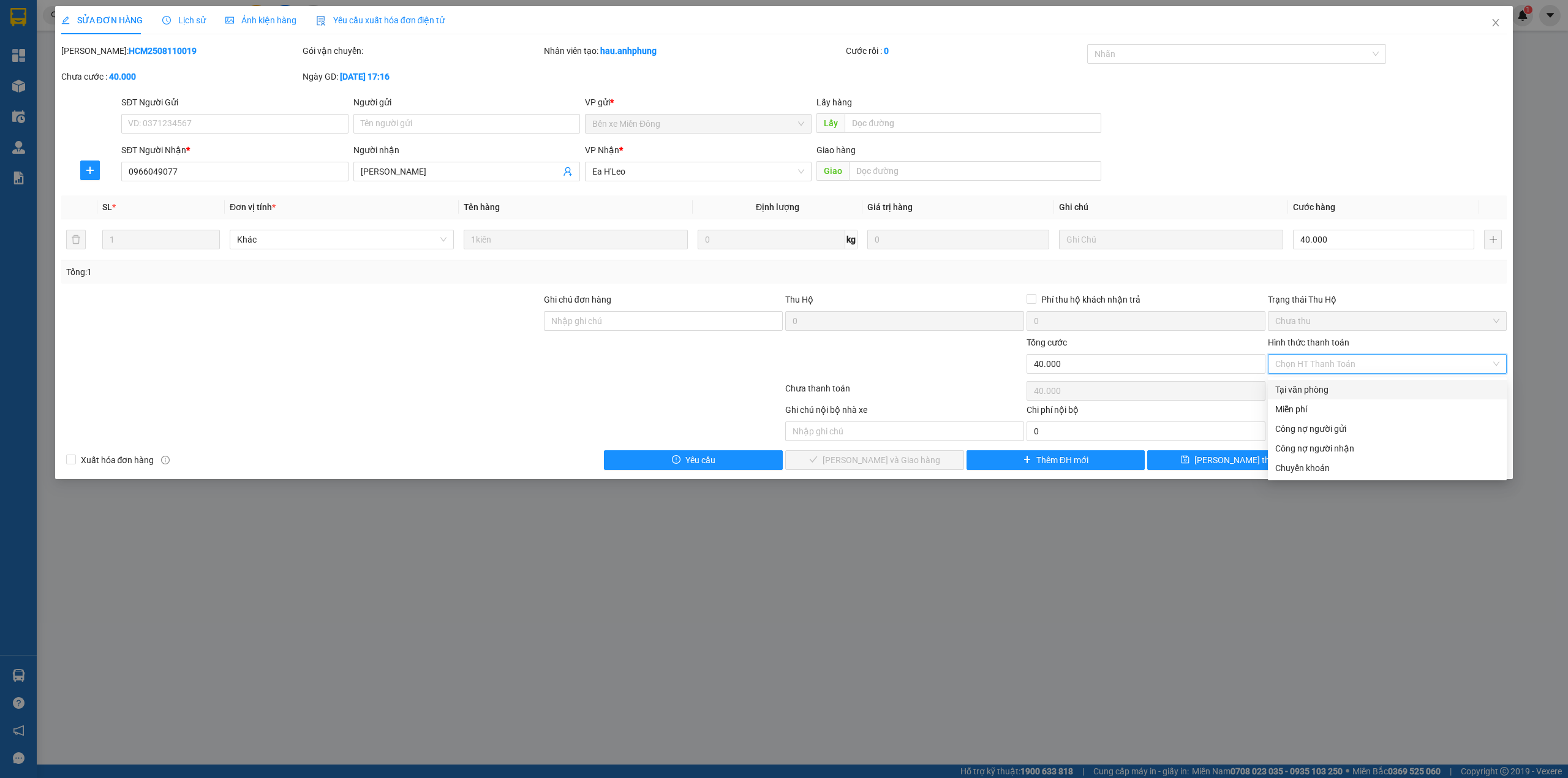
click at [1322, 383] on div "Tại văn phòng" at bounding box center [1387, 390] width 224 height 13
type input "0"
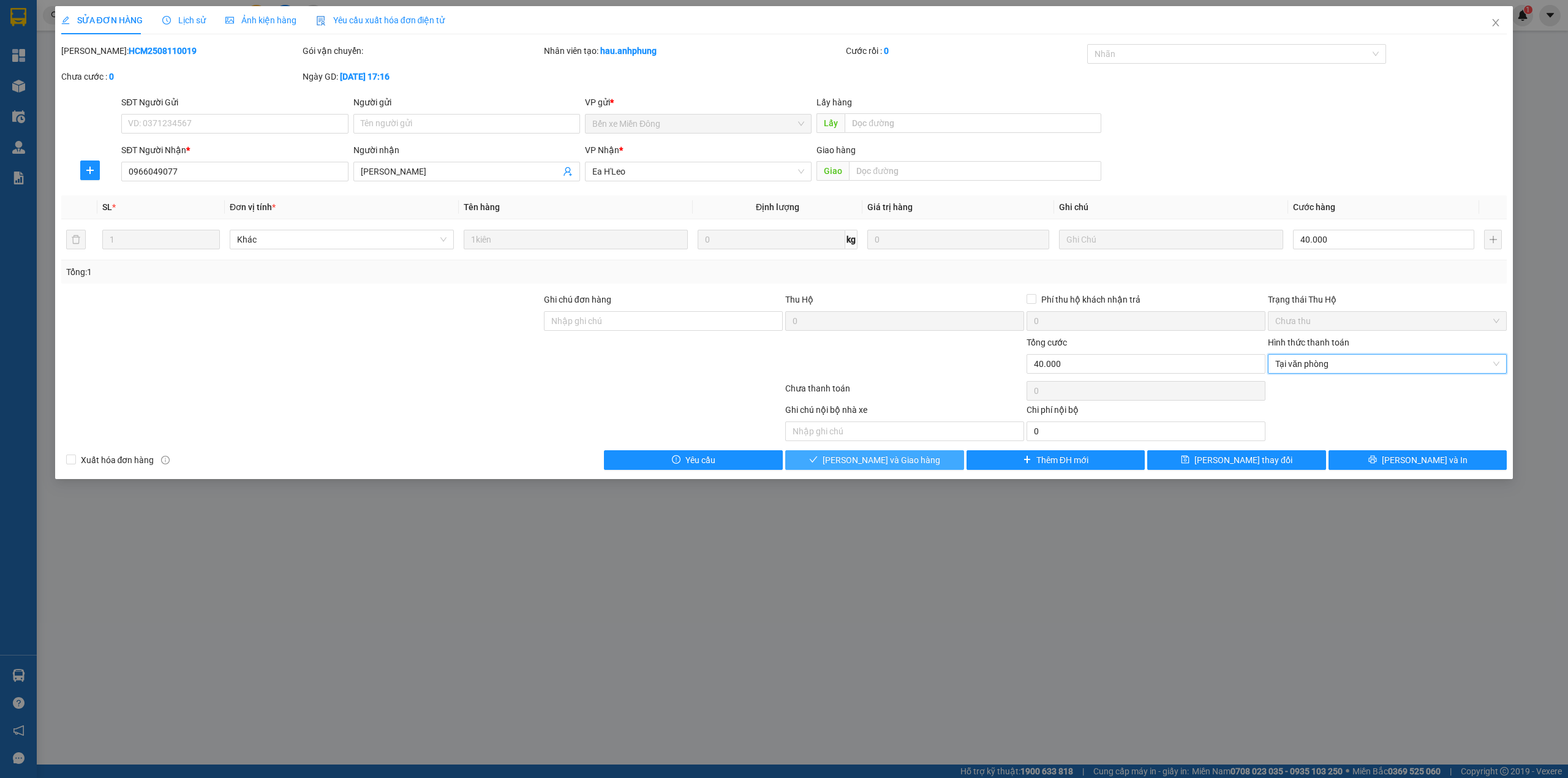
click at [933, 469] on button "[PERSON_NAME] và Giao hàng" at bounding box center [875, 460] width 179 height 20
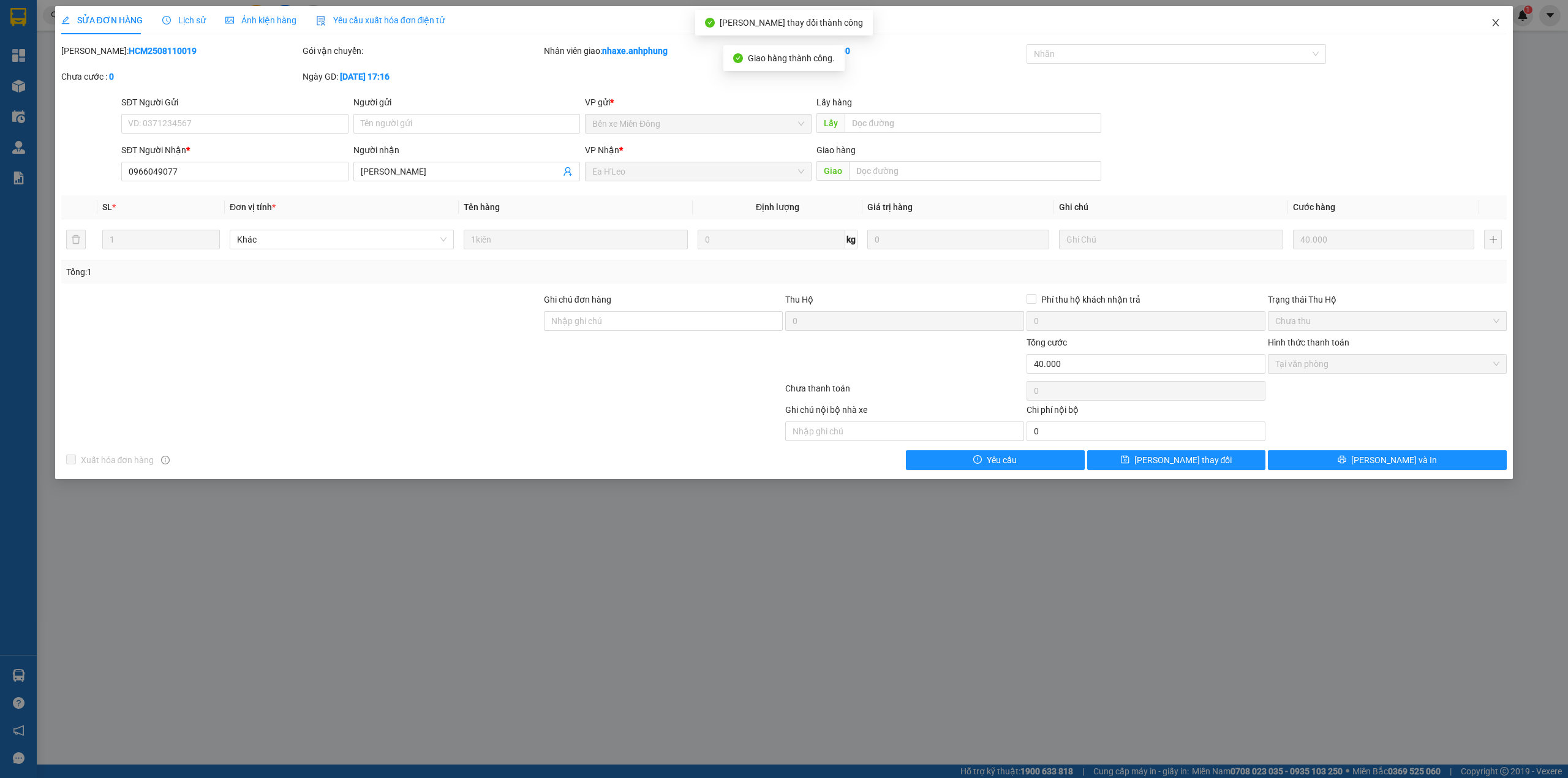
click at [1496, 19] on icon "close" at bounding box center [1495, 22] width 10 height 10
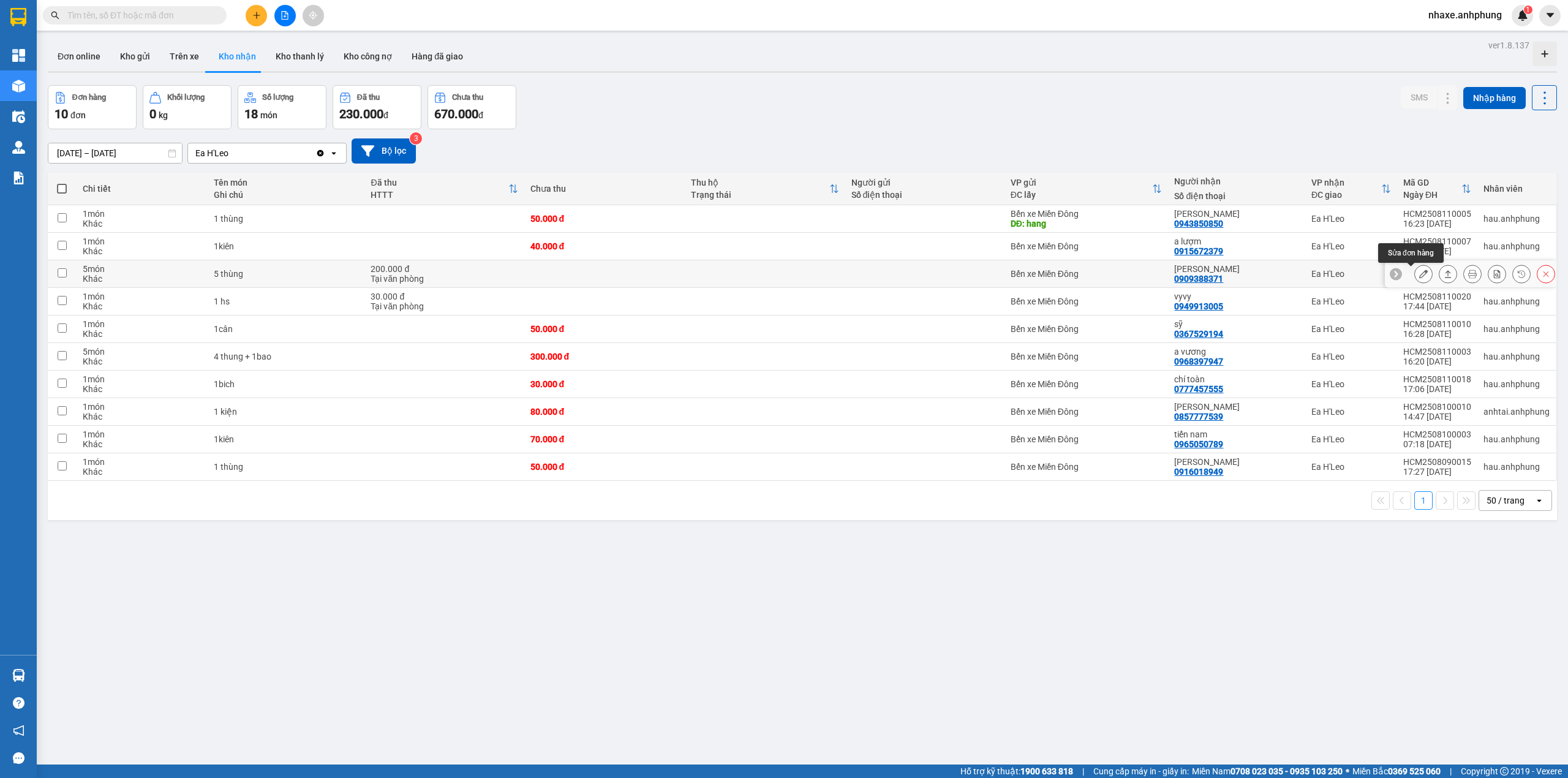
click at [1419, 271] on icon at bounding box center [1423, 273] width 8 height 8
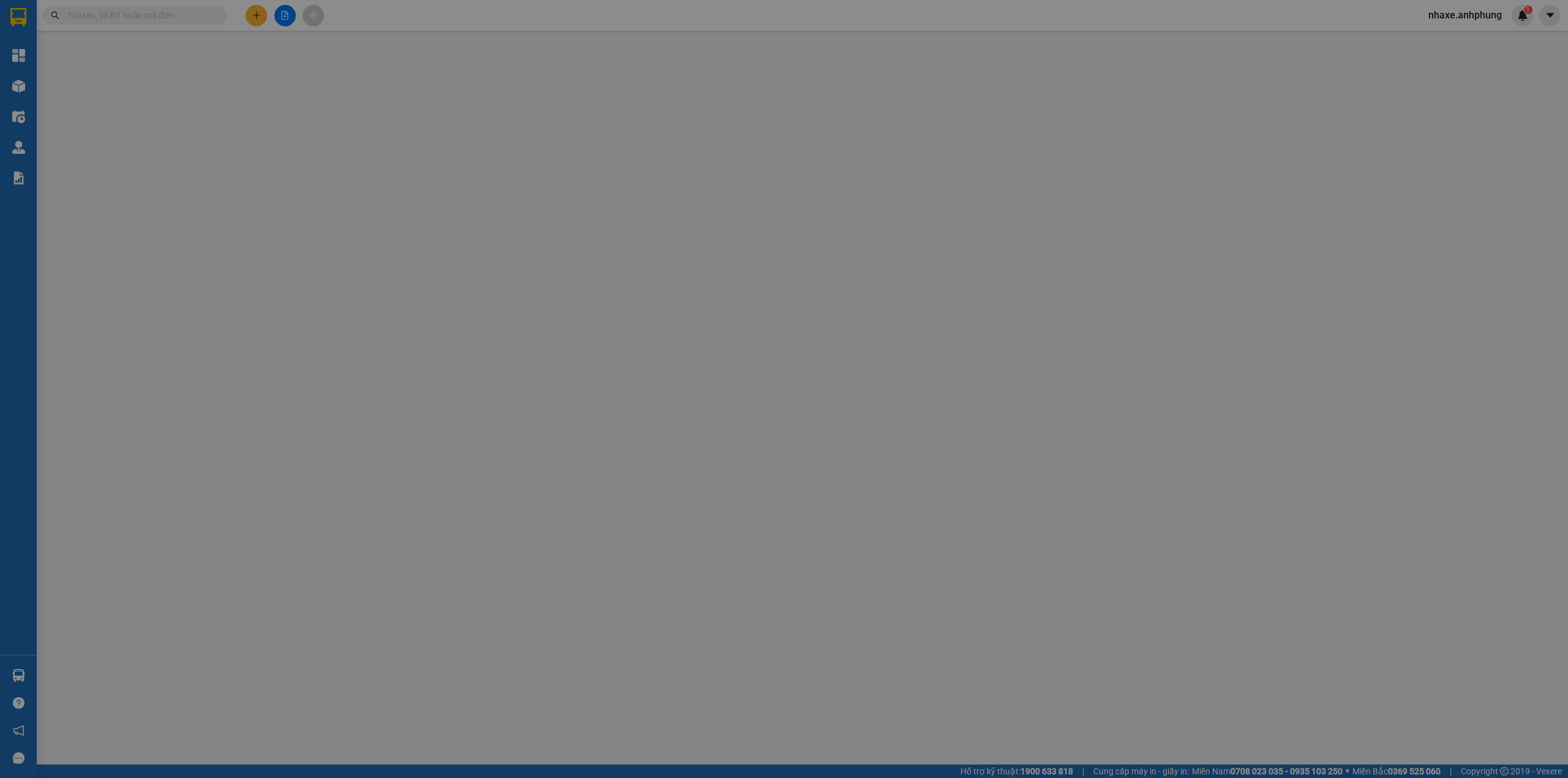
type input "0909388371"
type input "[PERSON_NAME]"
type input "200.000"
type input "0"
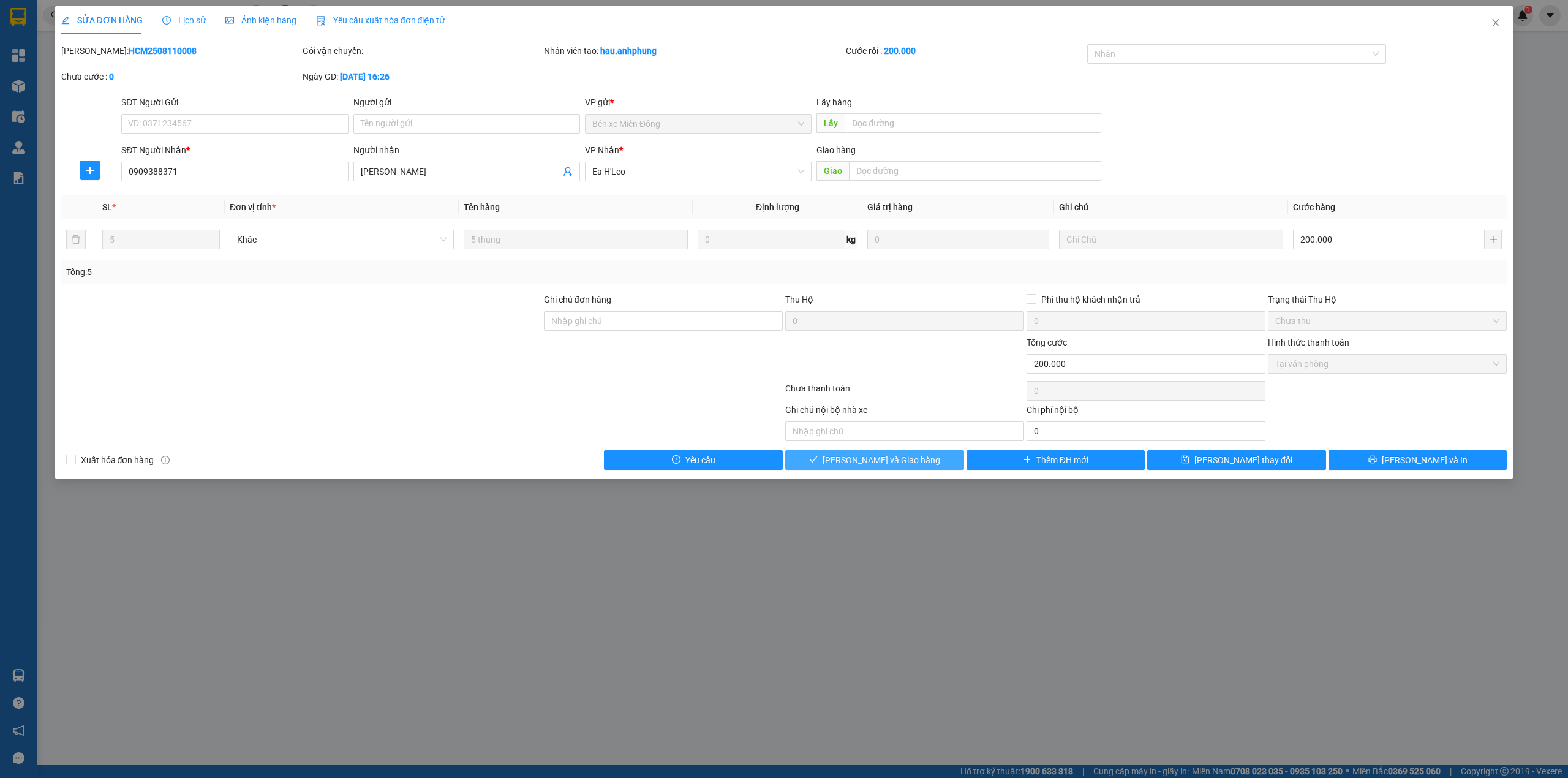
click at [890, 464] on span "[PERSON_NAME] và Giao hàng" at bounding box center [881, 460] width 118 height 13
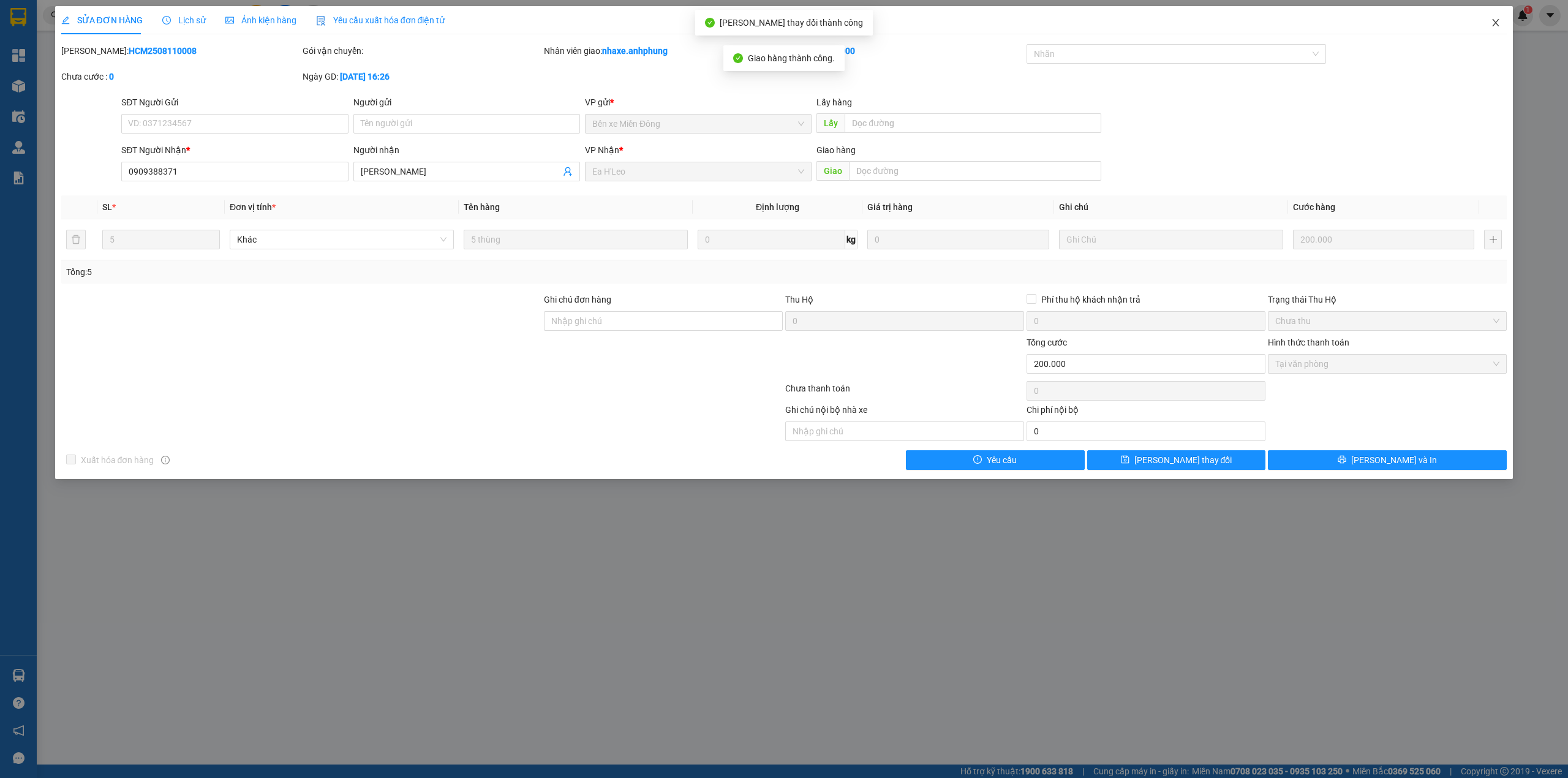
click at [1496, 20] on icon "close" at bounding box center [1495, 22] width 10 height 10
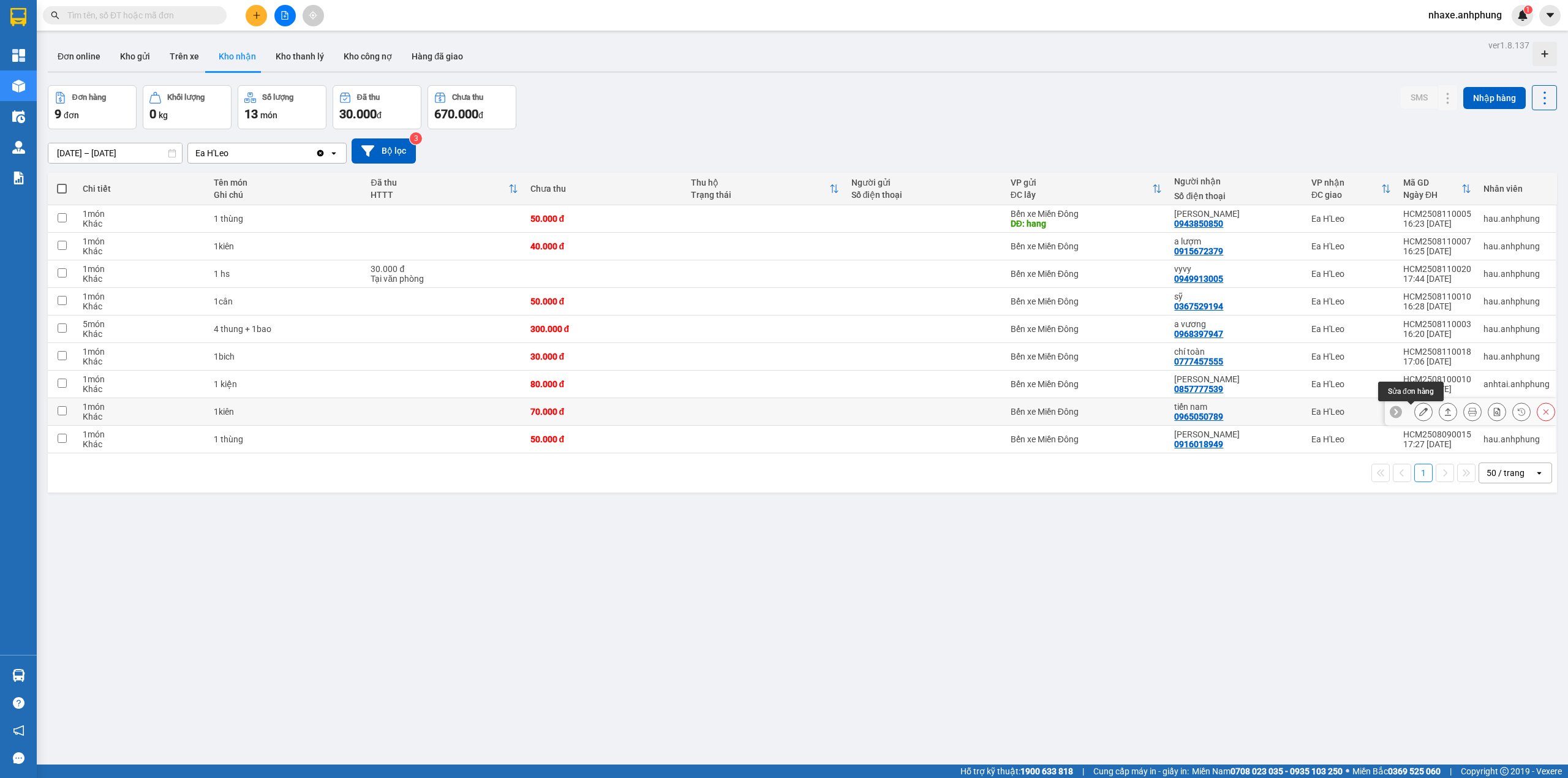
click at [1419, 411] on icon at bounding box center [1423, 411] width 8 height 8
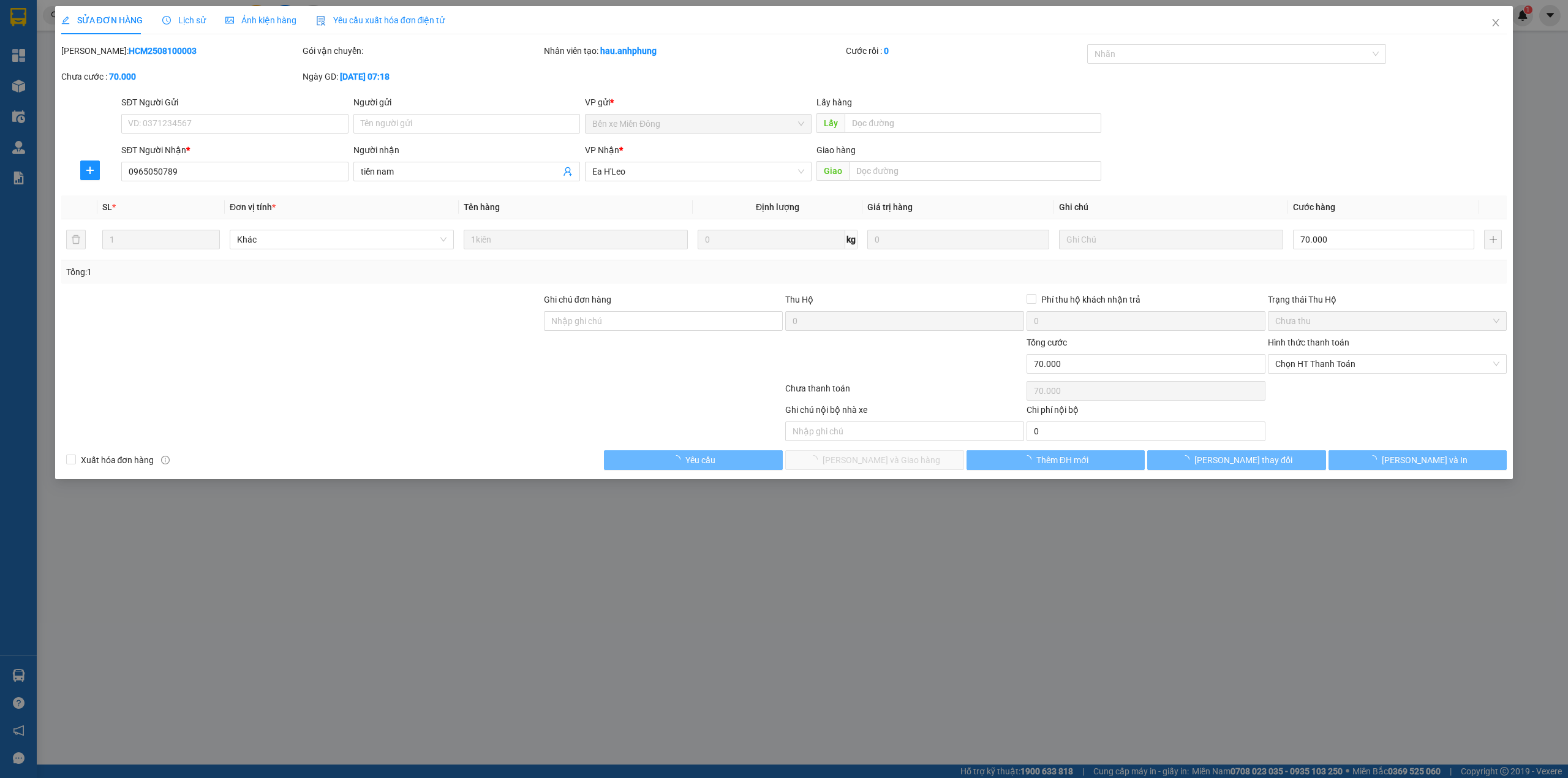
type input "0965050789"
type input "tiến nam"
type input "70.000"
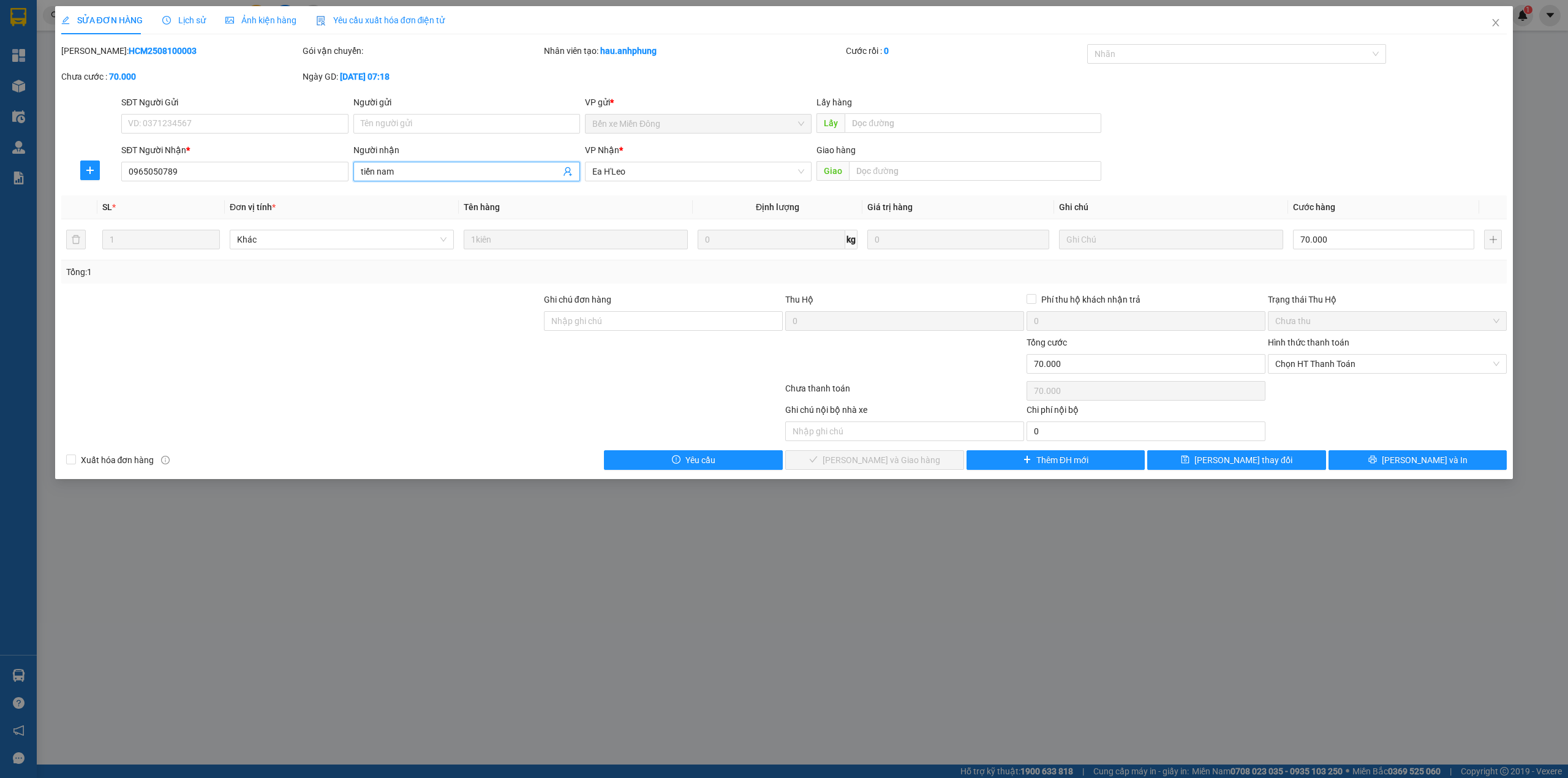
click at [416, 164] on span "tiến nam" at bounding box center [467, 171] width 226 height 20
click at [1127, 59] on div at bounding box center [1231, 54] width 281 height 15
type input "tiến nhân"
click at [1131, 83] on div "CHUYỂN KHOẢN" at bounding box center [1236, 79] width 285 height 13
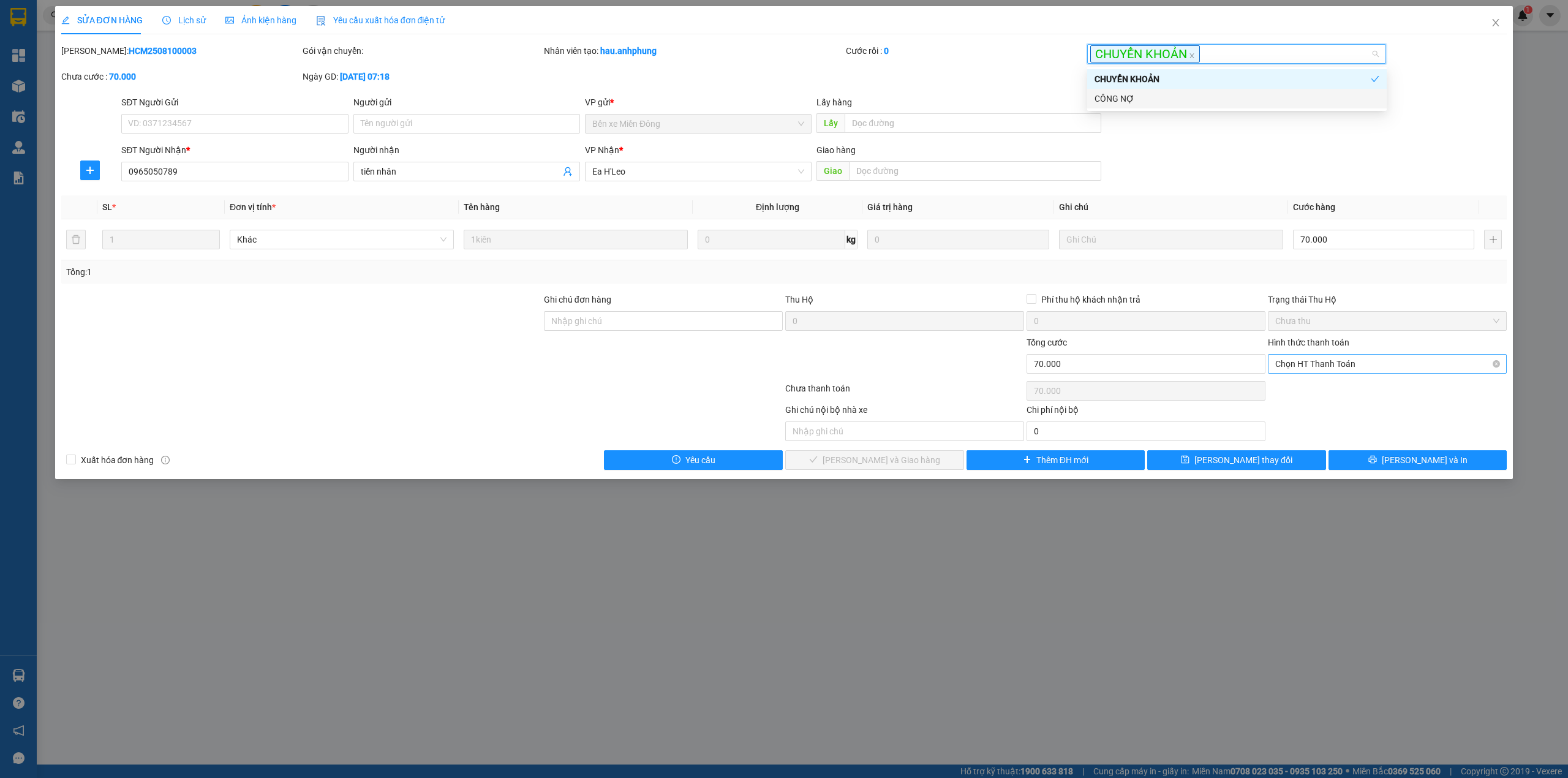
click at [1316, 367] on span "Chọn HT Thanh Toán" at bounding box center [1387, 363] width 224 height 19
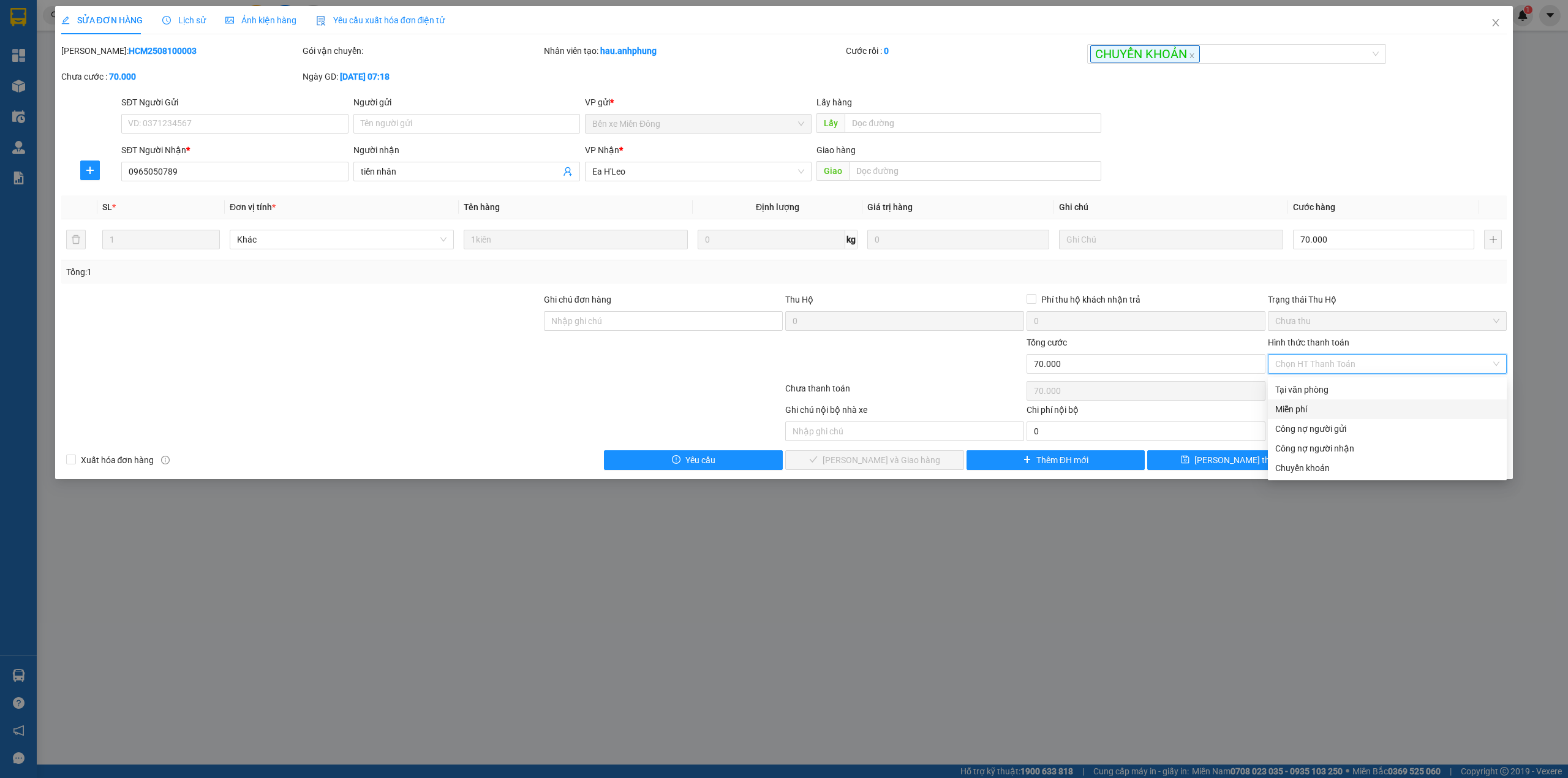
click at [1311, 404] on div "Miễn phí" at bounding box center [1387, 409] width 224 height 13
type input "0"
click at [1311, 403] on div "Chọn HT Thanh Toán" at bounding box center [1386, 391] width 241 height 24
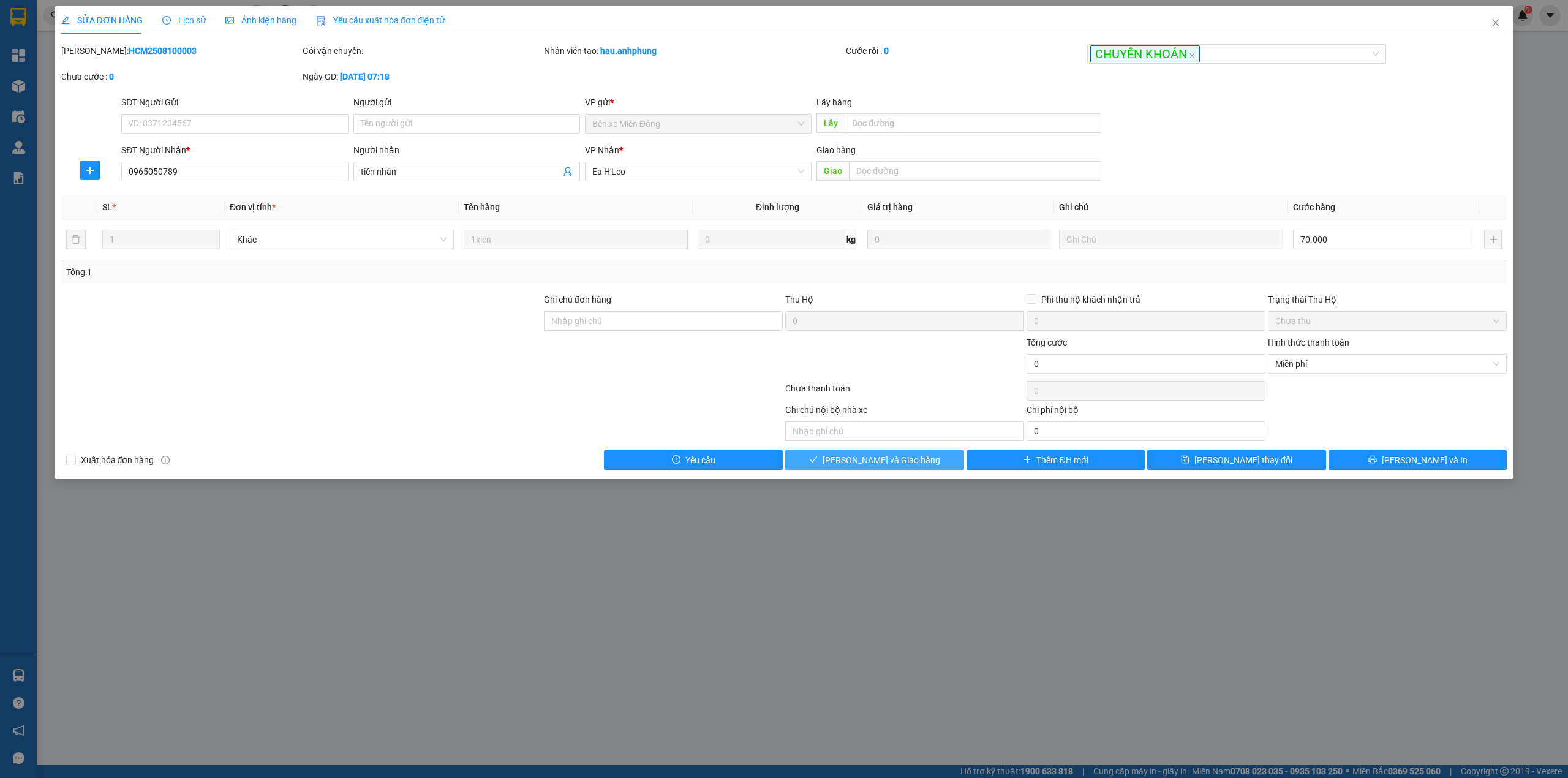
click at [909, 459] on span "[PERSON_NAME] và Giao hàng" at bounding box center [881, 460] width 118 height 13
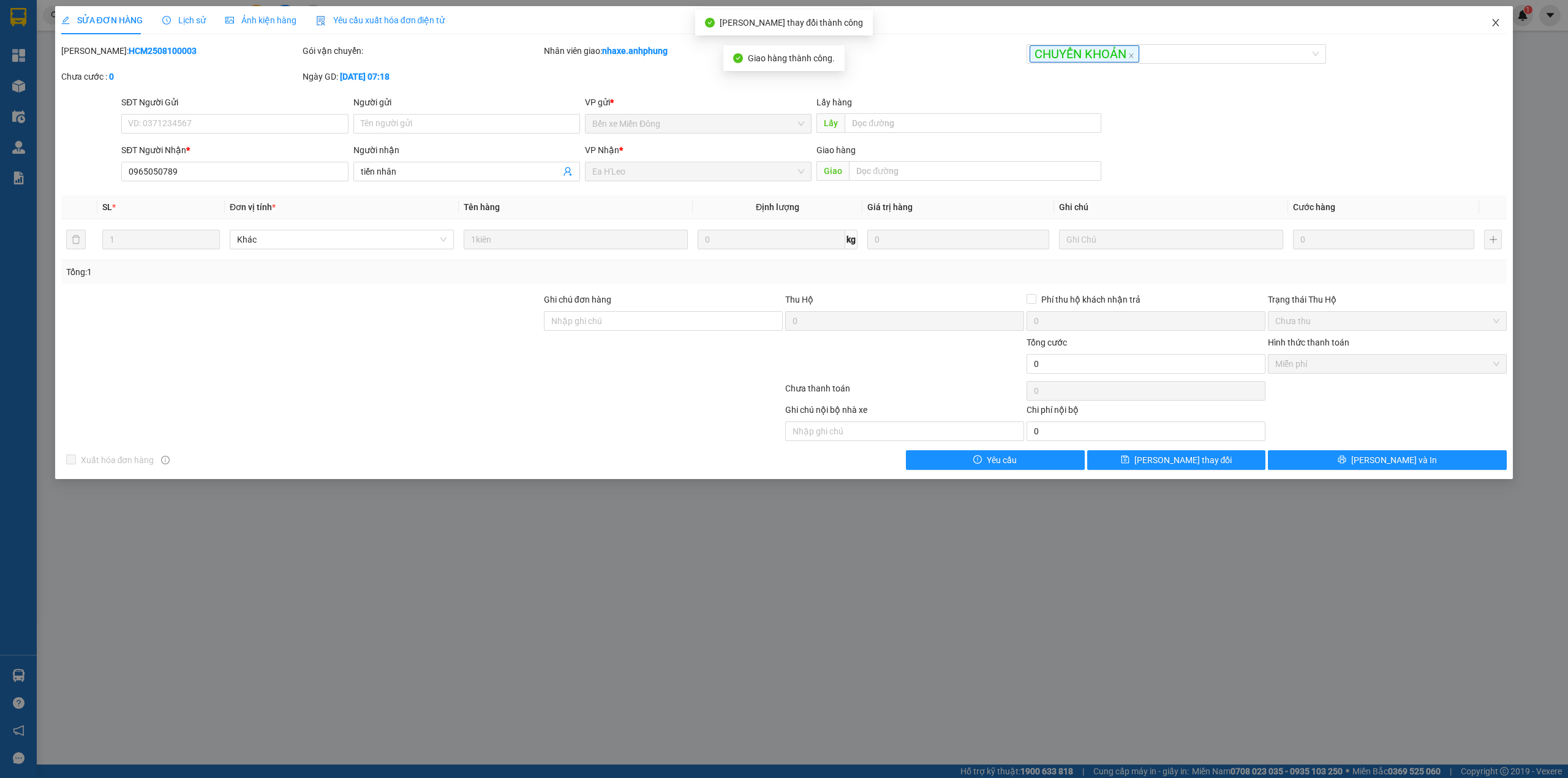
click at [1492, 25] on icon "close" at bounding box center [1495, 22] width 10 height 10
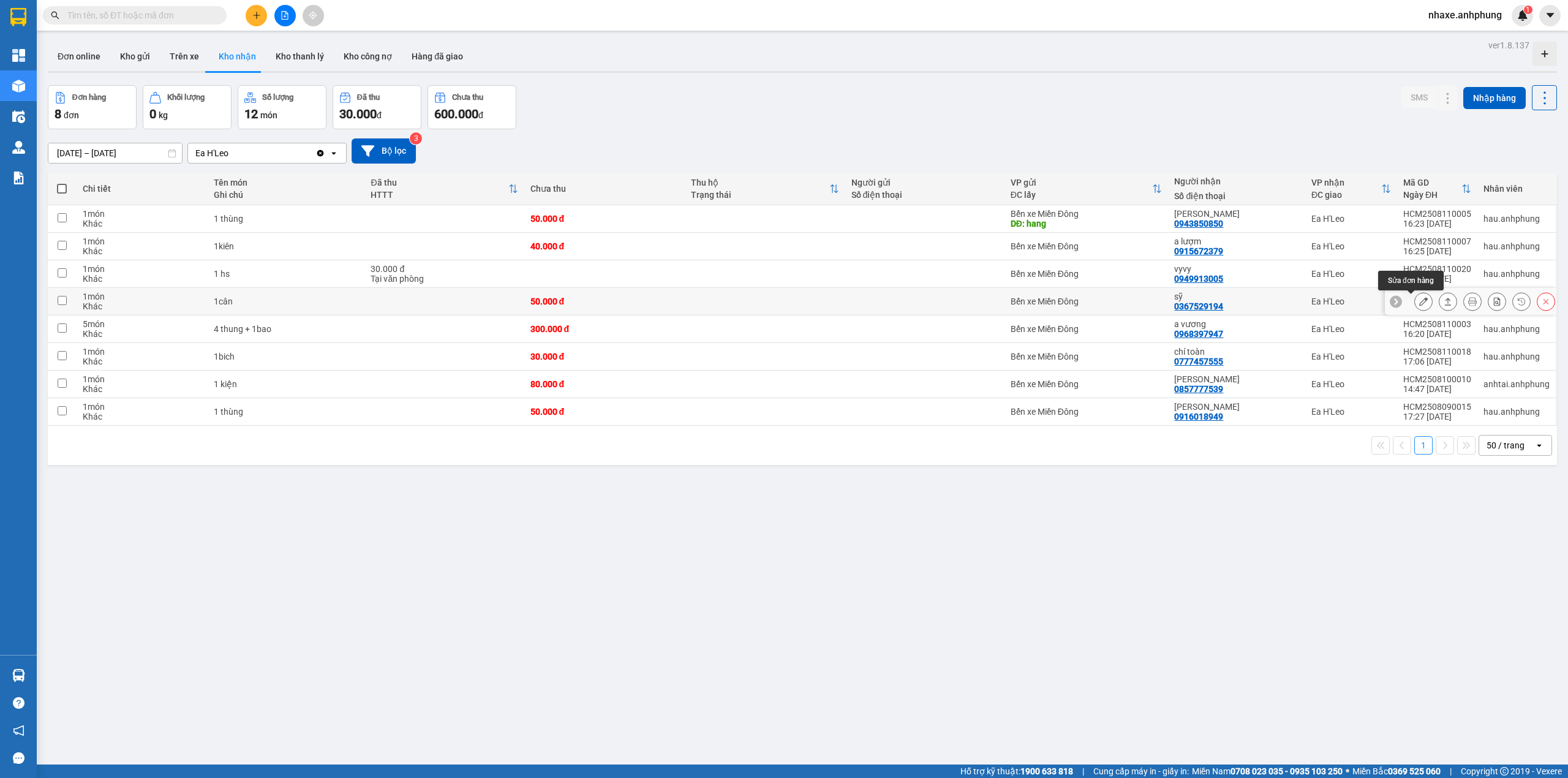
click at [1419, 302] on icon at bounding box center [1423, 301] width 8 height 8
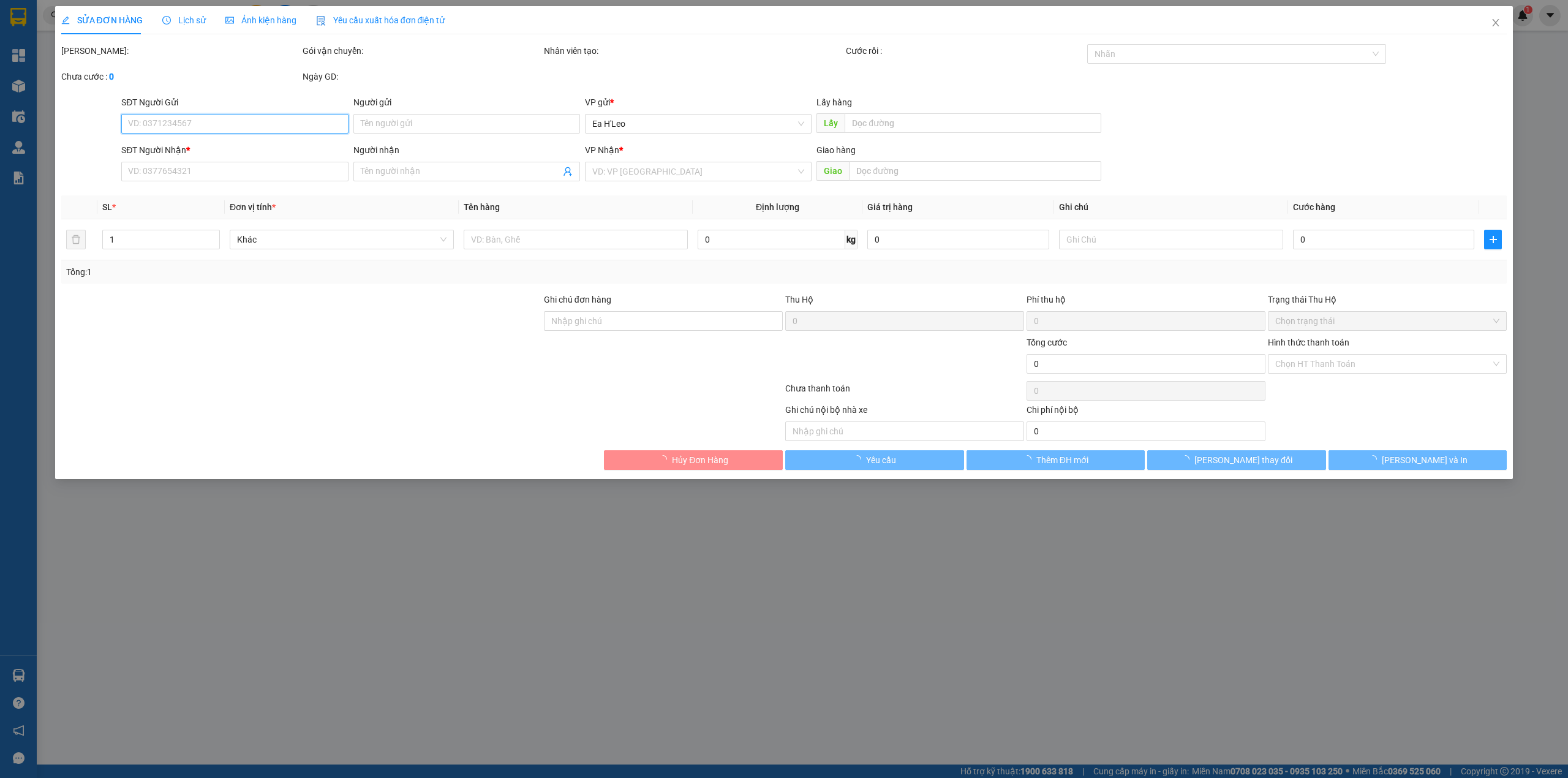
type input "0367529194"
type input "sỹ"
type input "50.000"
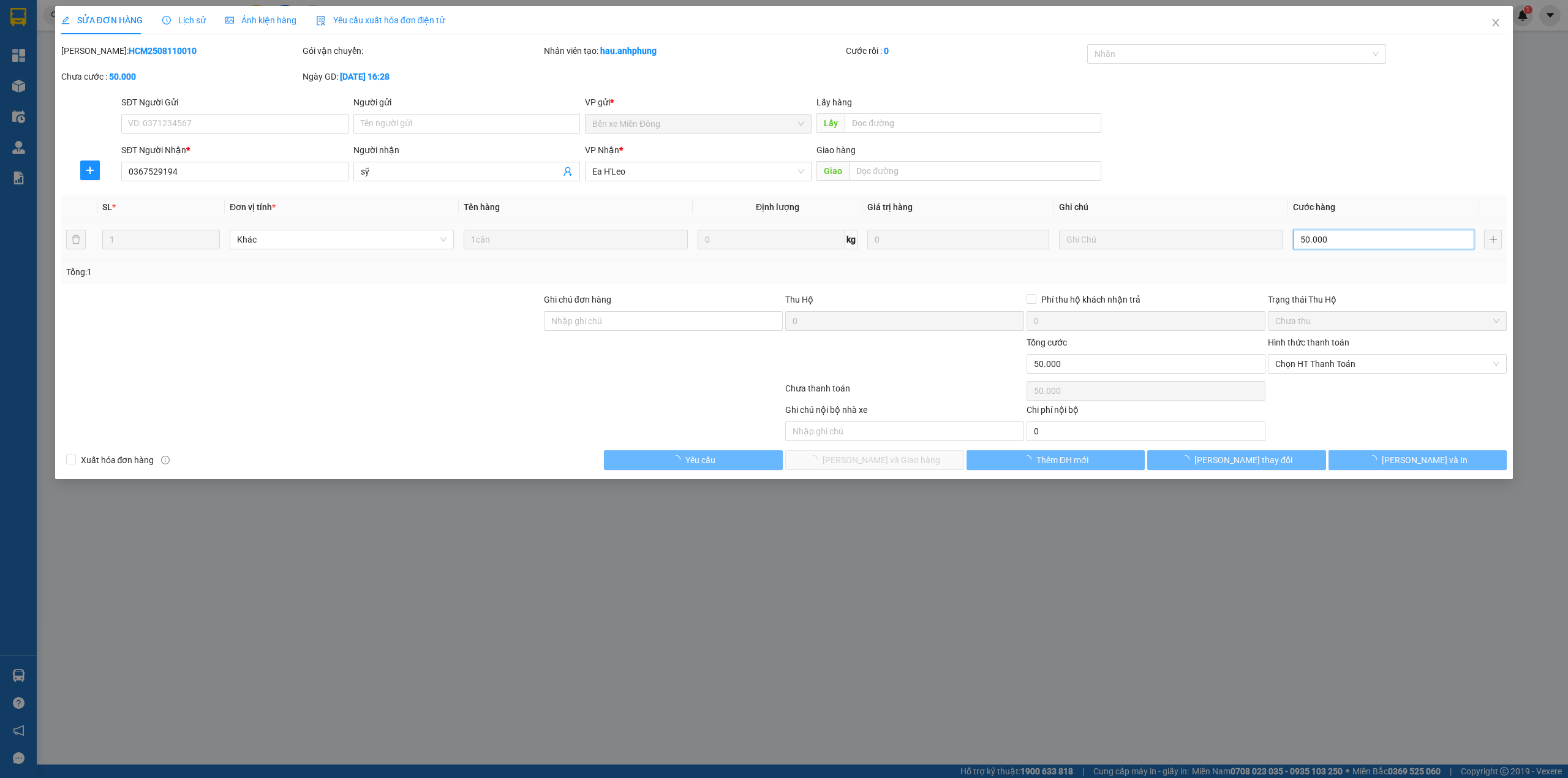
click at [1344, 235] on input "50.000" at bounding box center [1383, 239] width 181 height 20
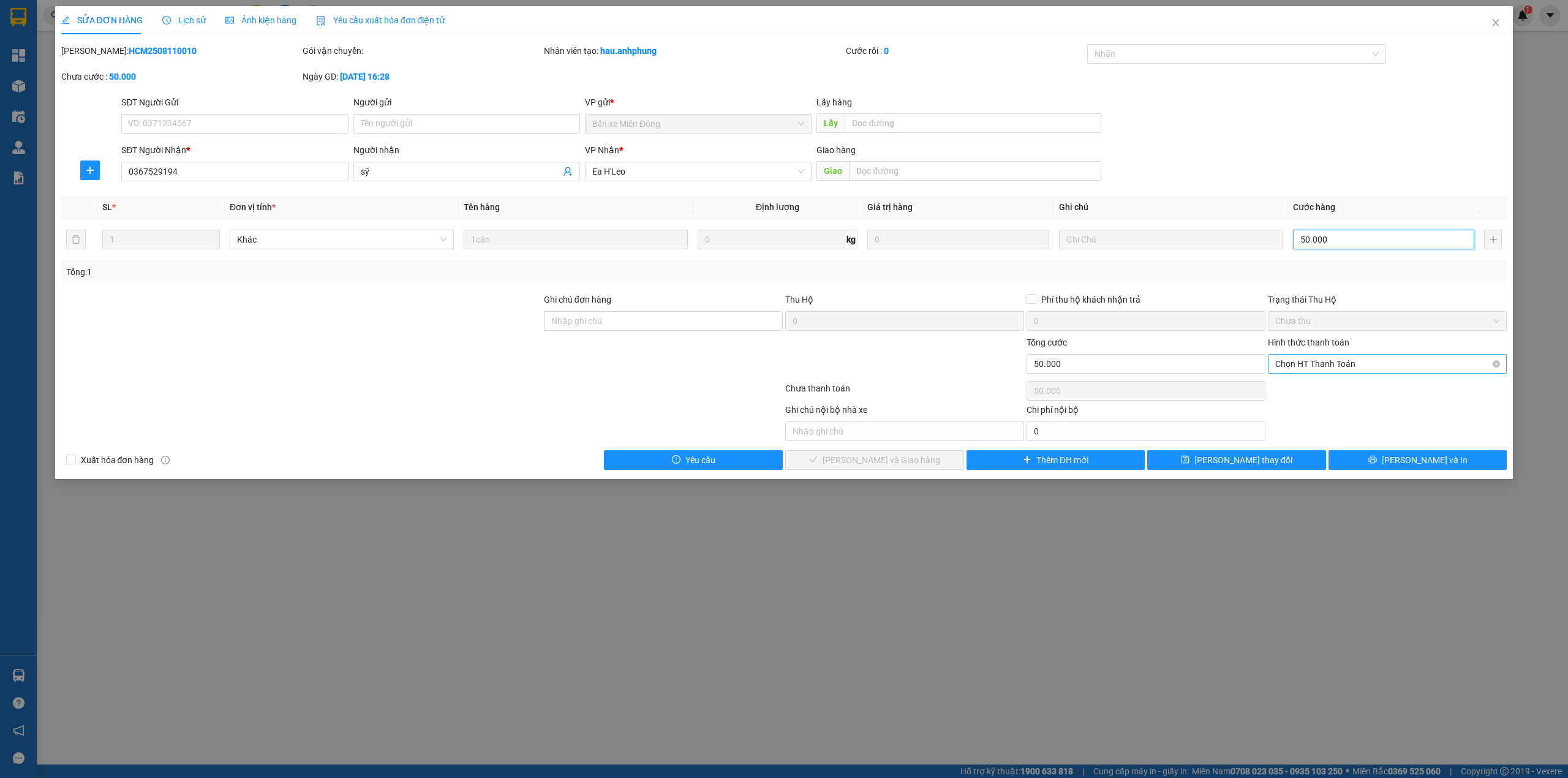
click at [1329, 365] on span "Chọn HT Thanh Toán" at bounding box center [1387, 363] width 224 height 19
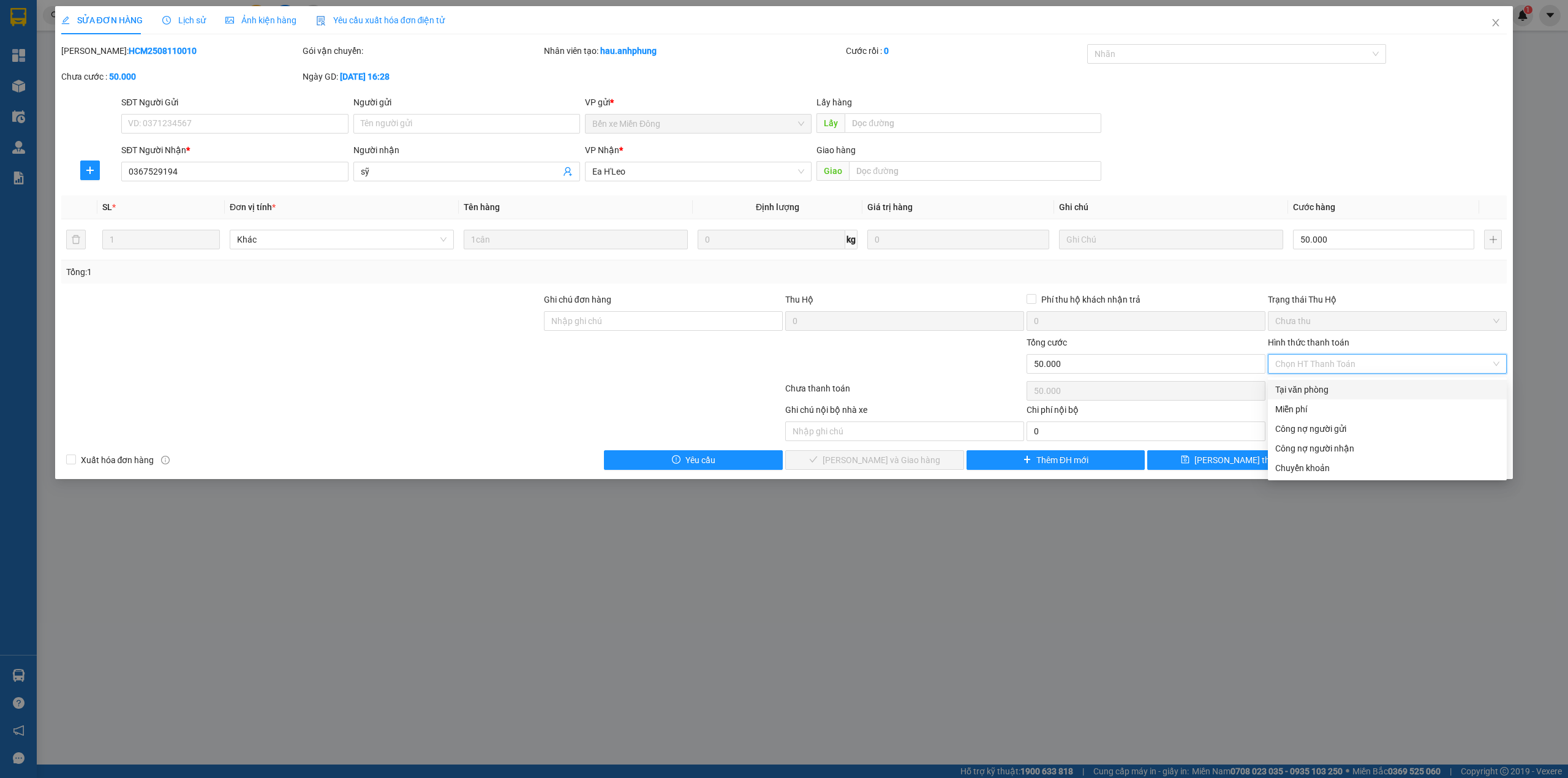
click at [1318, 390] on div "Tại văn phòng" at bounding box center [1387, 390] width 224 height 13
type input "0"
click at [1318, 390] on div "Chọn HT Thanh Toán" at bounding box center [1386, 391] width 241 height 24
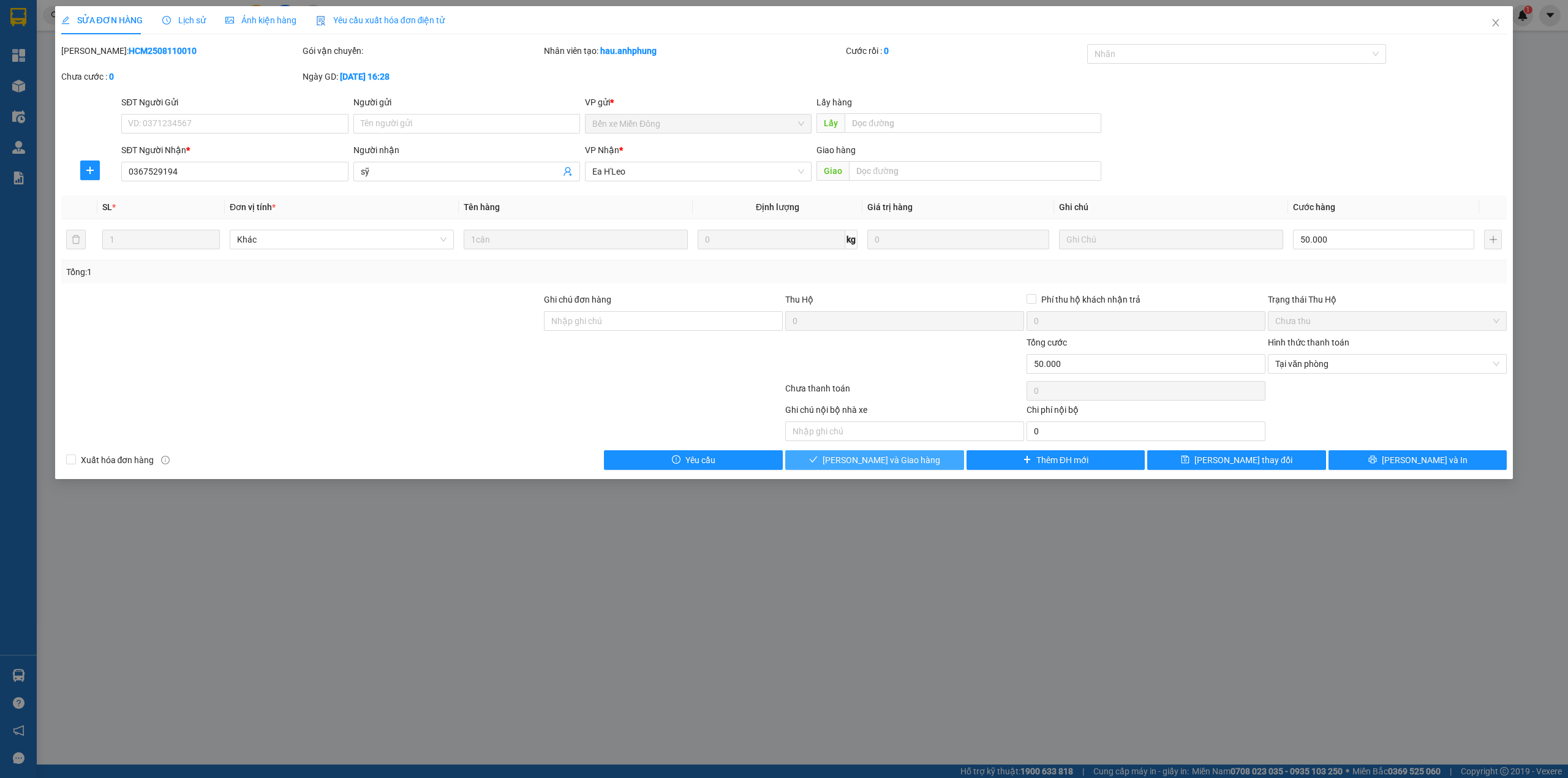
click at [927, 459] on button "[PERSON_NAME] và Giao hàng" at bounding box center [875, 460] width 179 height 20
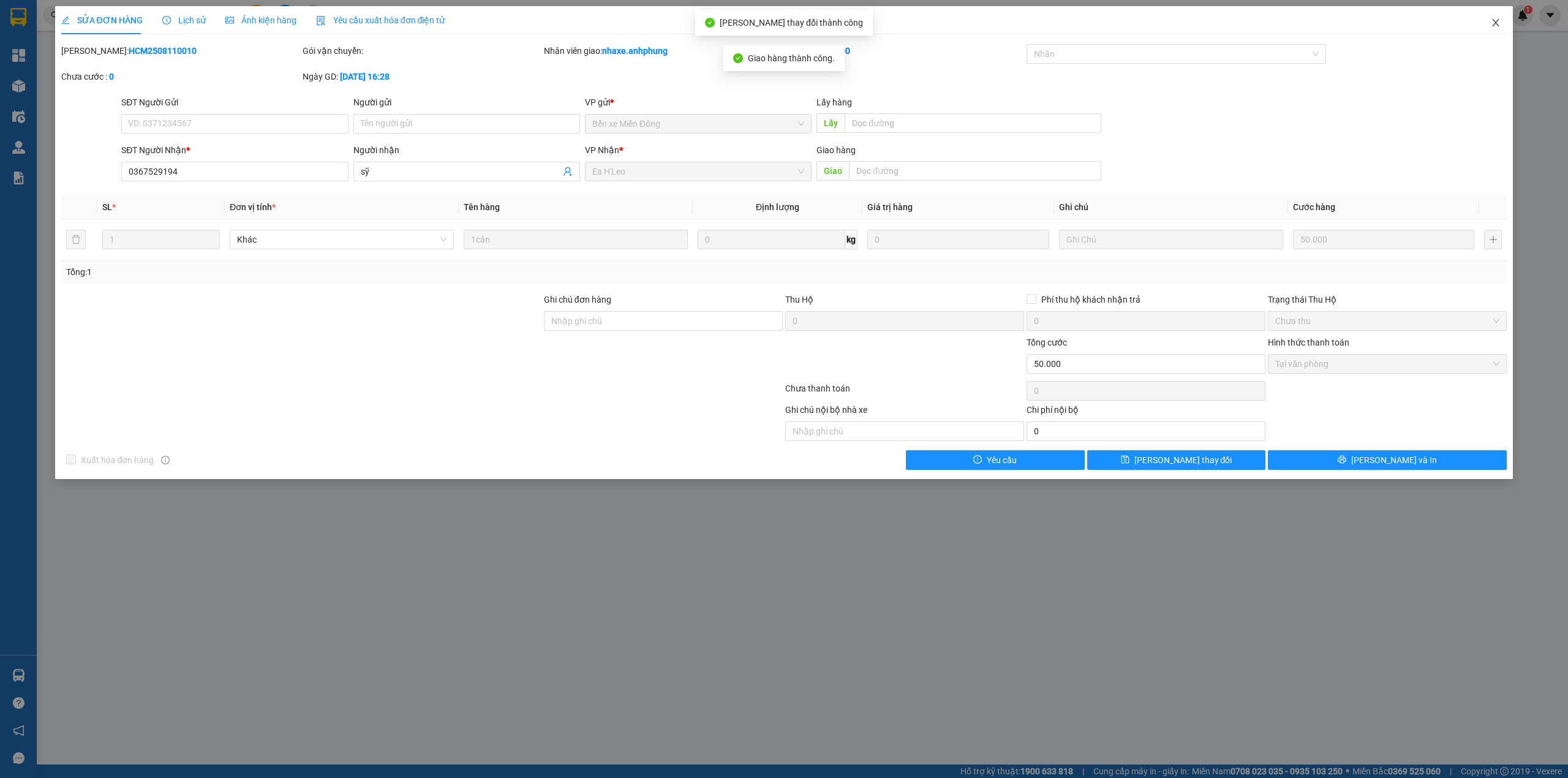
click at [1493, 22] on icon "close" at bounding box center [1495, 22] width 10 height 10
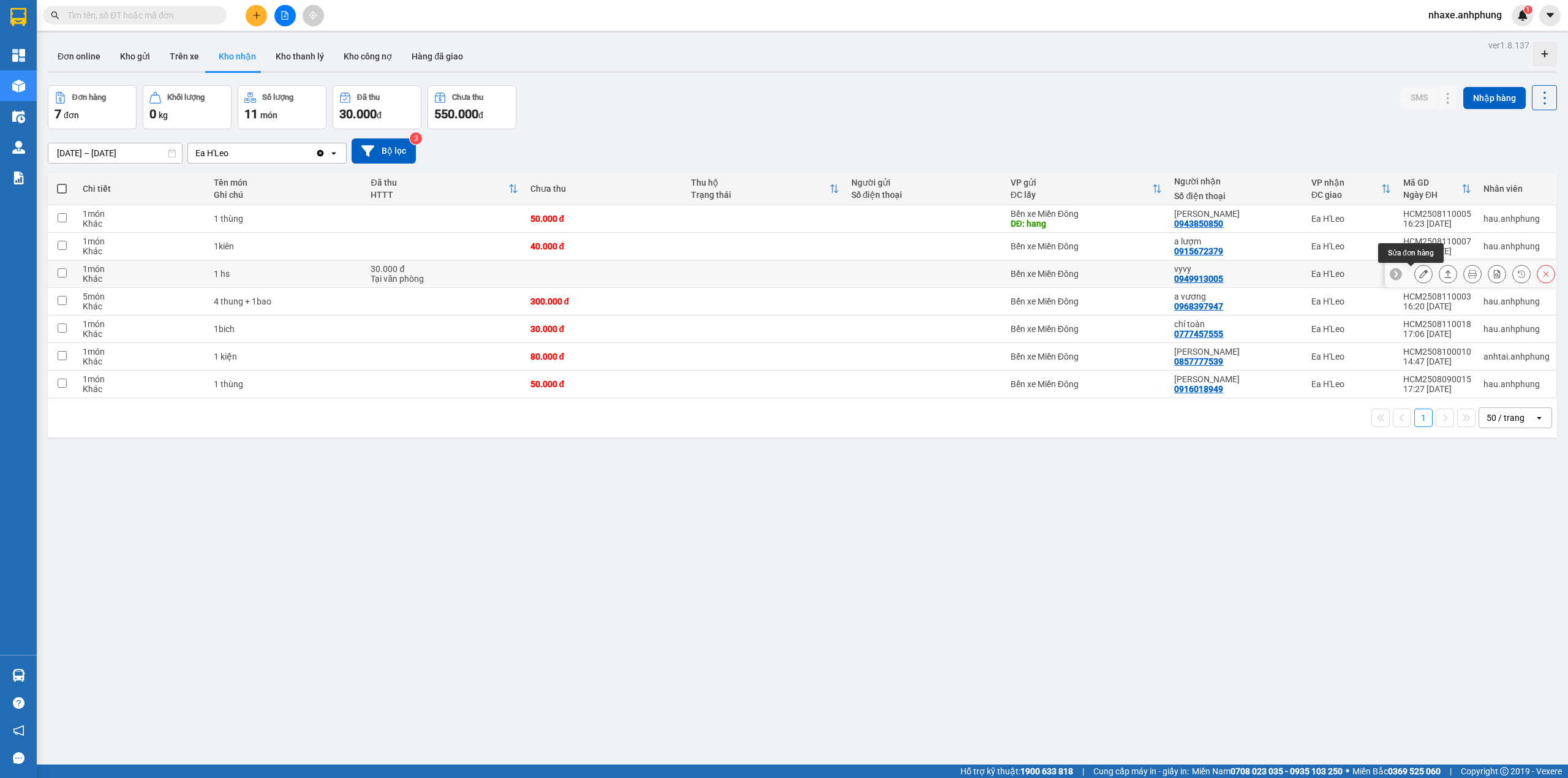
click at [1419, 273] on icon at bounding box center [1423, 273] width 8 height 8
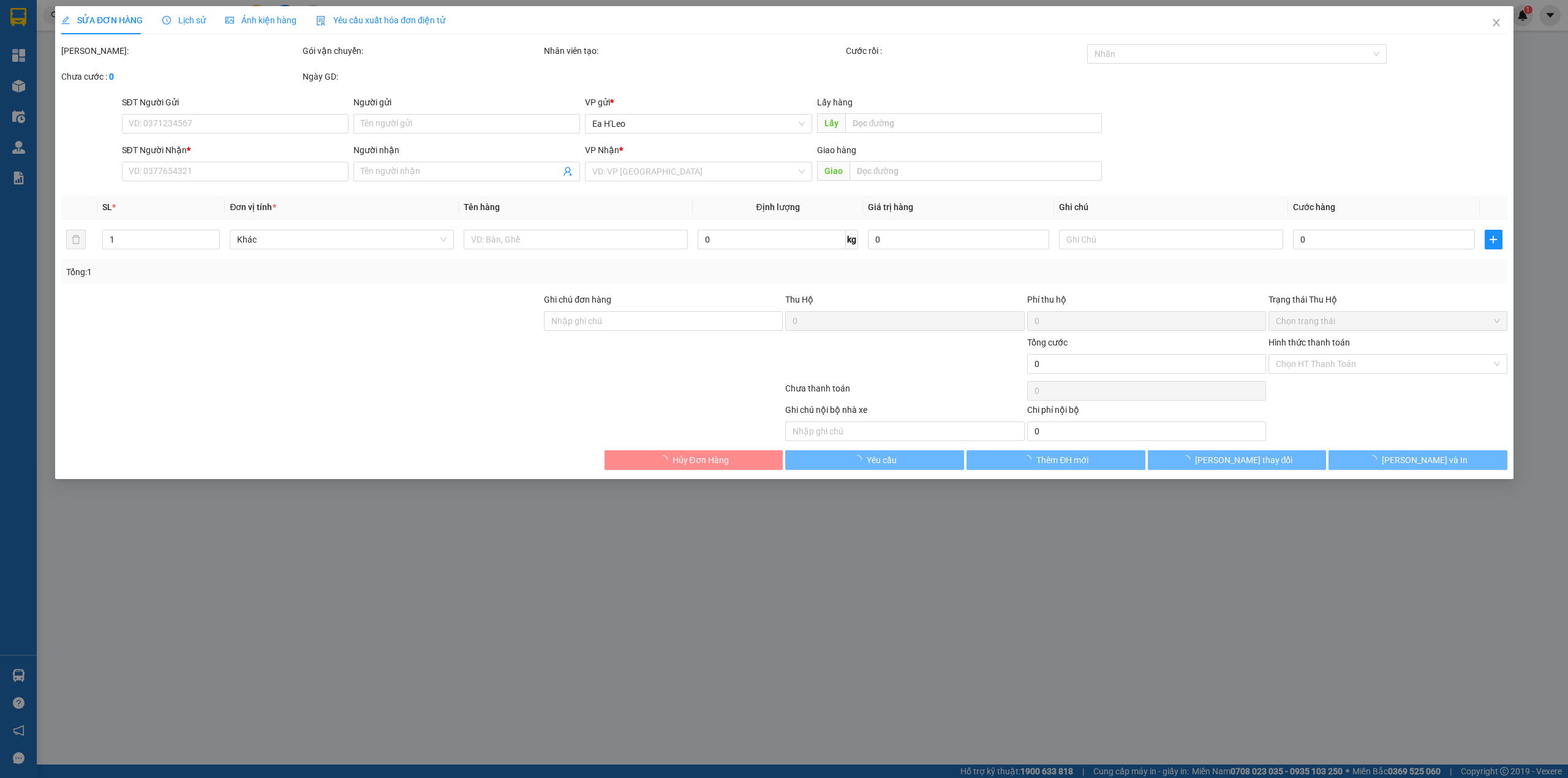
type input "0949913005"
type input "vyvy"
type input "30.000"
type input "0"
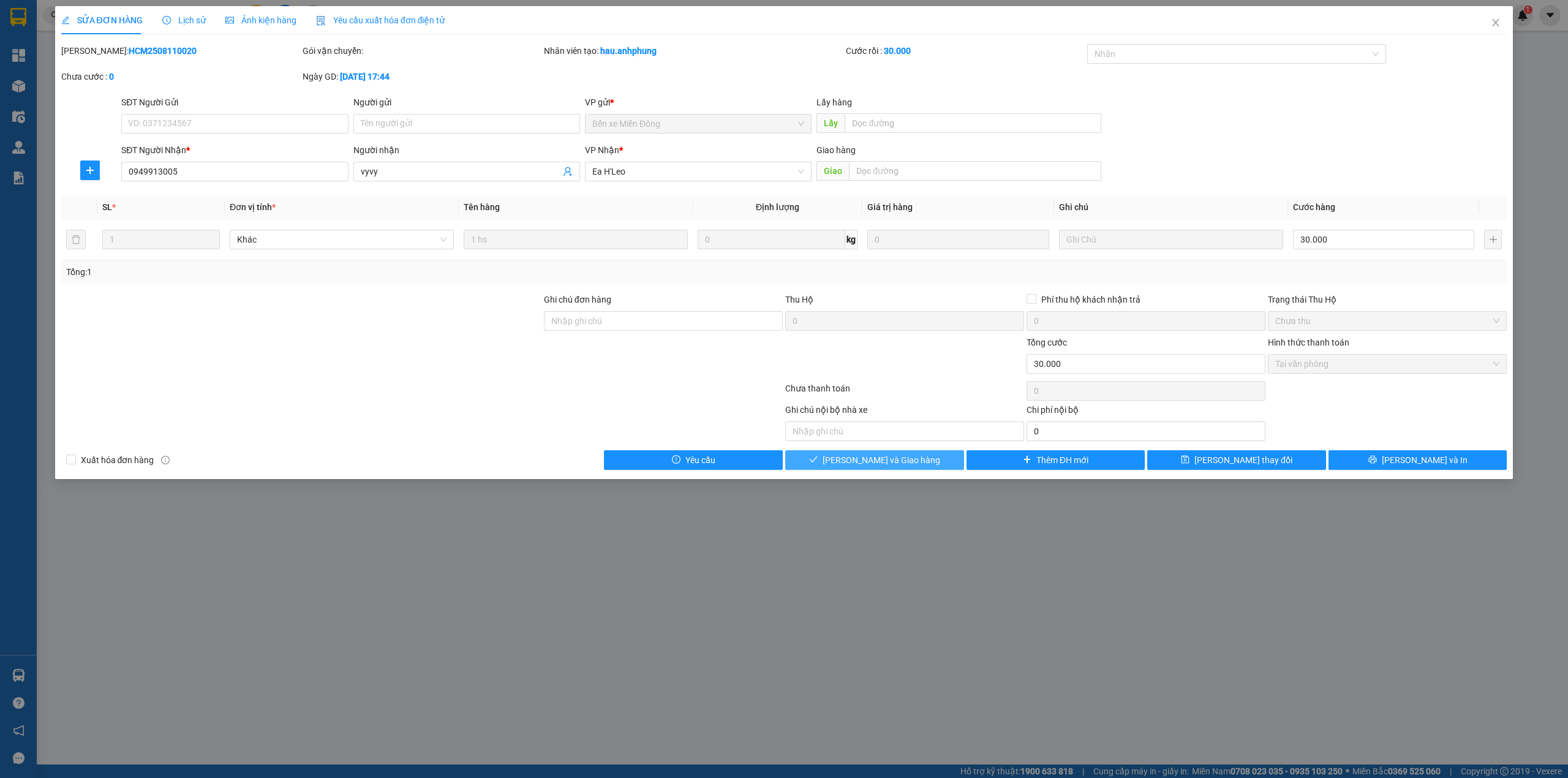
click at [882, 466] on span "[PERSON_NAME] và Giao hàng" at bounding box center [881, 460] width 118 height 13
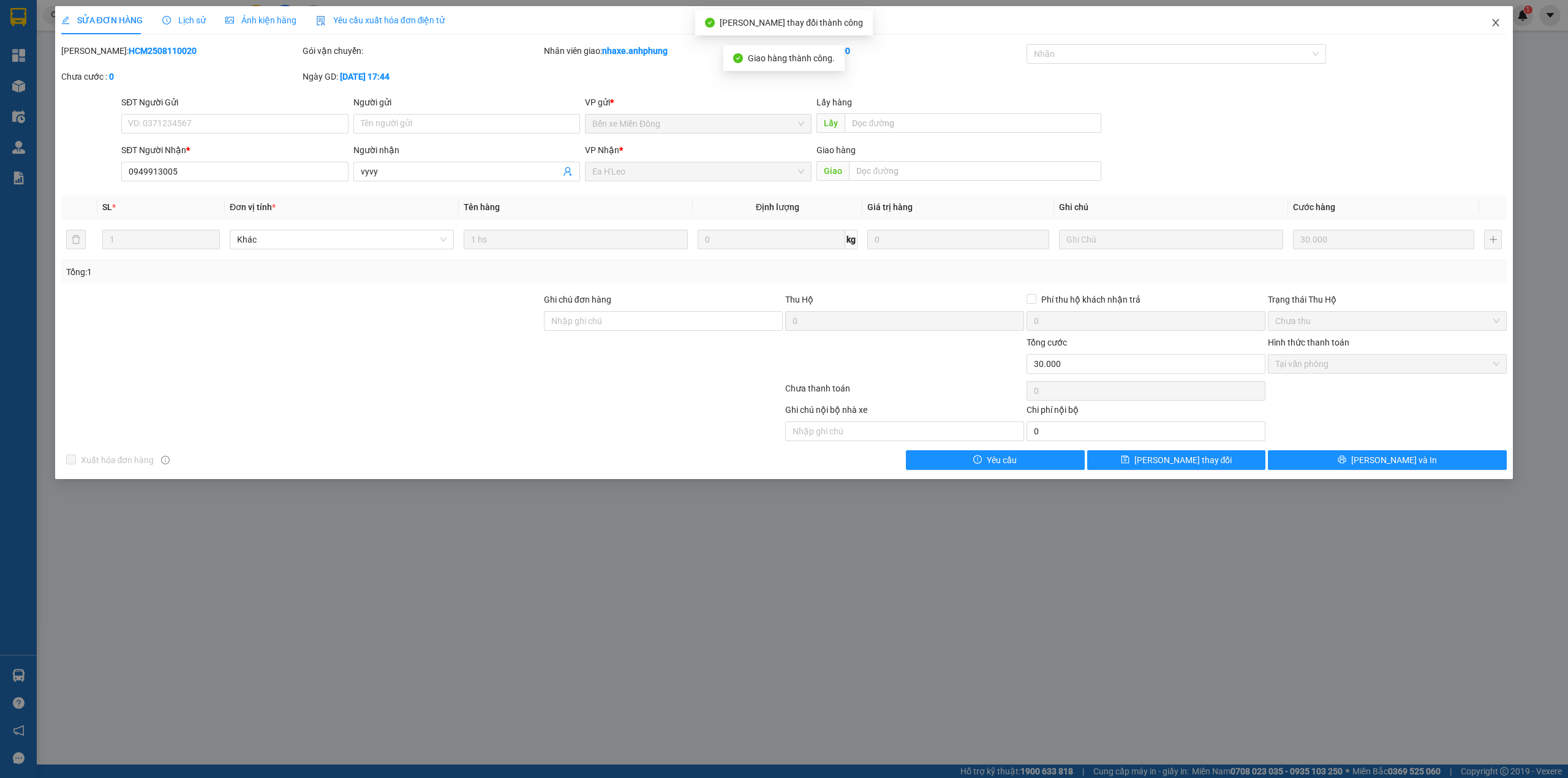
click at [1503, 20] on span "Close" at bounding box center [1496, 24] width 35 height 35
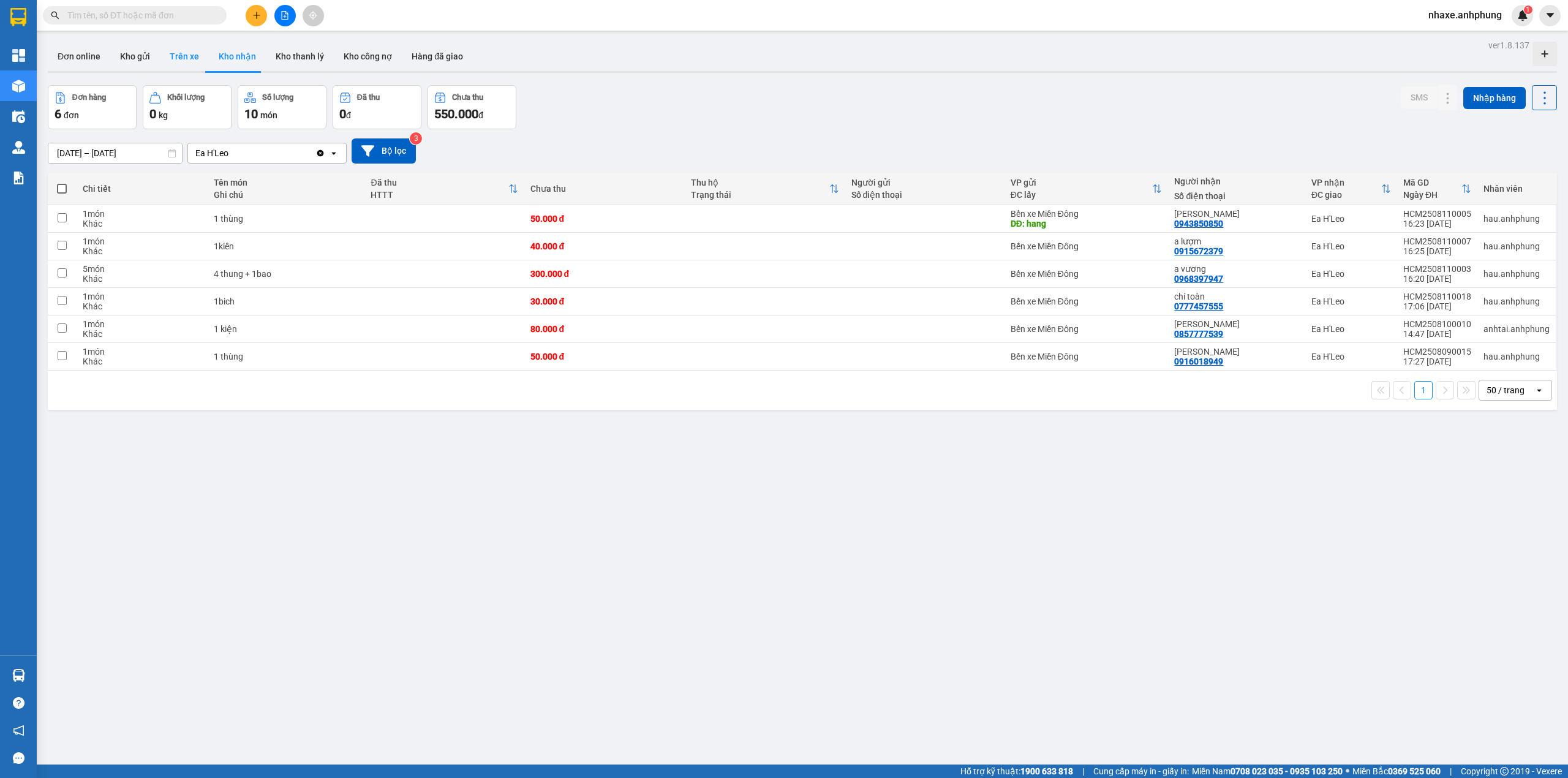
click at [189, 54] on button "Trên xe" at bounding box center [184, 56] width 49 height 29
type input "[DATE] – [DATE]"
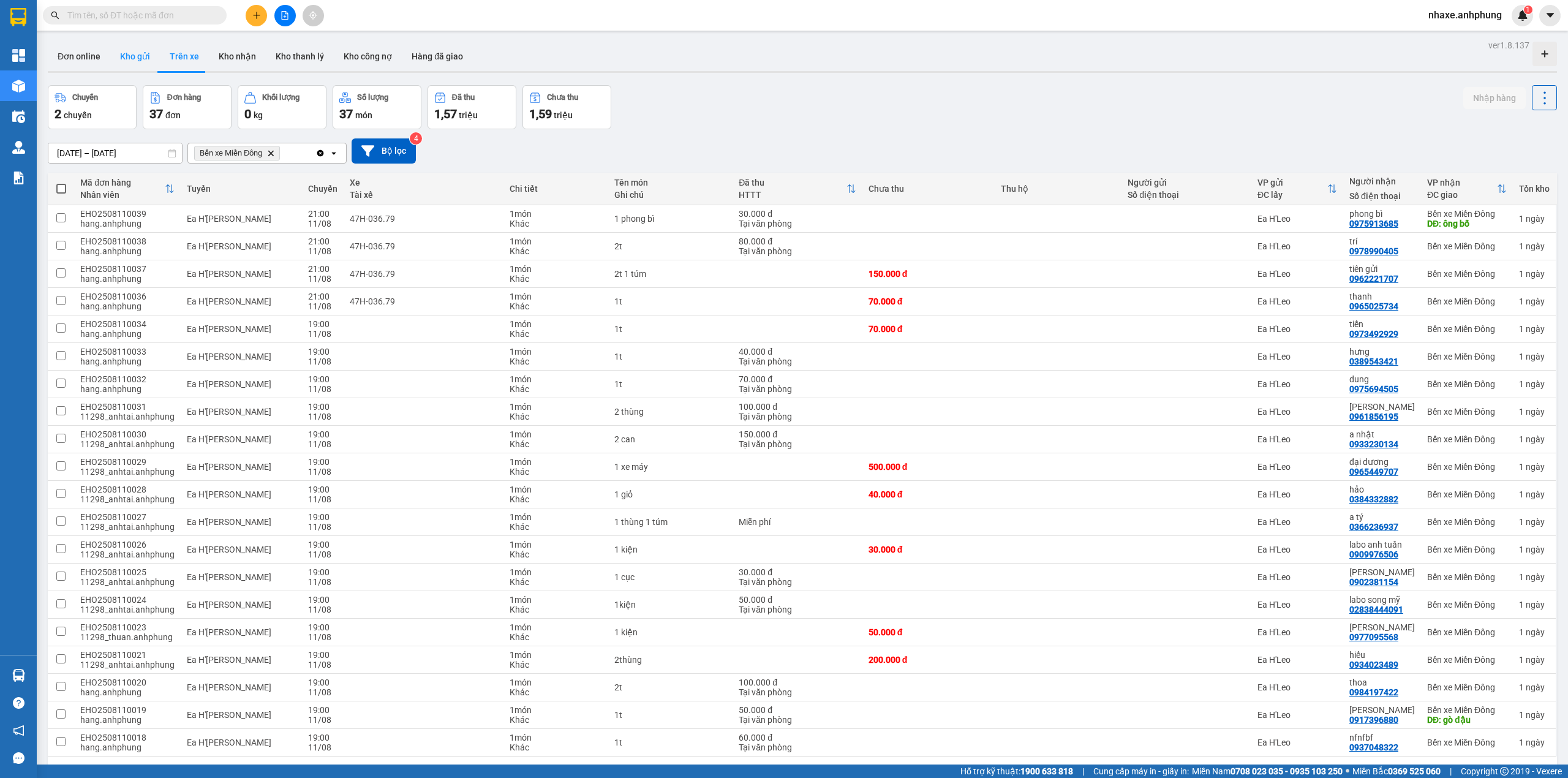
click at [140, 60] on button "Kho gửi" at bounding box center [135, 56] width 50 height 29
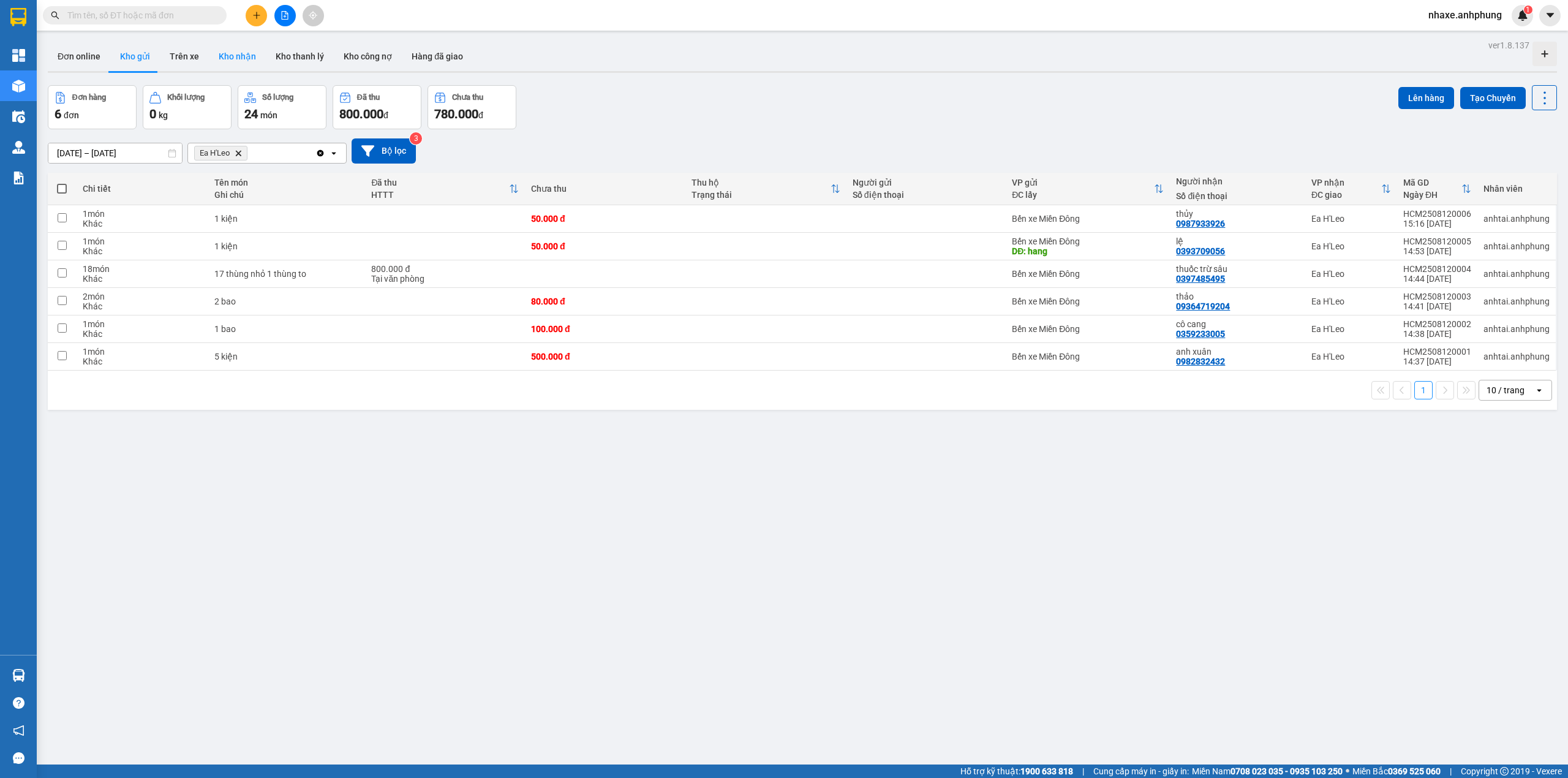
click at [231, 52] on button "Kho nhận" at bounding box center [237, 56] width 57 height 29
